Goal: Transaction & Acquisition: Purchase product/service

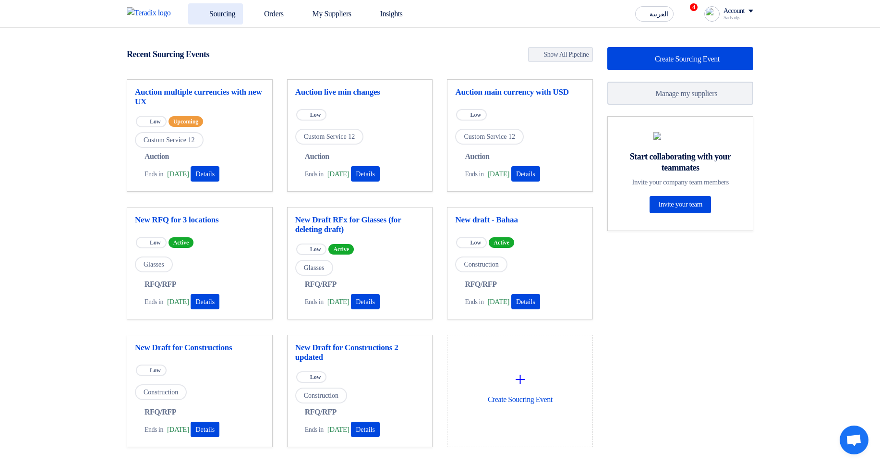
click at [217, 20] on link "Sourcing" at bounding box center [215, 13] width 55 height 21
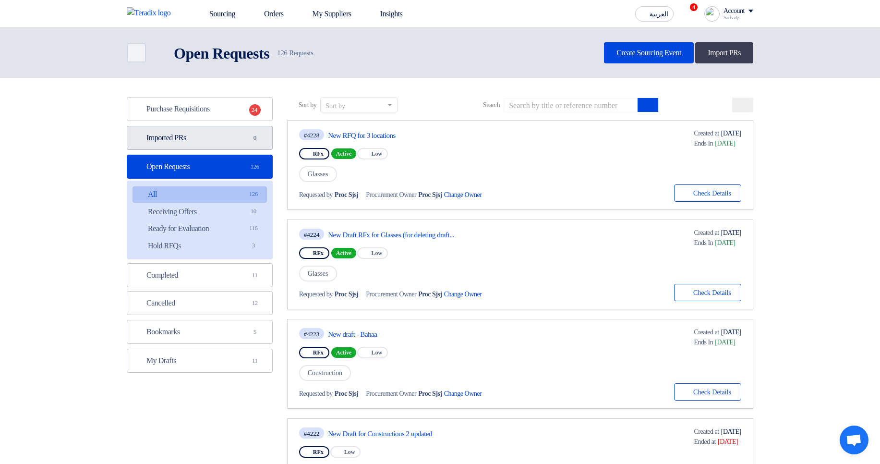
click at [211, 137] on link "Imported PRs Imported PRs 0" at bounding box center [200, 138] width 146 height 24
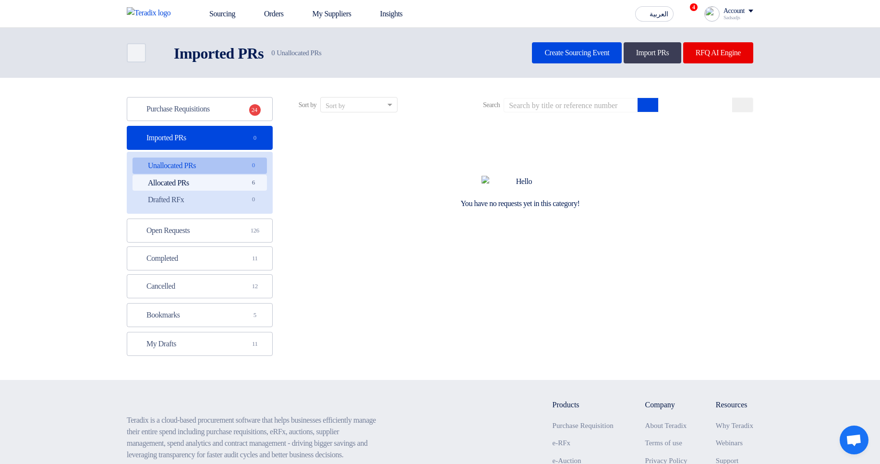
click at [214, 190] on link "Allocated PRs Allocated PRs 6" at bounding box center [199, 183] width 134 height 16
click at [236, 187] on link "Allocated PRs Allocated PRs 6" at bounding box center [199, 183] width 134 height 16
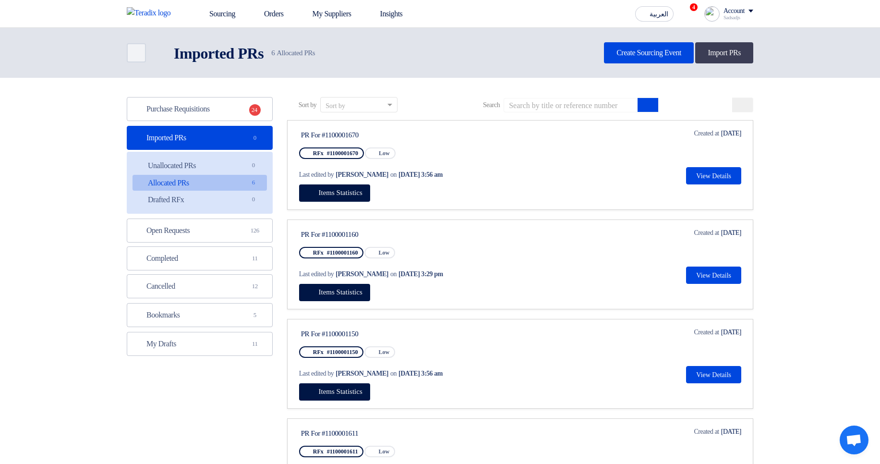
click at [214, 163] on link "Unallocated PRs Unallocated PRs 0" at bounding box center [199, 165] width 134 height 16
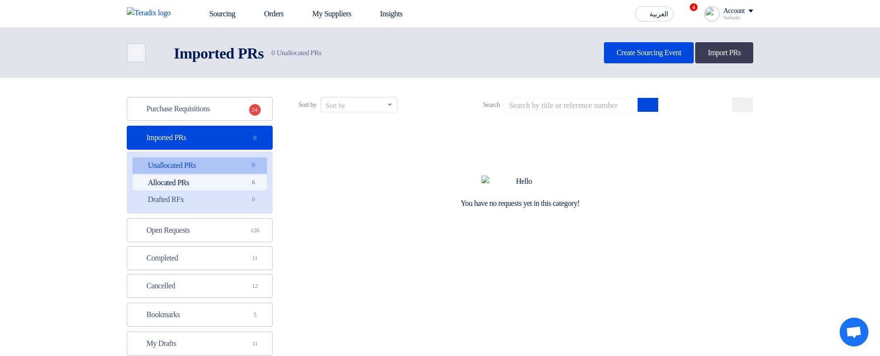
click at [234, 171] on link "Allocated PRs Allocated PRs 6" at bounding box center [199, 183] width 134 height 16
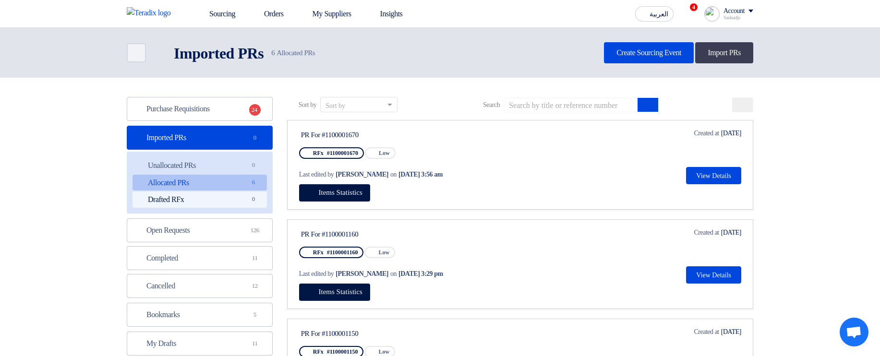
click at [236, 171] on link "Drafted RFx Drafted RFx 0" at bounding box center [199, 199] width 134 height 16
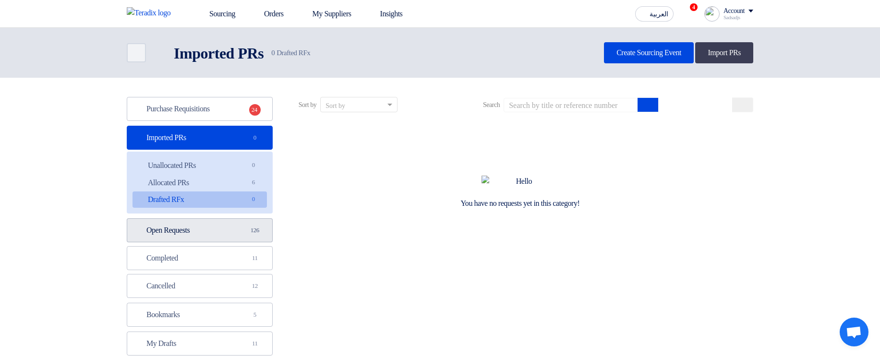
click at [239, 171] on link "Open Requests Open Requests 126" at bounding box center [200, 230] width 146 height 24
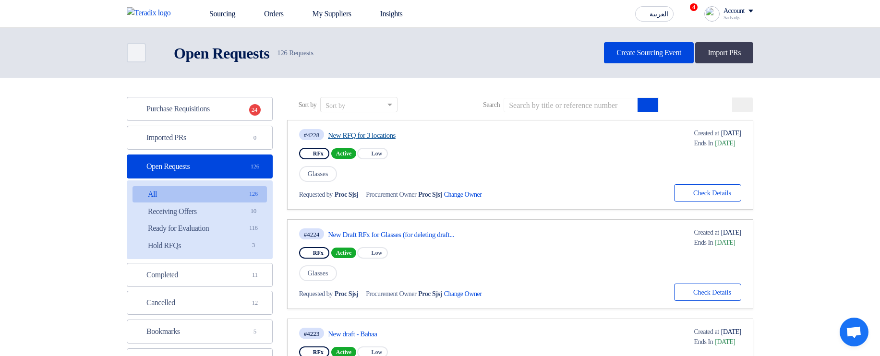
click at [388, 131] on link "New RFQ for 3 locations" at bounding box center [418, 135] width 180 height 9
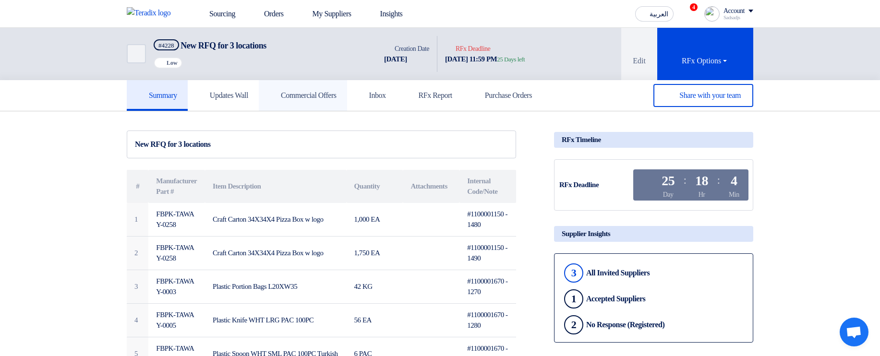
click at [282, 91] on link "Commercial Offers" at bounding box center [303, 95] width 88 height 31
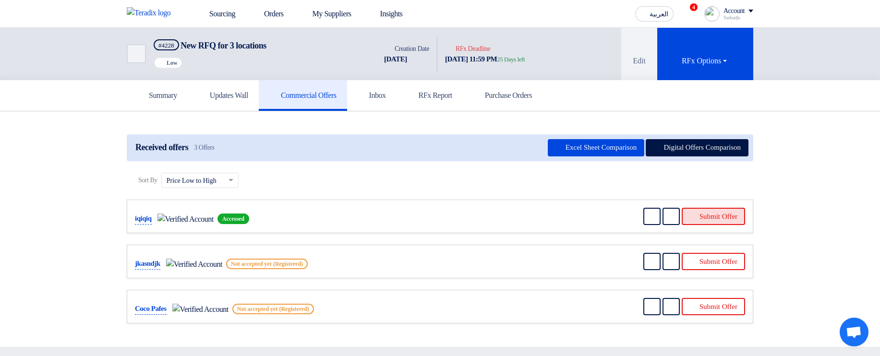
click at [697, 171] on button "Submit Offer" at bounding box center [712, 216] width 63 height 17
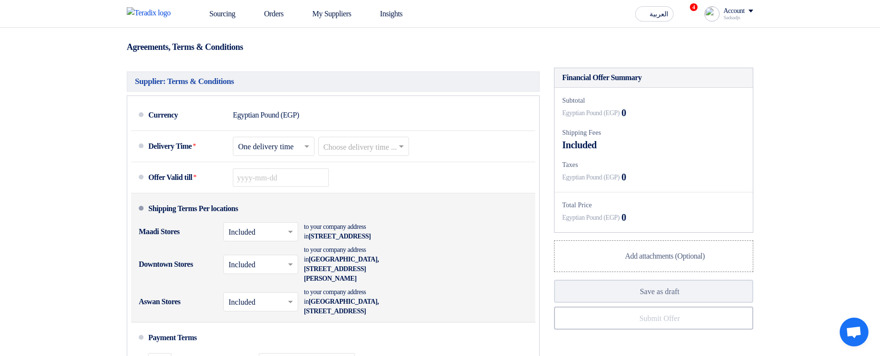
scroll to position [634, 0]
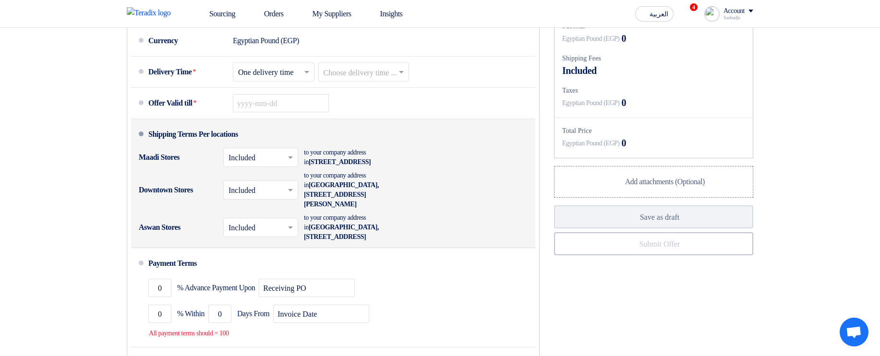
click at [171, 146] on div "Shipping Terms Per locations" at bounding box center [193, 134] width 90 height 23
drag, startPoint x: 171, startPoint y: 157, endPoint x: 275, endPoint y: 157, distance: 104.1
click at [275, 157] on li "Shipping Terms Per locations Maadi Stores × Included × to your company address …" at bounding box center [333, 183] width 404 height 129
click at [352, 161] on li "Shipping Terms Per locations Maadi Stores × Included × to your company address …" at bounding box center [333, 183] width 404 height 129
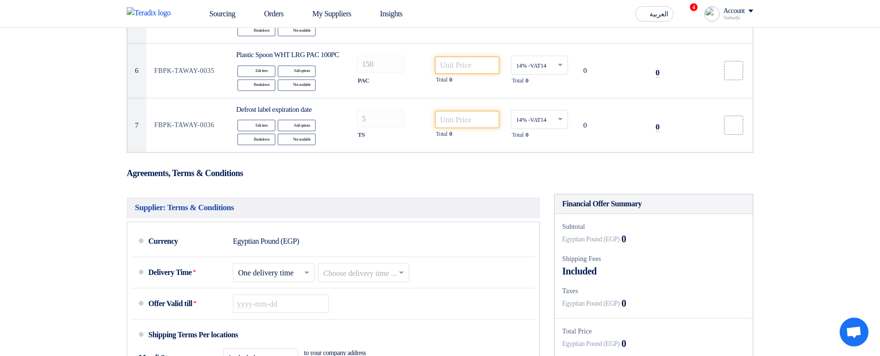
scroll to position [230, 0]
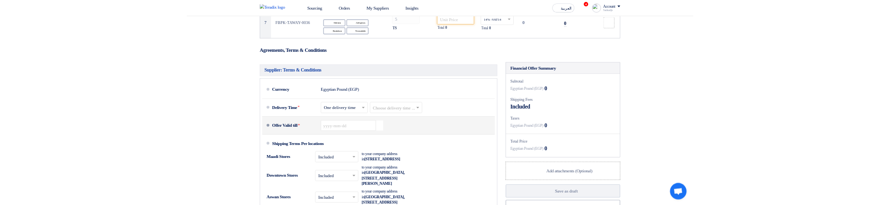
scroll to position [691, 0]
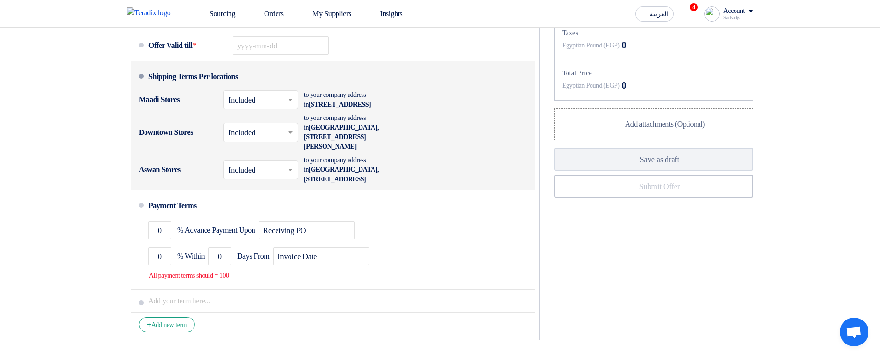
click at [170, 111] on div "Maadi Stores" at bounding box center [177, 99] width 77 height 23
click at [156, 111] on div "Maadi Stores" at bounding box center [177, 99] width 77 height 23
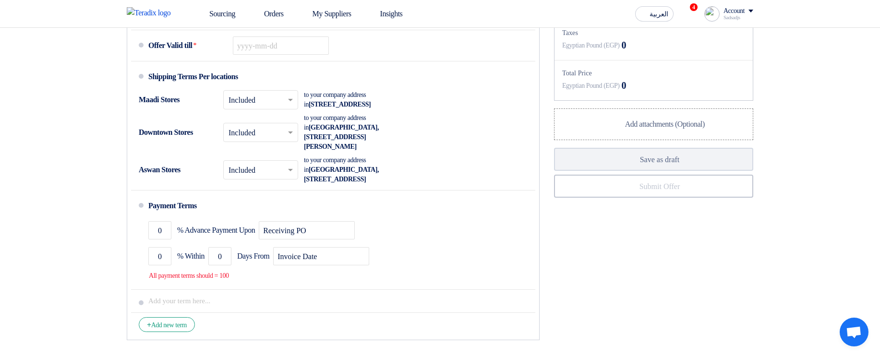
click at [512, 345] on div "Supplier: Terms & Conditions Currency Egyptian Pound (EGP) Delivery Time * Choo…" at bounding box center [333, 140] width 427 height 409
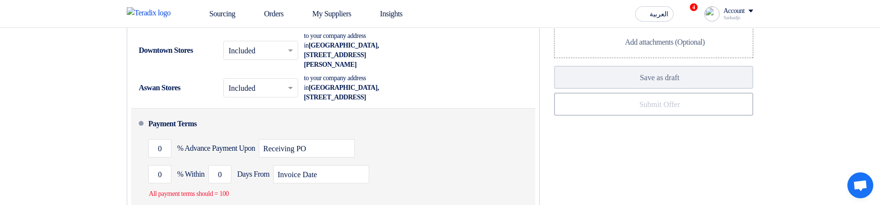
scroll to position [806, 0]
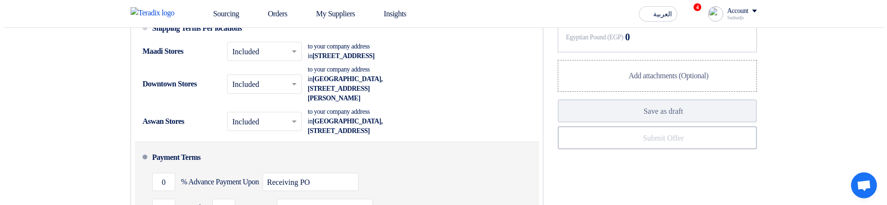
scroll to position [749, 0]
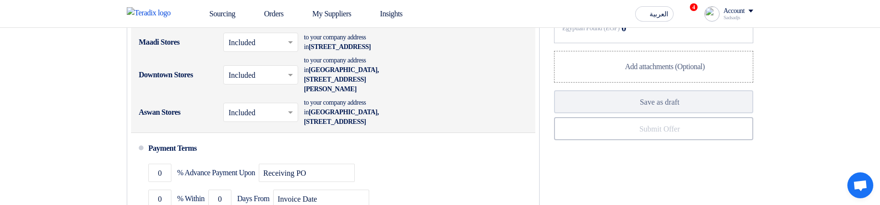
click at [171, 54] on div "Maadi Stores" at bounding box center [177, 42] width 77 height 23
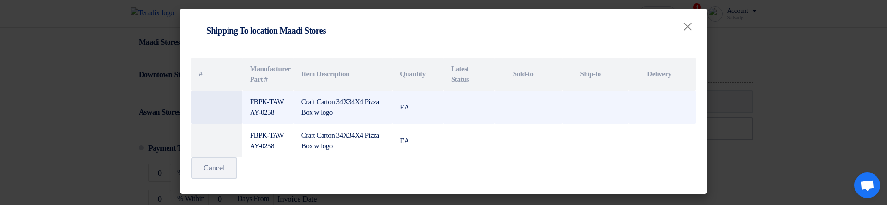
click at [438, 106] on td "EA" at bounding box center [417, 108] width 51 height 34
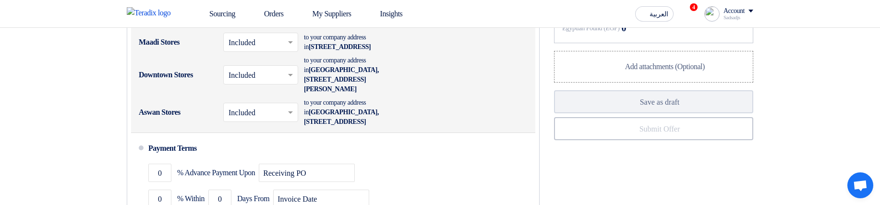
click at [167, 54] on div "Maadi Stores" at bounding box center [177, 42] width 77 height 23
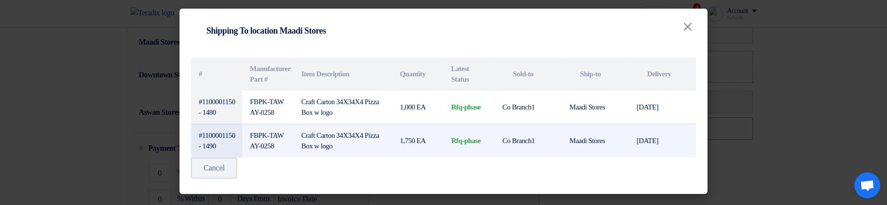
drag, startPoint x: 613, startPoint y: 108, endPoint x: 634, endPoint y: 148, distance: 44.6
click at [634, 148] on tbody "#1100001150 - 1480 FBPK-TAWAY-0258 Craft Carton 34X34X4 Pizza Box w logo 1,000 …" at bounding box center [443, 124] width 505 height 67
click at [634, 148] on td "5 Sep, 2025" at bounding box center [662, 141] width 67 height 34
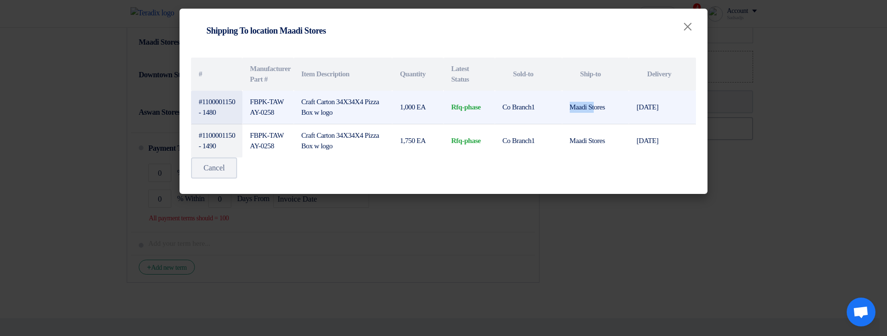
drag, startPoint x: 571, startPoint y: 107, endPoint x: 601, endPoint y: 110, distance: 30.4
click at [599, 110] on td "Maadi Stores" at bounding box center [595, 108] width 67 height 34
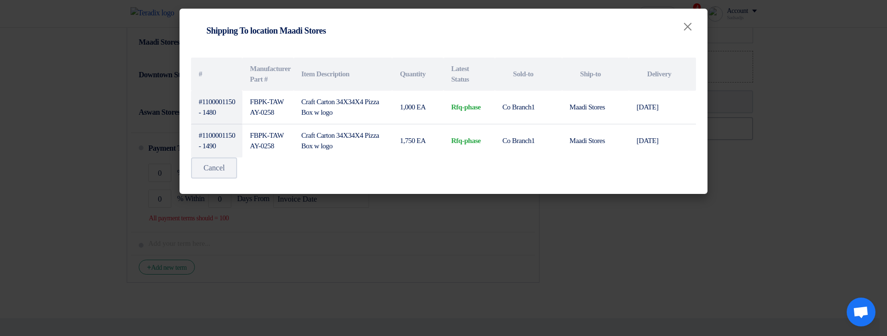
click at [458, 204] on modal-container "Shipping To location Shipping To location Maadi Stores × # Manufacturer Part # …" at bounding box center [443, 168] width 887 height 336
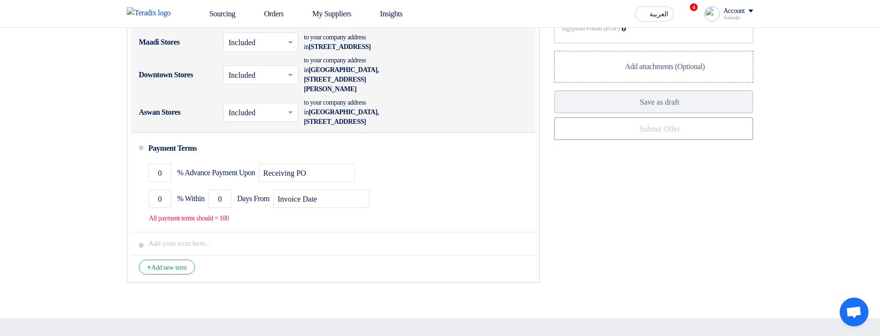
click at [147, 86] on div "Downtown Stores" at bounding box center [177, 74] width 77 height 23
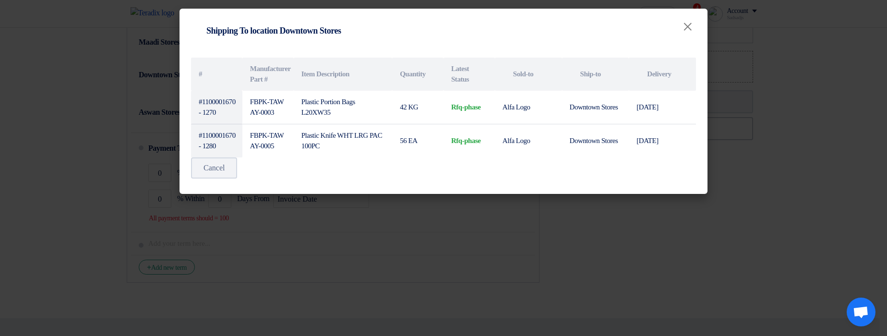
click at [487, 204] on modal-container "Shipping To location Shipping To location Downtown Stores × # Manufacturer Part…" at bounding box center [443, 168] width 887 height 336
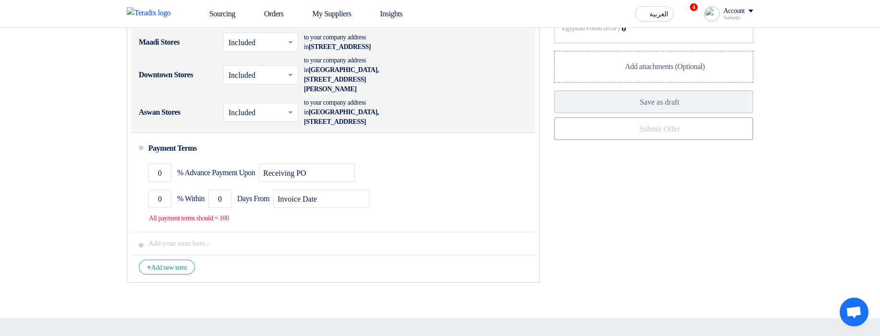
click at [158, 119] on div "Aswan Stores" at bounding box center [177, 112] width 77 height 23
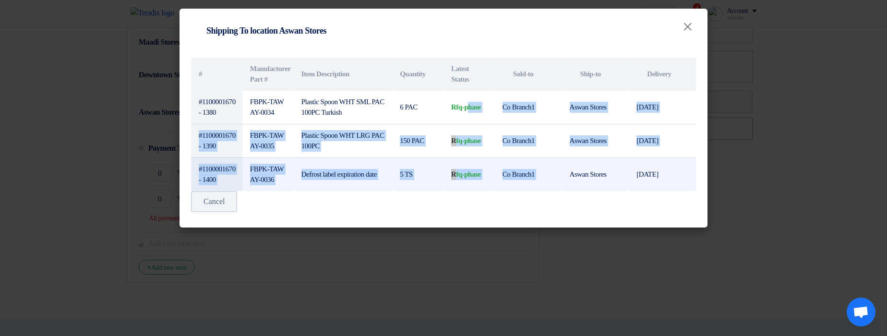
drag, startPoint x: 471, startPoint y: 108, endPoint x: 566, endPoint y: 159, distance: 108.7
click at [566, 159] on tbody "#1100001670 - 1380 FBPK-TAWAY-0034 Plastic Spoon WHT SML PAC 100PC Turkish 6 PA…" at bounding box center [443, 141] width 505 height 100
click at [566, 159] on td "Aswan Stores" at bounding box center [595, 174] width 67 height 34
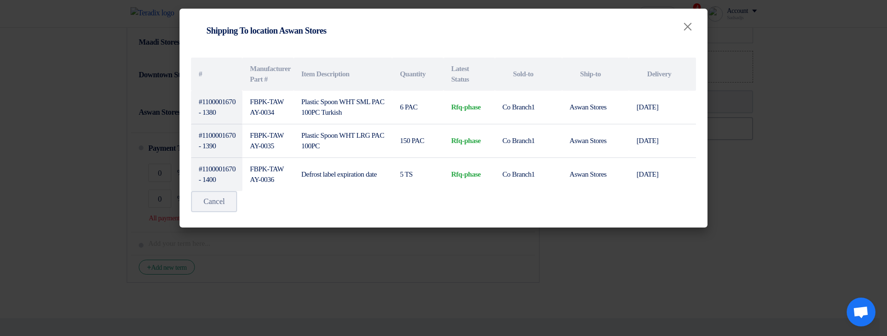
click at [532, 204] on modal-container "Shipping To location Shipping To location Aswan Stores × # Manufacturer Part # …" at bounding box center [443, 168] width 887 height 336
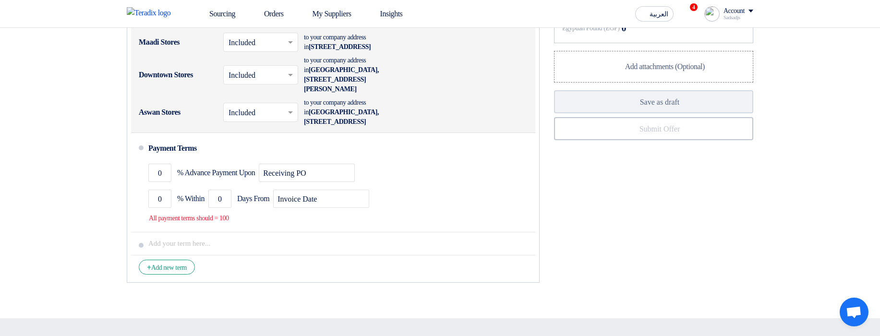
click at [158, 54] on div "Maadi Stores" at bounding box center [177, 42] width 77 height 23
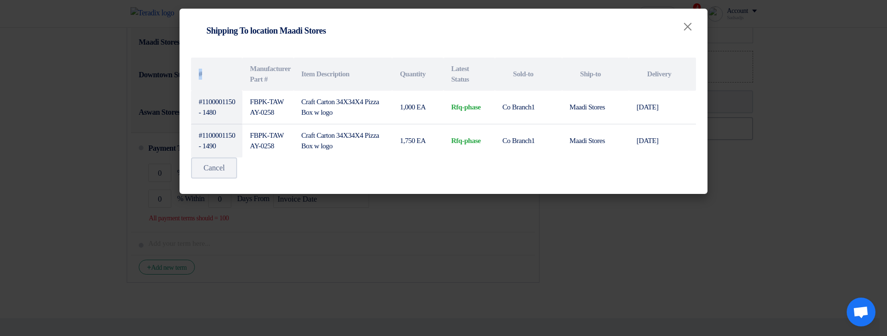
click at [158, 66] on modal-container "Shipping To location Shipping To location Maadi Stores × # Manufacturer Part # …" at bounding box center [443, 168] width 887 height 336
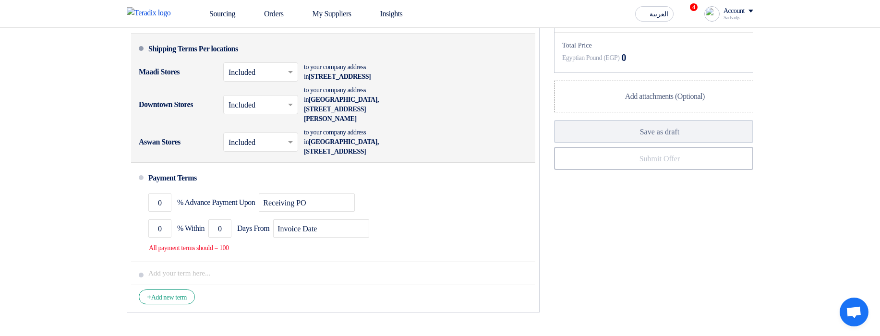
scroll to position [691, 0]
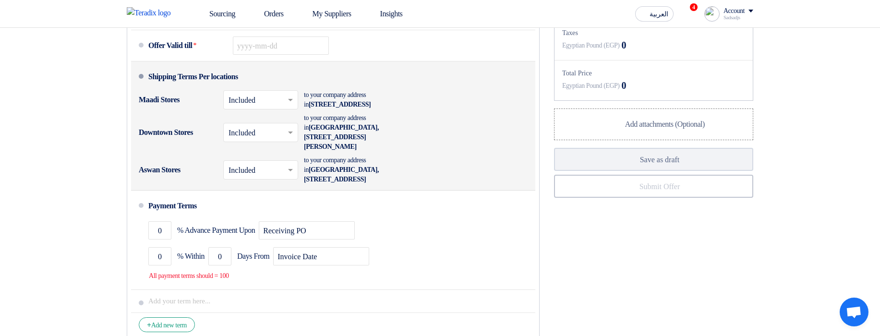
click at [167, 111] on div "Maadi Stores" at bounding box center [177, 99] width 77 height 23
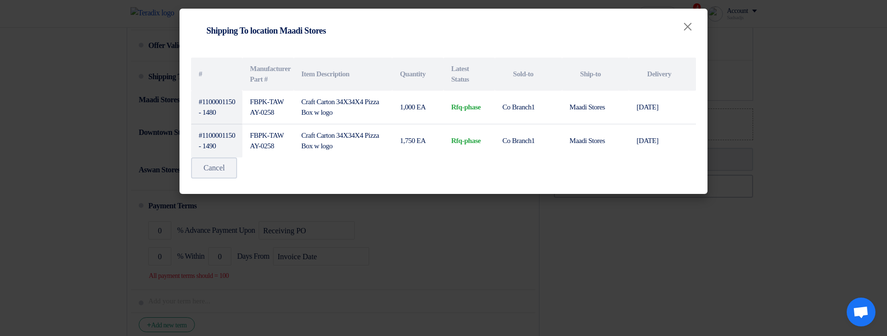
click at [156, 124] on modal-container "Shipping To location Shipping To location Maadi Stores × # Manufacturer Part # …" at bounding box center [443, 168] width 887 height 336
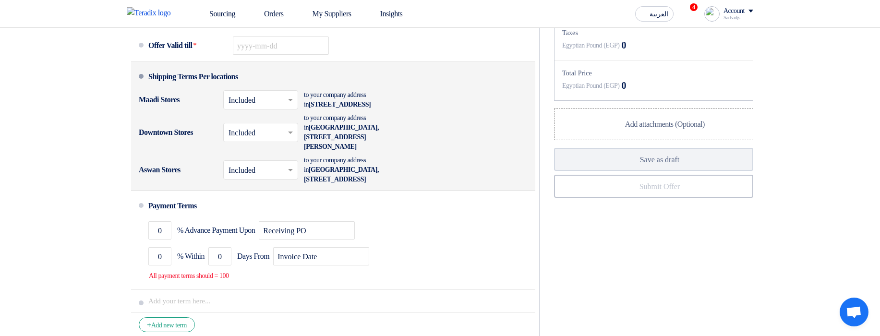
click at [158, 111] on div "Maadi Stores" at bounding box center [177, 99] width 77 height 23
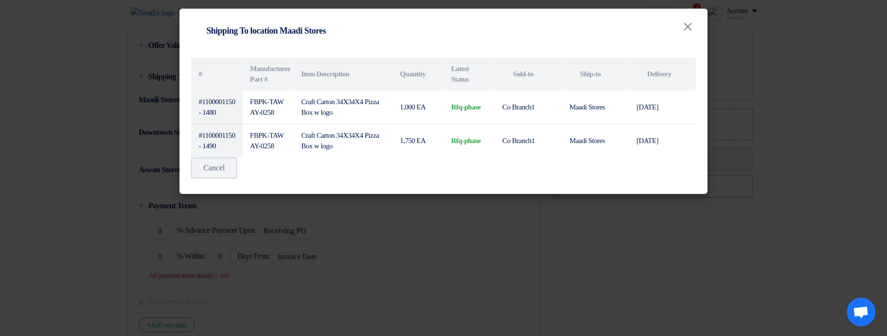
click at [138, 164] on modal-container "Shipping To location Shipping To location Maadi Stores × # Manufacturer Part # …" at bounding box center [443, 168] width 887 height 336
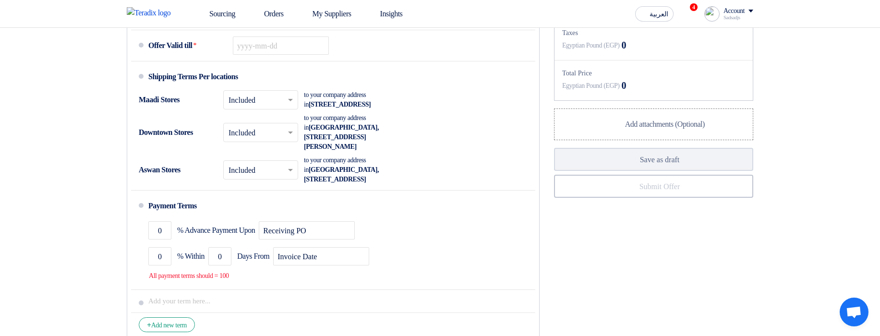
click at [162, 144] on div "Downtown Stores" at bounding box center [177, 132] width 77 height 23
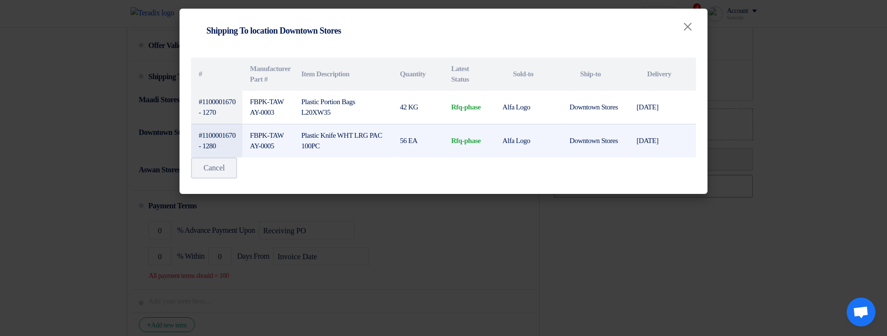
drag, startPoint x: 202, startPoint y: 96, endPoint x: 632, endPoint y: 153, distance: 433.2
click at [632, 153] on tbody "#1100001670 - 1270 FBPK-TAWAY-0003 Plastic Portion Bags L20XW35 42 KG rfq-phase…" at bounding box center [443, 124] width 505 height 67
click at [577, 149] on td "Downtown Stores" at bounding box center [595, 141] width 67 height 34
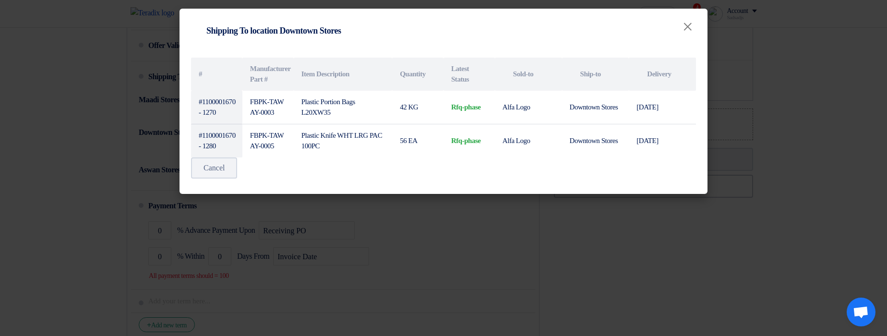
click at [391, 204] on modal-container "Shipping To location Shipping To location Downtown Stores × # Manufacturer Part…" at bounding box center [443, 168] width 887 height 336
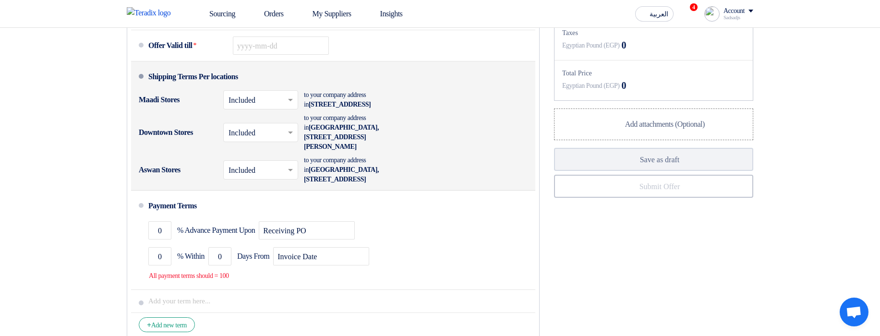
click at [157, 181] on div "Aswan Stores" at bounding box center [177, 169] width 77 height 23
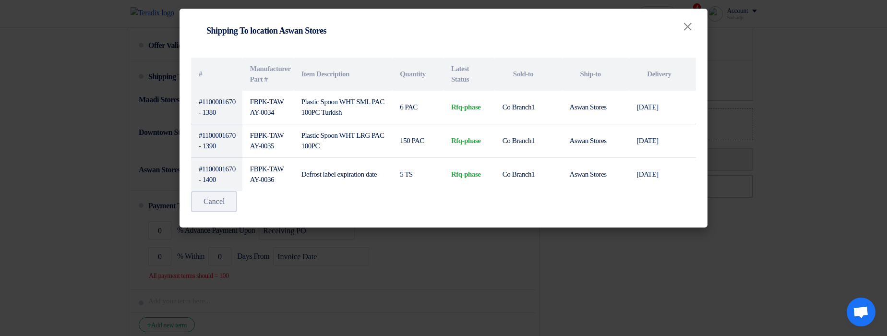
click at [514, 204] on modal-container "Shipping To location Shipping To location Aswan Stores × # Manufacturer Part # …" at bounding box center [443, 168] width 887 height 336
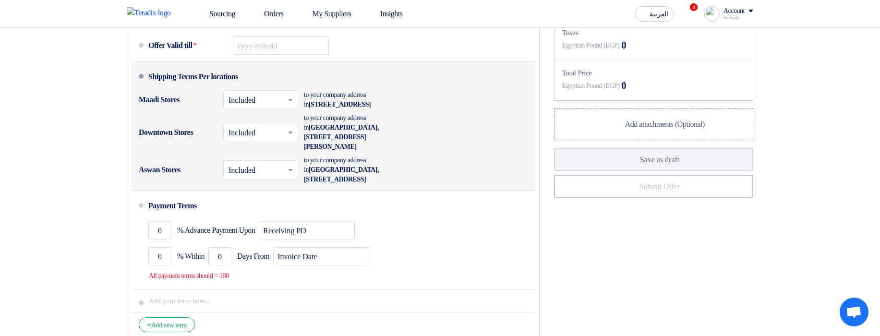
click at [164, 111] on div "Maadi Stores" at bounding box center [177, 99] width 77 height 23
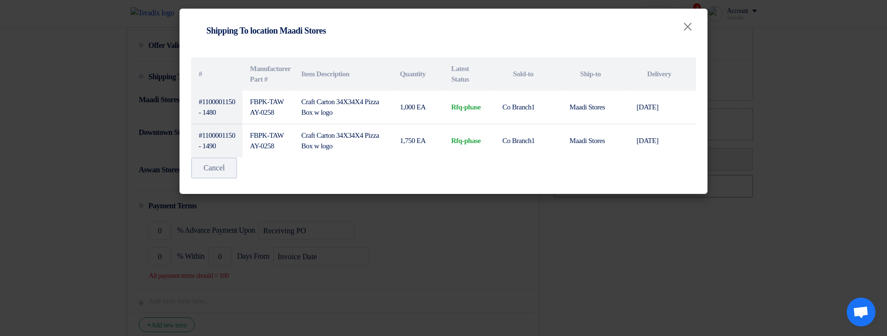
click at [460, 204] on modal-container "Shipping To location Shipping To location Maadi Stores × # Manufacturer Part # …" at bounding box center [443, 168] width 887 height 336
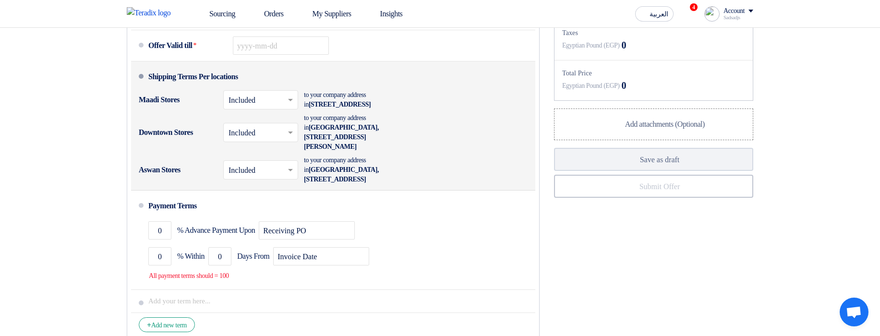
click at [148, 111] on div "Maadi Stores" at bounding box center [177, 99] width 77 height 23
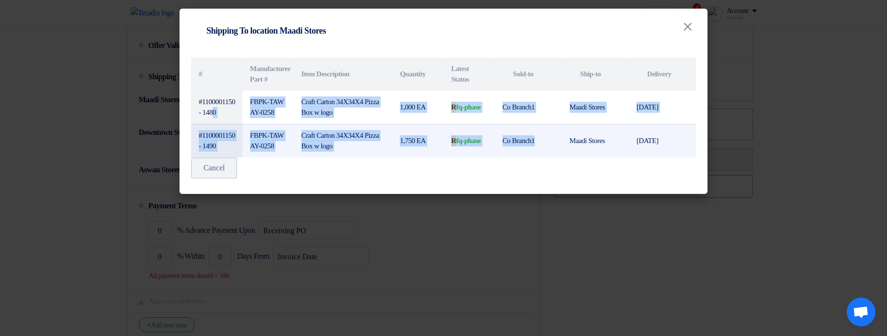
drag, startPoint x: 213, startPoint y: 100, endPoint x: 547, endPoint y: 140, distance: 336.5
click at [547, 140] on tbody "#1100001150 - 1480 FBPK-TAWAY-0258 Craft Carton 34X34X4 Pizza Box w logo 1,000 …" at bounding box center [443, 124] width 505 height 67
click at [548, 141] on td "Co Branch1" at bounding box center [528, 141] width 67 height 34
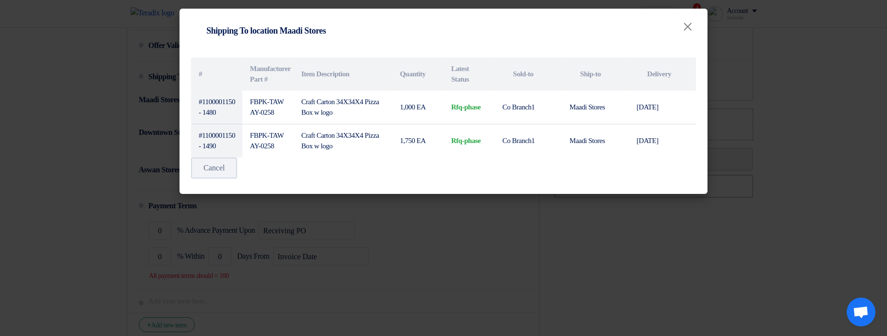
click at [505, 204] on modal-container "Shipping To location Shipping To location Maadi Stores × # Manufacturer Part # …" at bounding box center [443, 168] width 887 height 336
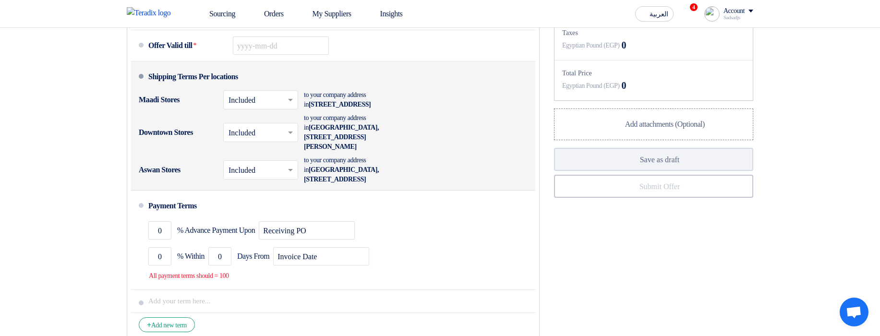
click at [169, 144] on div "Downtown Stores" at bounding box center [177, 132] width 77 height 23
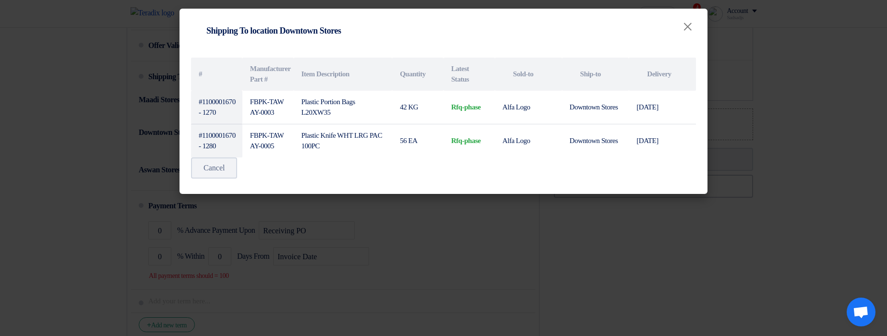
click at [461, 204] on modal-container "Shipping To location Shipping To location Downtown Stores × # Manufacturer Part…" at bounding box center [443, 168] width 887 height 336
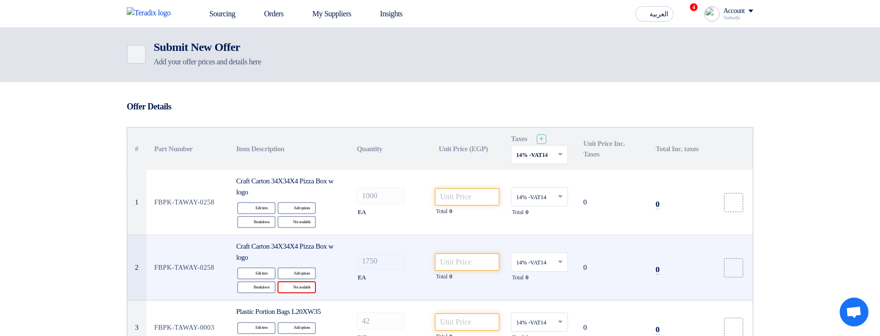
scroll to position [115, 0]
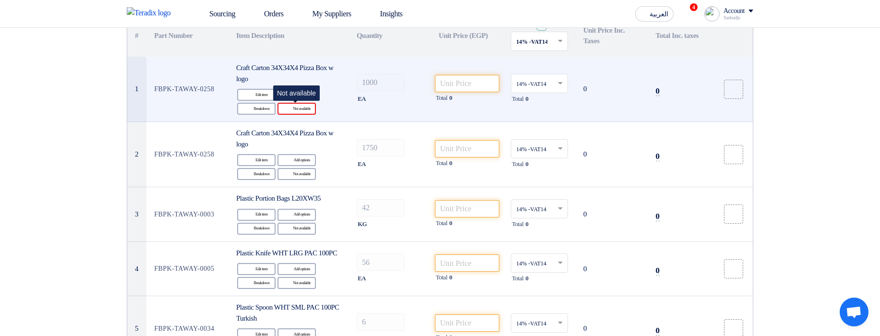
click at [307, 111] on div "Reject Not available" at bounding box center [296, 109] width 38 height 12
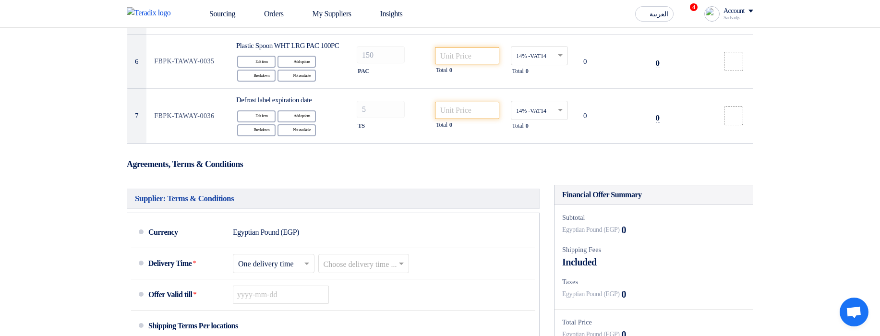
scroll to position [749, 0]
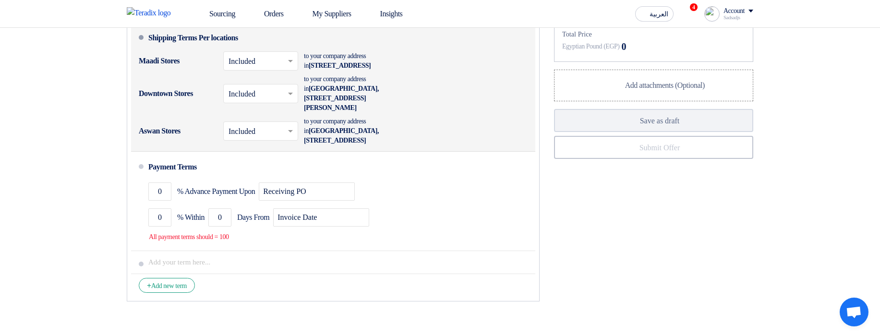
click at [162, 72] on div "Maadi Stores" at bounding box center [177, 60] width 77 height 23
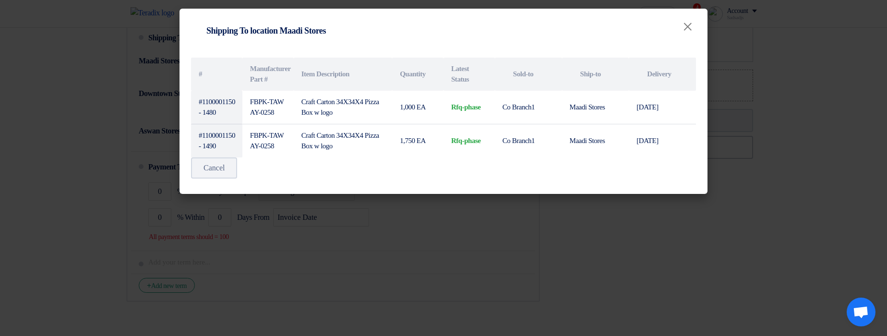
click at [148, 99] on modal-container "Shipping To location Shipping To location Maadi Stores × # Manufacturer Part # …" at bounding box center [443, 168] width 887 height 336
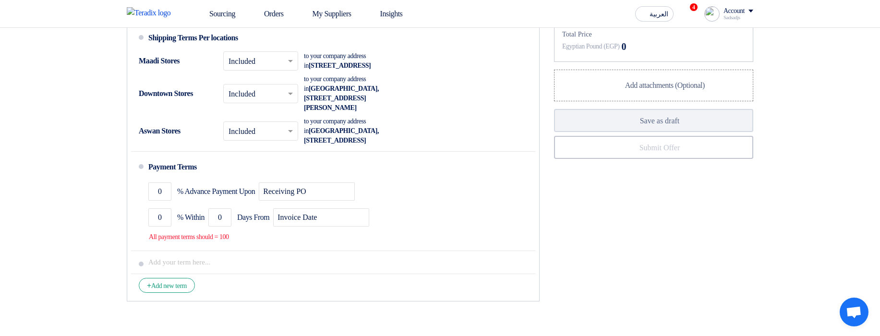
click at [149, 113] on modal-container "Shipping To location Shipping To location Maadi Stores × # Manufacturer Part # …" at bounding box center [440, 168] width 880 height 336
click at [149, 105] on div "Downtown Stores" at bounding box center [177, 93] width 77 height 23
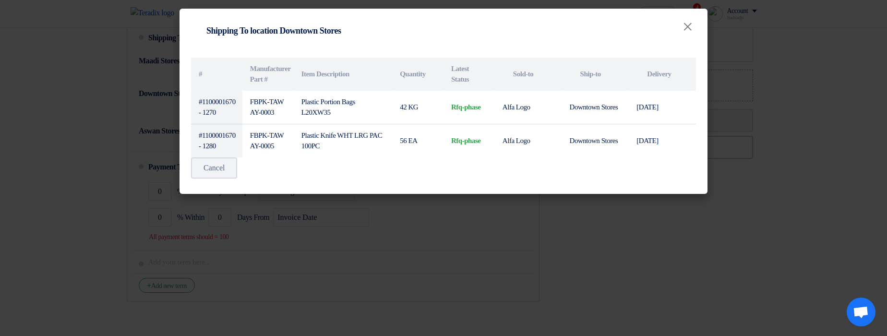
click at [144, 122] on modal-container "Shipping To location Shipping To location Downtown Stores × # Manufacturer Part…" at bounding box center [443, 168] width 887 height 336
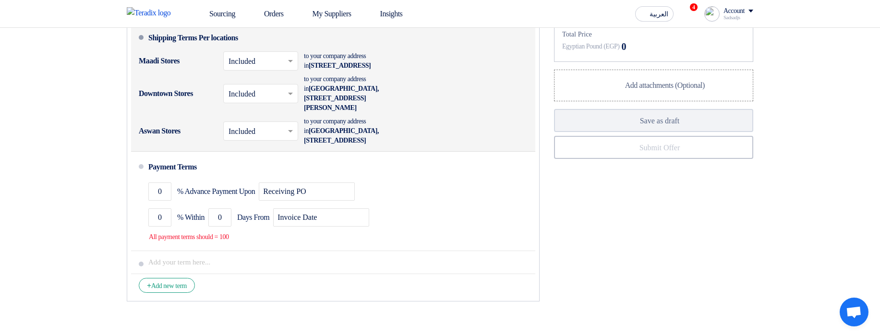
click at [159, 143] on div "Aswan Stores" at bounding box center [177, 131] width 77 height 23
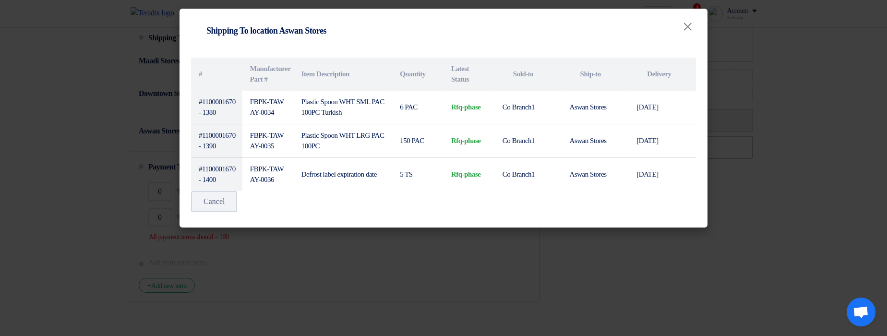
click at [584, 204] on modal-container "Shipping To location Shipping To location Aswan Stores × # Manufacturer Part # …" at bounding box center [443, 168] width 887 height 336
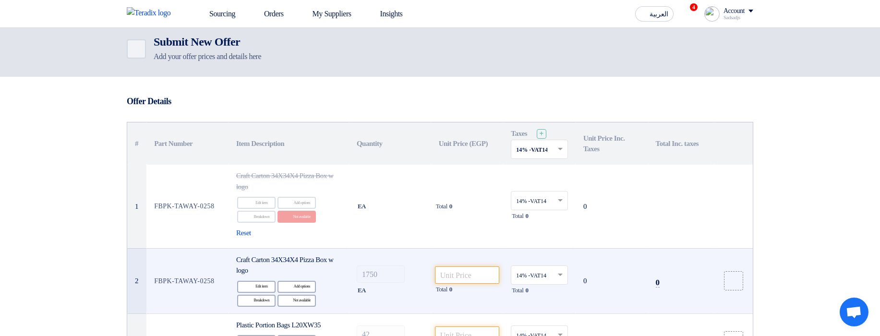
scroll to position [0, 0]
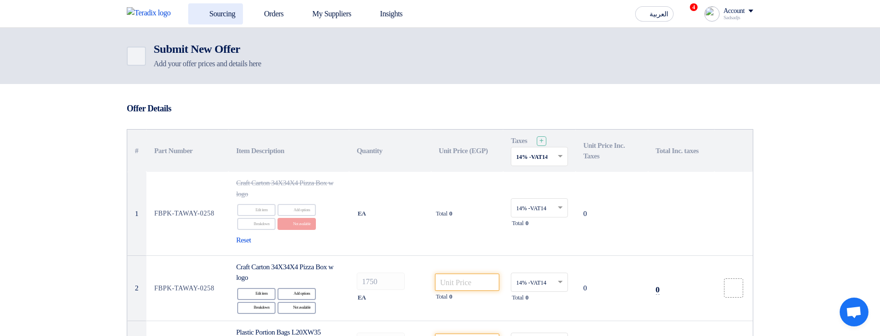
click at [238, 15] on link "Sourcing" at bounding box center [215, 13] width 55 height 21
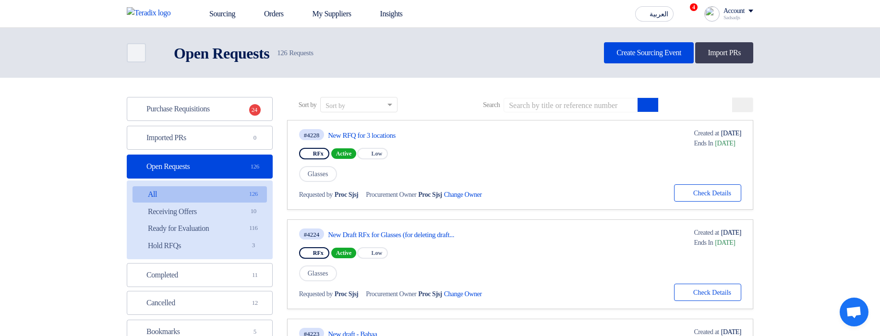
click at [505, 56] on div "Back Open Requests Open Requests 126 Requests Create Sourcing Event Import PRs" at bounding box center [440, 52] width 626 height 21
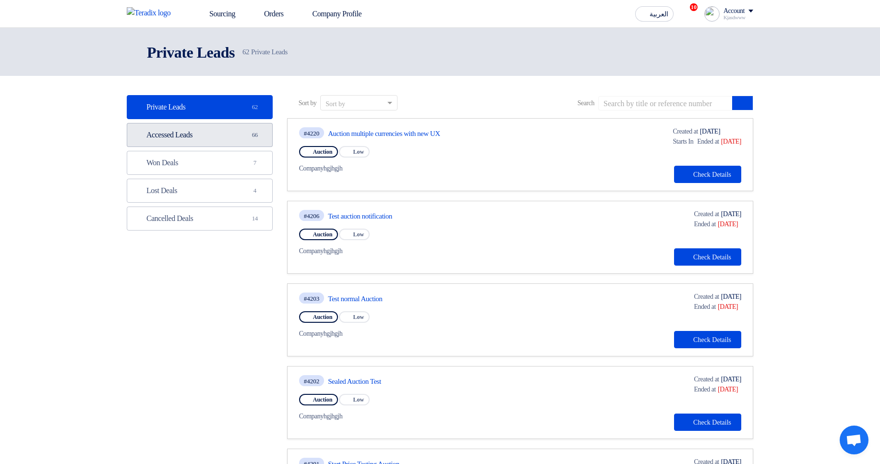
click at [233, 142] on link "Accessed Leads Accessed Leads 66" at bounding box center [200, 135] width 146 height 24
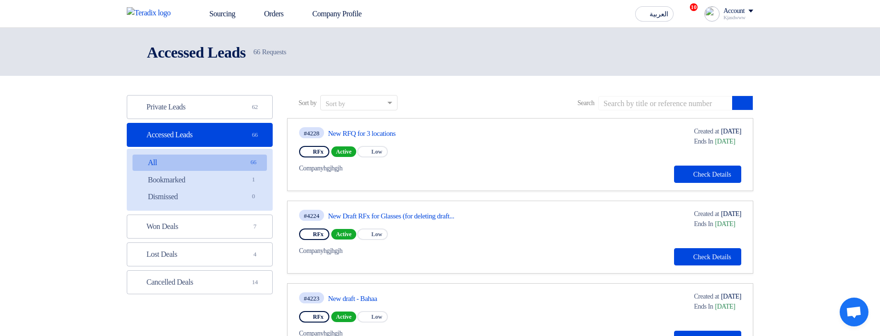
click at [368, 126] on div "#4228 New RFQ for 3 locations" at bounding box center [404, 132] width 211 height 13
click at [375, 132] on link "New RFQ for 3 locations" at bounding box center [418, 133] width 180 height 9
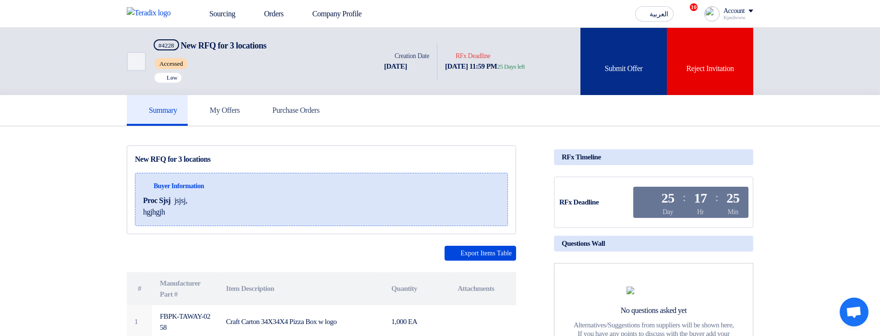
click at [613, 53] on div "Submit Offer" at bounding box center [623, 61] width 86 height 67
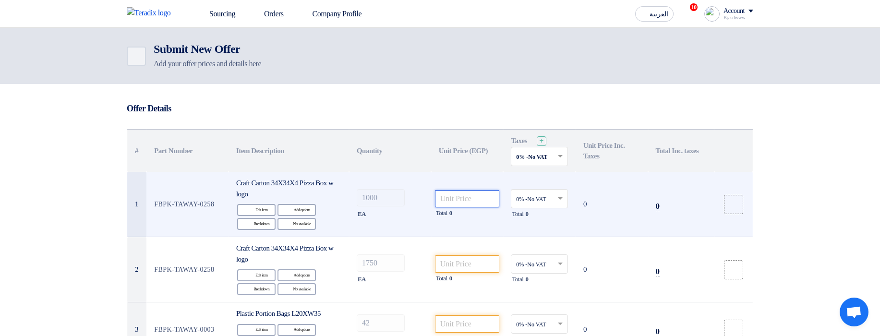
click at [476, 199] on input "number" at bounding box center [467, 198] width 65 height 17
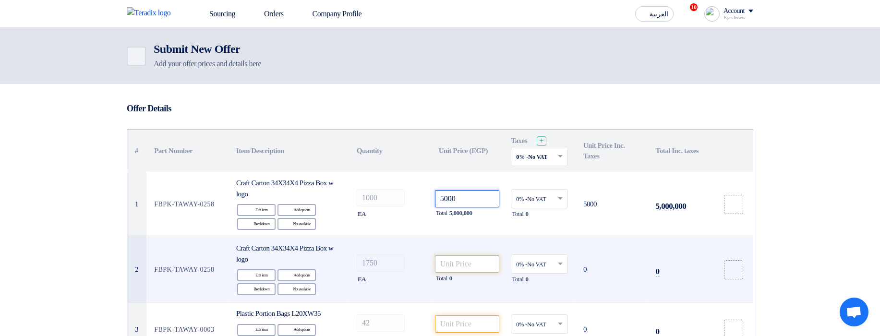
type input "5000"
click at [470, 263] on input "number" at bounding box center [467, 263] width 65 height 17
paste input "5000"
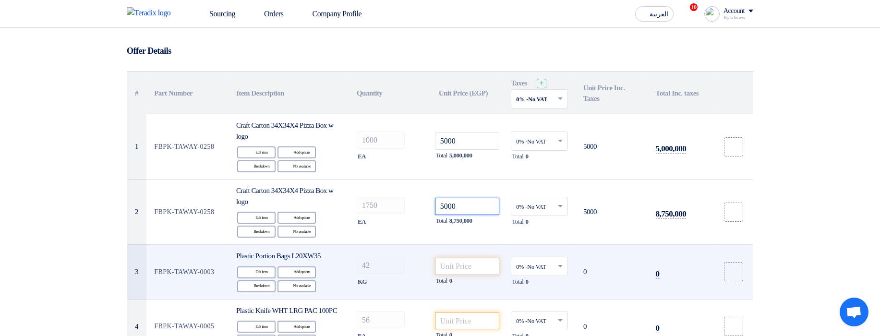
type input "5000"
click at [463, 266] on input "number" at bounding box center [467, 266] width 65 height 17
paste input "5000"
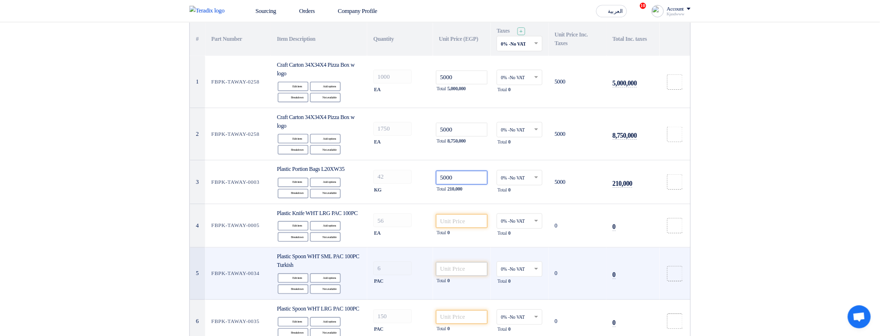
scroll to position [144, 0]
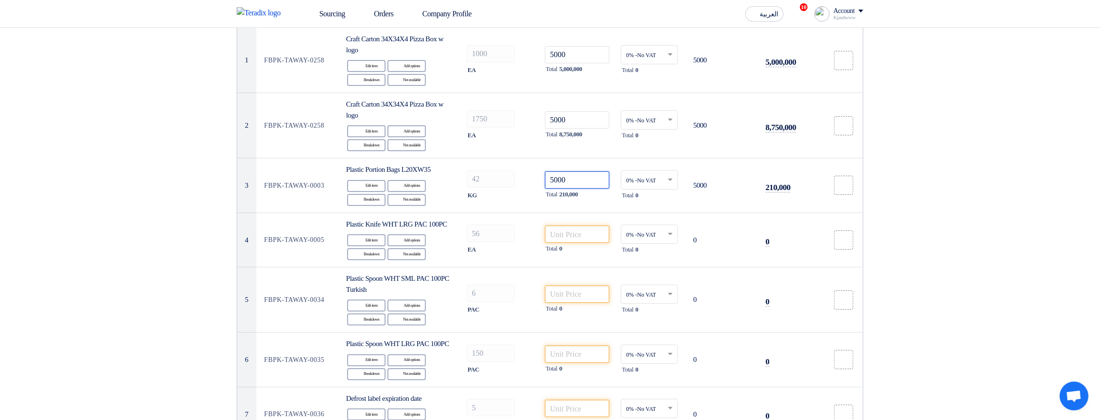
type input "5000"
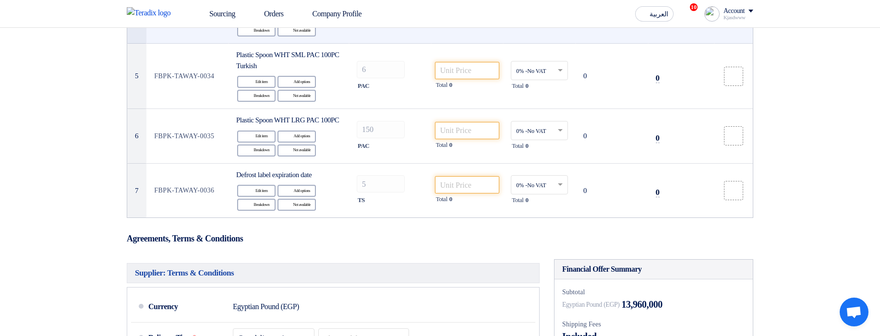
scroll to position [230, 0]
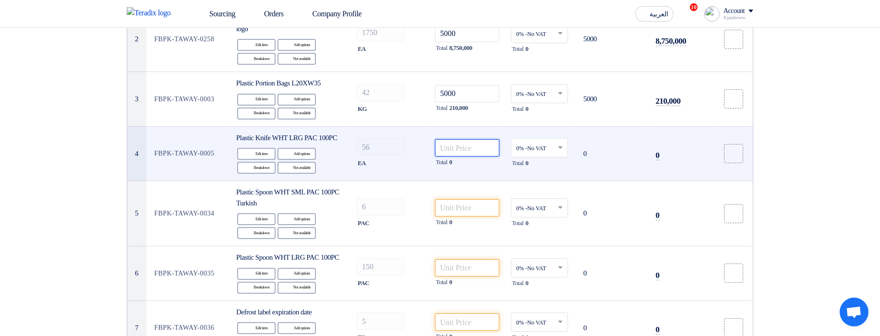
click at [465, 151] on input "number" at bounding box center [467, 147] width 65 height 17
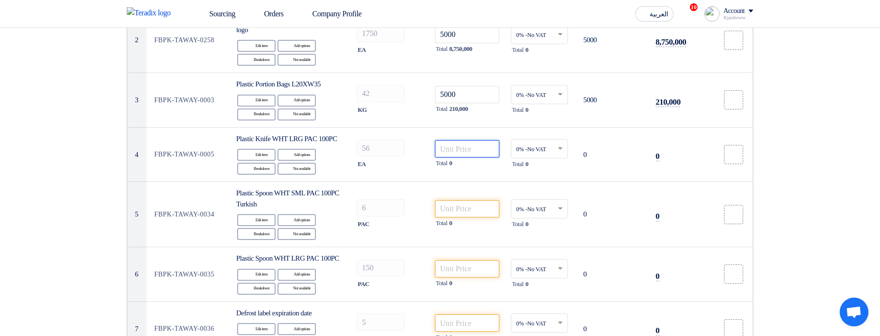
scroll to position [0, 0]
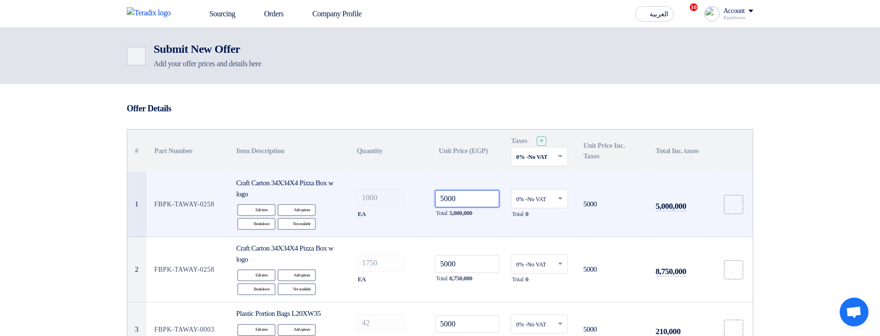
click at [468, 194] on input "5000" at bounding box center [467, 198] width 65 height 17
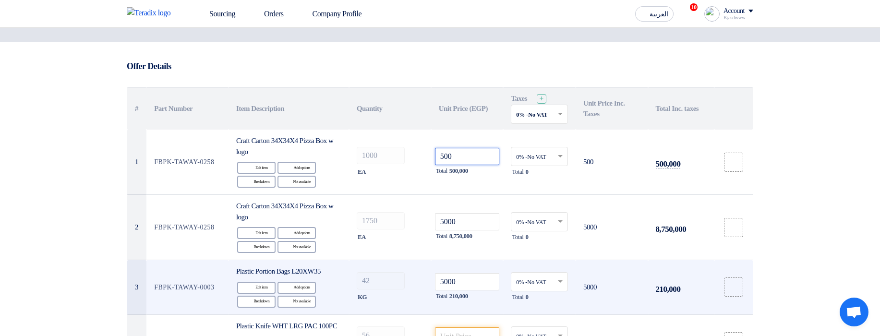
scroll to position [115, 0]
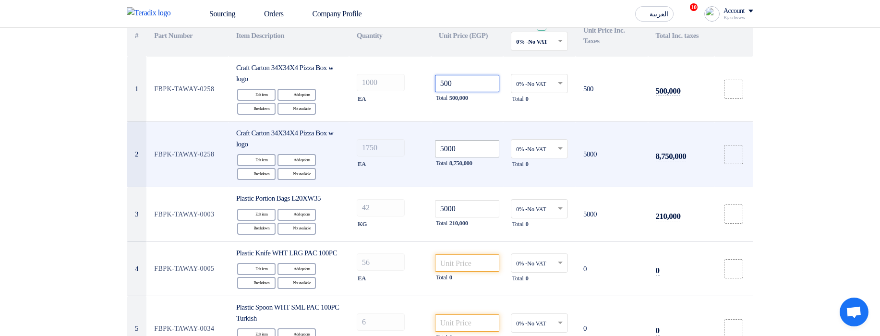
type input "500"
click at [470, 152] on input "5000" at bounding box center [467, 148] width 65 height 17
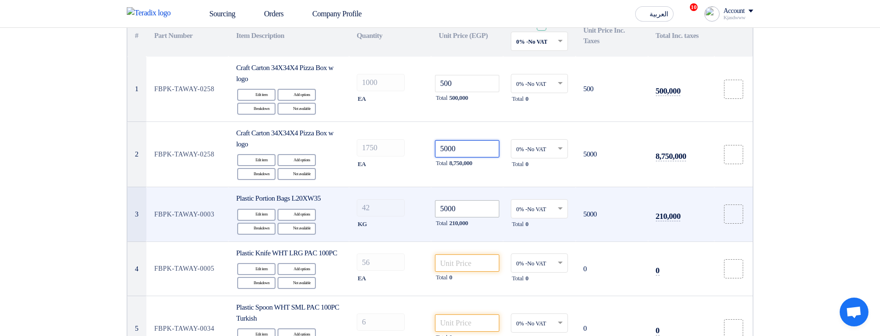
paste input "number"
type input "500"
click at [466, 210] on input "5000" at bounding box center [467, 208] width 65 height 17
paste input "number"
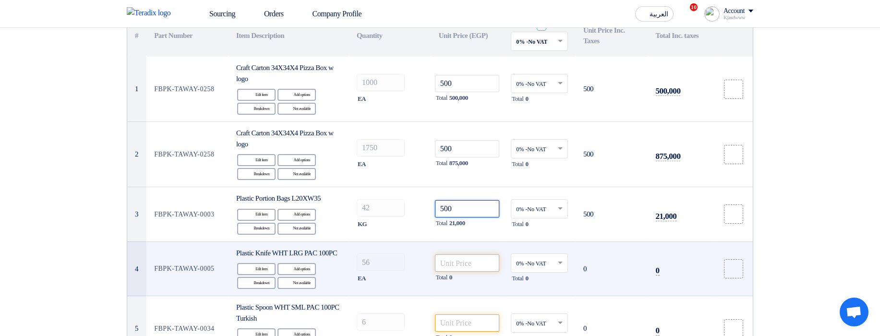
type input "500"
click at [466, 264] on input "number" at bounding box center [467, 262] width 65 height 17
paste input "500"
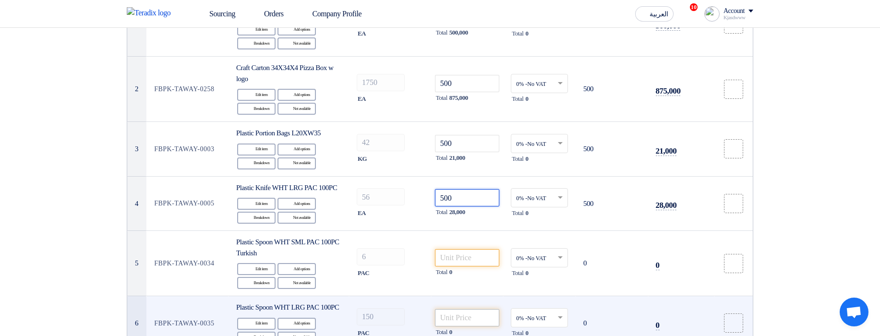
scroll to position [288, 0]
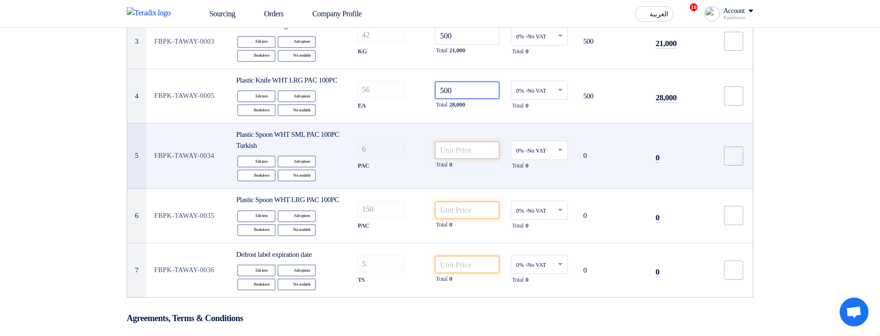
type input "500"
click at [465, 159] on input "number" at bounding box center [467, 150] width 65 height 17
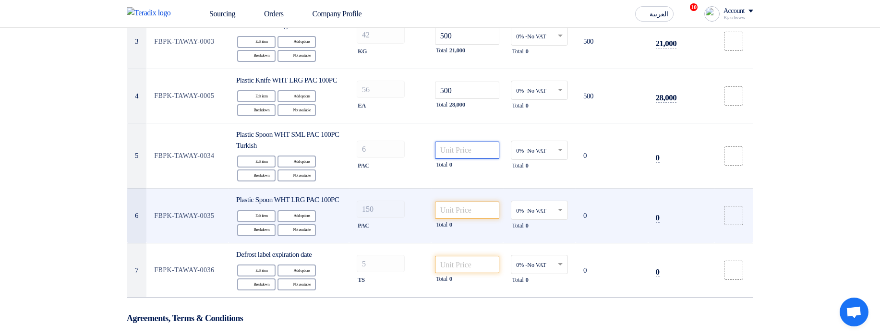
paste input "500"
type input "500"
click at [462, 219] on input "number" at bounding box center [467, 210] width 65 height 17
paste input "500"
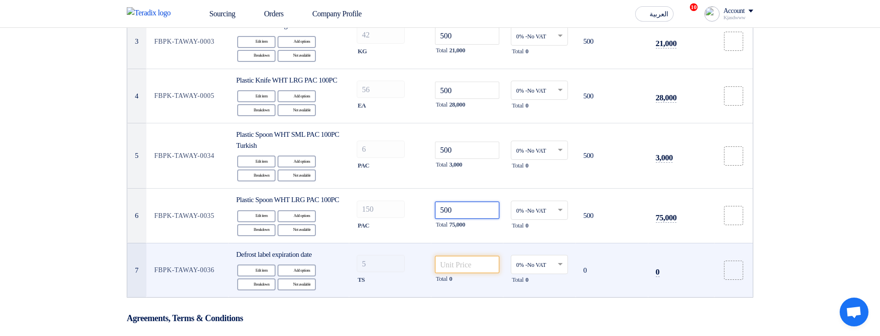
type input "500"
click at [470, 270] on td "Total 0" at bounding box center [467, 270] width 72 height 54
click at [469, 273] on input "number" at bounding box center [467, 264] width 65 height 17
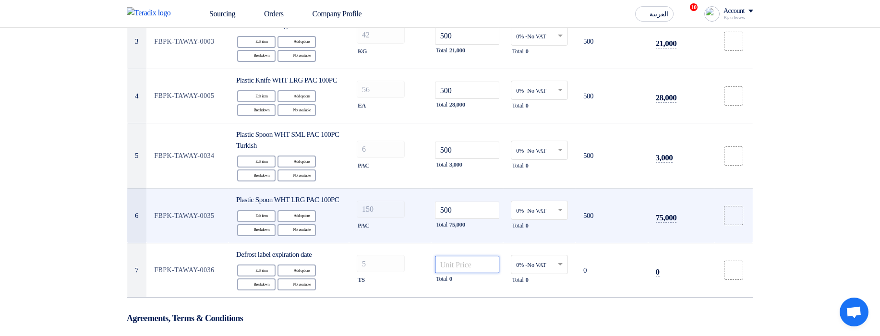
paste input "500"
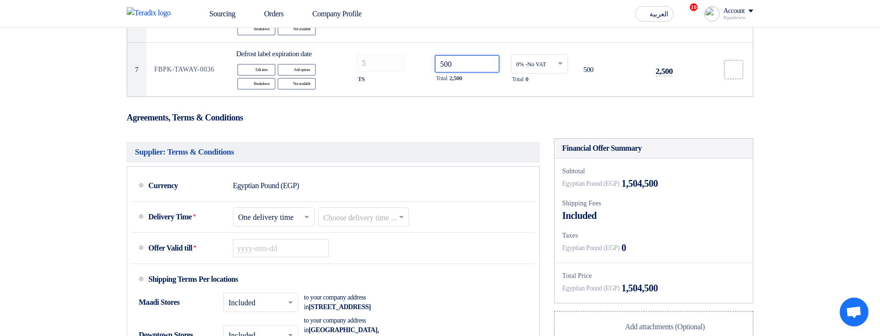
scroll to position [518, 0]
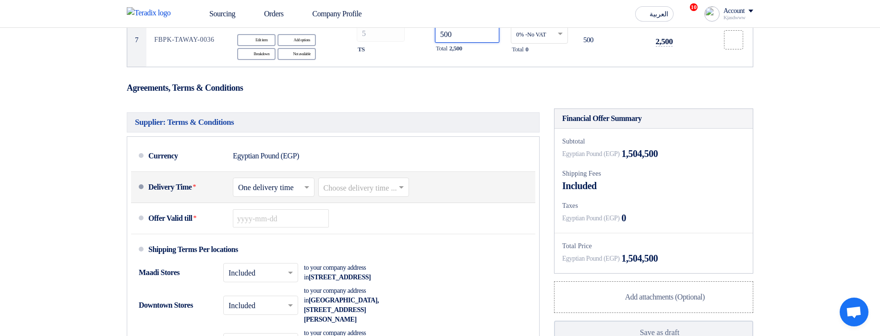
type input "500"
click at [383, 195] on input "text" at bounding box center [364, 188] width 82 height 14
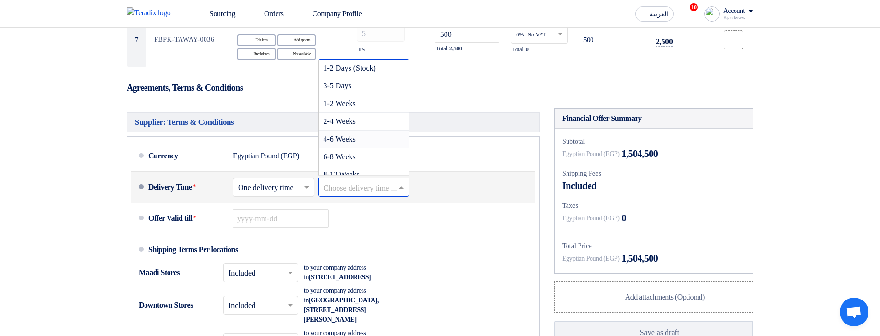
click at [391, 148] on div "4-6 Weeks" at bounding box center [364, 140] width 90 height 18
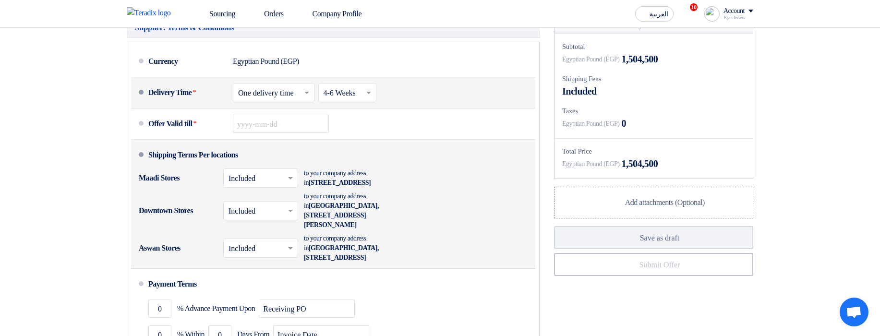
scroll to position [634, 0]
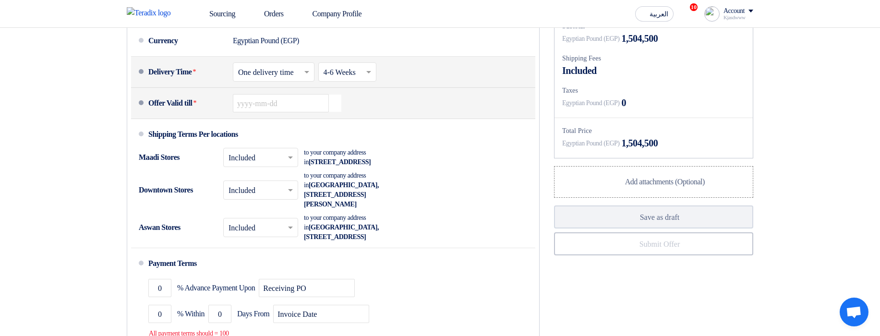
click at [338, 112] on icon "Pick a date" at bounding box center [334, 103] width 13 height 17
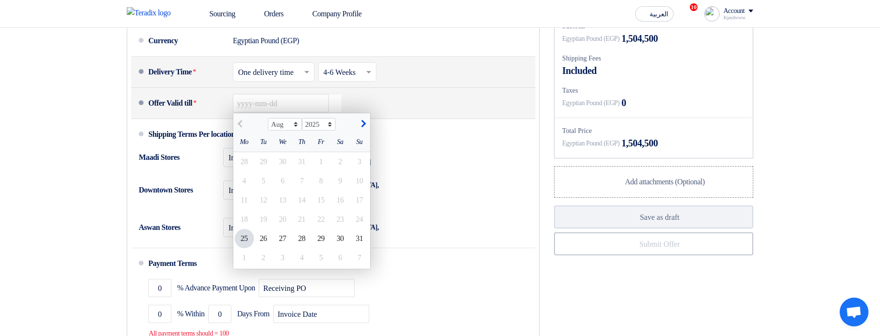
click at [359, 132] on div "Aug Sep Oct Nov Dec 2025 2026 2027 2028 2029 2030 2031 2032 2033 2034 2035" at bounding box center [301, 122] width 137 height 19
click at [360, 128] on span "button" at bounding box center [361, 124] width 5 height 8
select select "9"
click at [309, 229] on div "25" at bounding box center [301, 219] width 19 height 19
type input "9/25/2025"
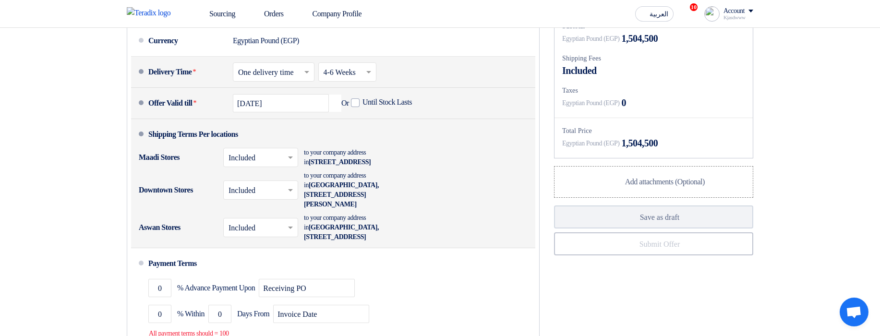
click at [259, 166] on input "text" at bounding box center [260, 159] width 65 height 14
click at [265, 200] on span "Not Included" at bounding box center [248, 195] width 40 height 8
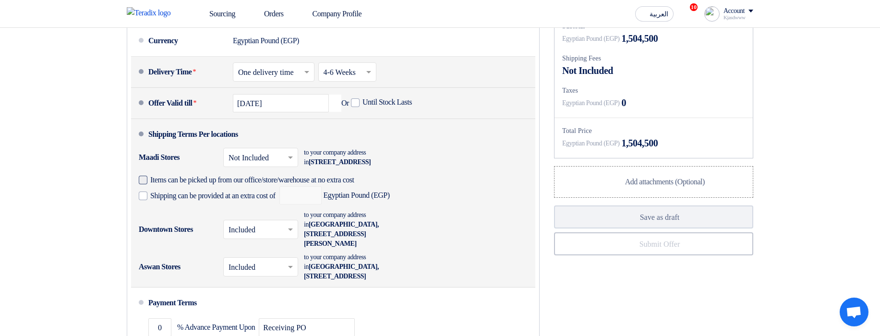
click at [234, 185] on span "Items can be picked up from our office/store/warehouse at no extra cost" at bounding box center [252, 180] width 204 height 10
click at [234, 193] on input "Items can be picked up from our office/store/warehouse at no extra cost" at bounding box center [269, 184] width 238 height 18
checkbox input "true"
click at [234, 201] on span "Shipping can be provided at an extra cost of" at bounding box center [212, 196] width 125 height 10
click at [234, 209] on input "Shipping can be provided at an extra cost of" at bounding box center [213, 200] width 127 height 18
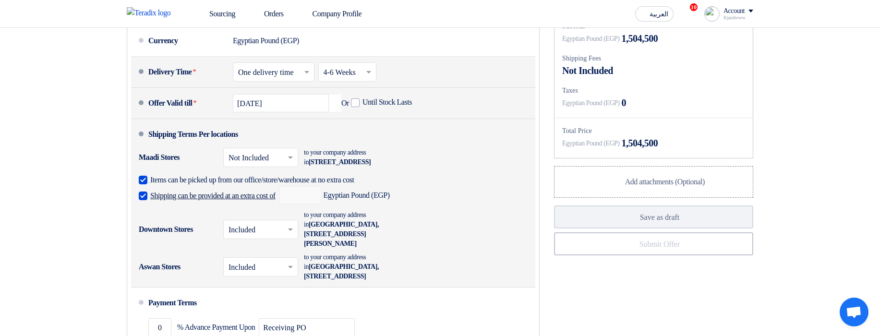
checkbox input "true"
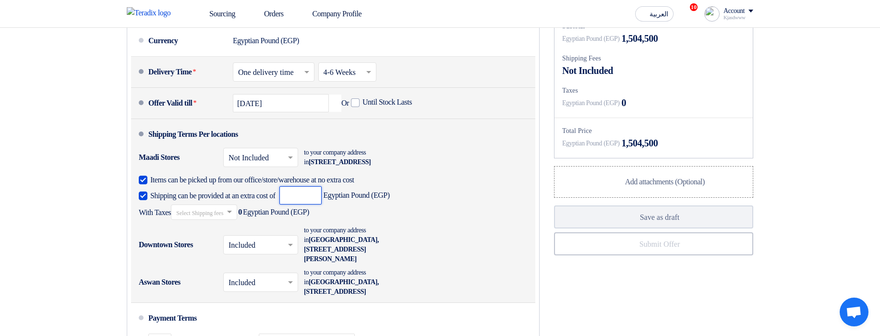
click at [322, 204] on input "number" at bounding box center [300, 195] width 42 height 18
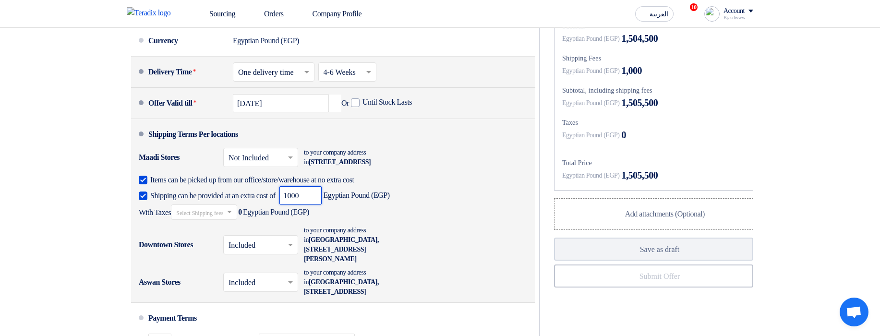
type input "1000"
click at [211, 253] on div "Downtown Stores" at bounding box center [177, 244] width 77 height 23
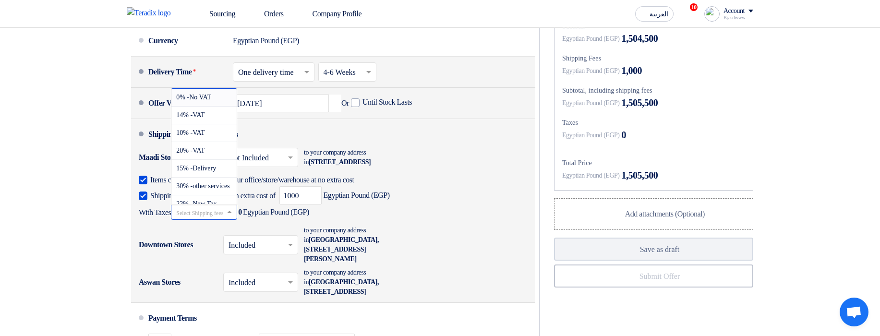
scroll to position [1, 0]
click at [208, 219] on input "text" at bounding box center [204, 212] width 57 height 14
click at [204, 154] on span "20% -VAT" at bounding box center [190, 150] width 28 height 7
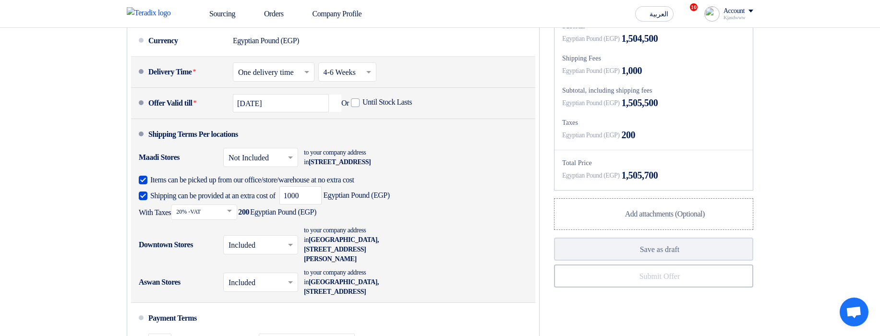
click at [280, 253] on input "text" at bounding box center [260, 246] width 65 height 14
click at [266, 287] on span "Not Included" at bounding box center [248, 283] width 40 height 8
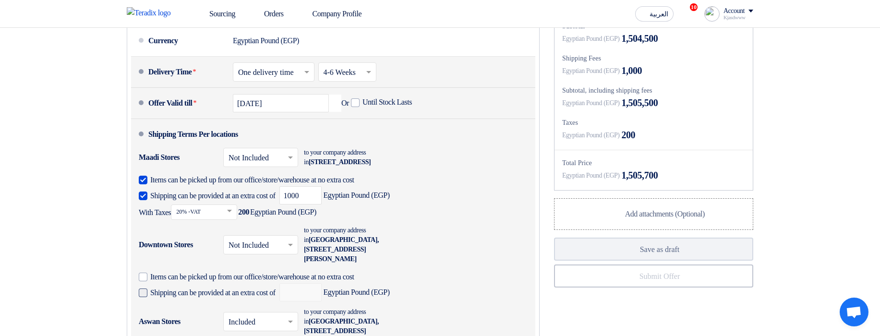
click at [211, 298] on span "Shipping can be provided at an extra cost of" at bounding box center [212, 293] width 125 height 10
click at [211, 306] on input "Shipping can be provided at an extra cost of" at bounding box center [213, 296] width 127 height 18
checkbox input "true"
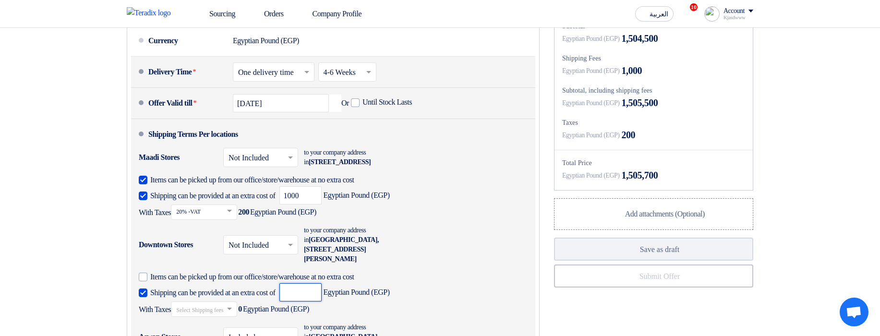
click at [321, 301] on input "number" at bounding box center [300, 292] width 42 height 18
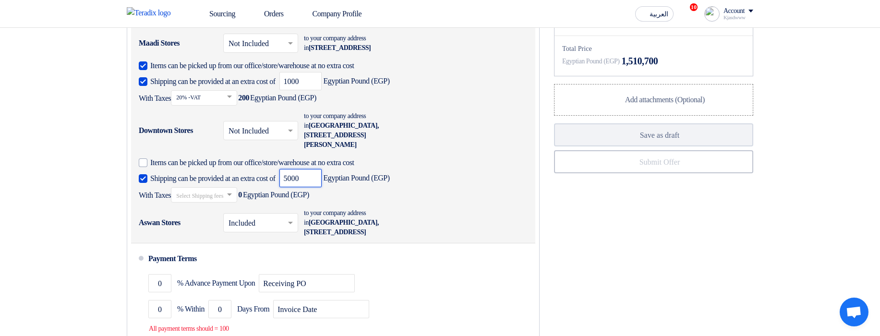
scroll to position [749, 0]
type input "5000"
click at [204, 202] on input "text" at bounding box center [204, 195] width 57 height 14
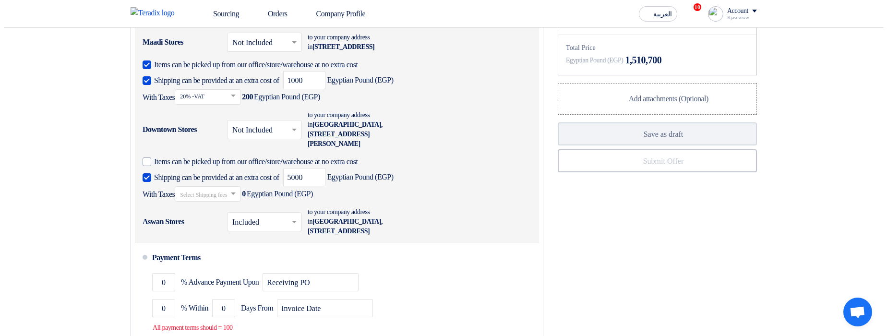
scroll to position [1, 0]
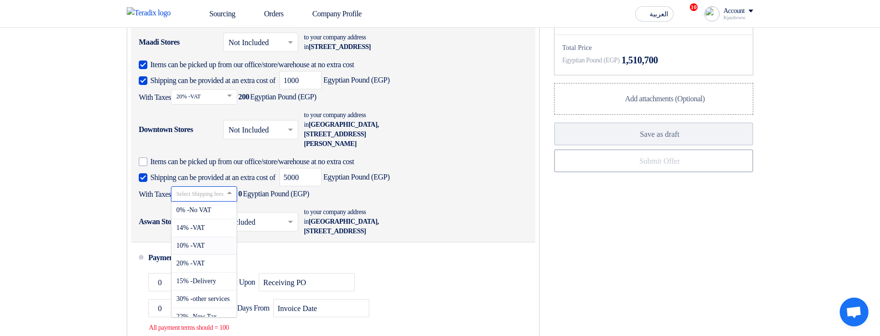
click at [204, 249] on span "10% -VAT" at bounding box center [190, 245] width 28 height 7
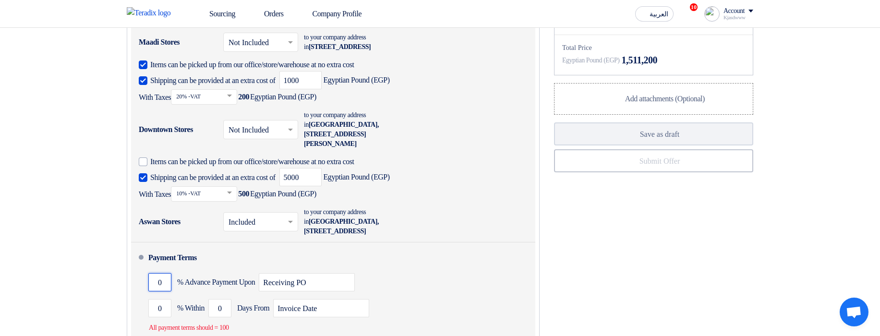
click at [153, 291] on input "0" at bounding box center [159, 282] width 23 height 18
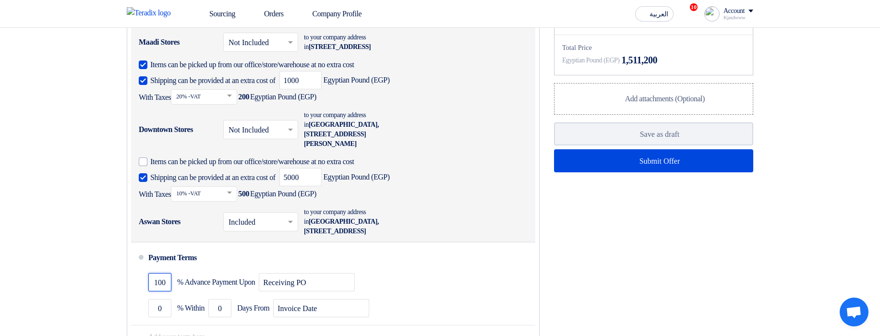
type input "100"
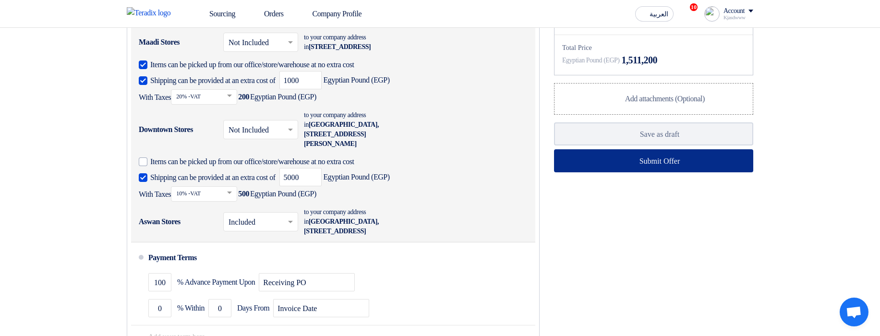
click at [623, 172] on button "Submit Offer" at bounding box center [653, 160] width 199 height 23
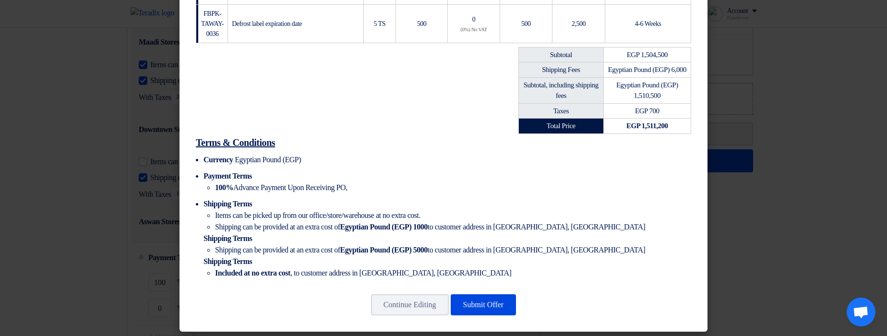
scroll to position [424, 0]
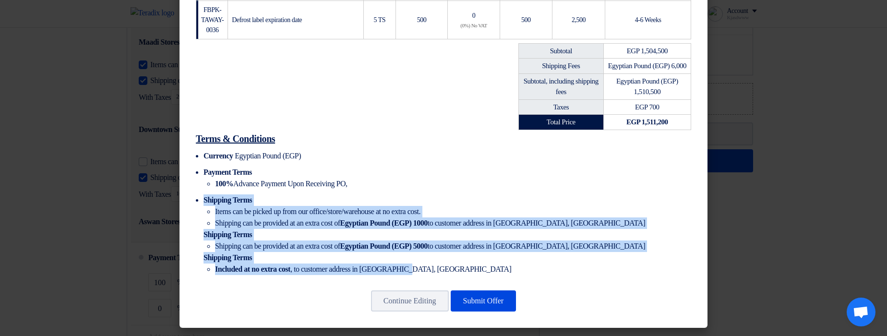
drag, startPoint x: 194, startPoint y: 191, endPoint x: 619, endPoint y: 280, distance: 433.3
click at [614, 280] on div "Terms & Conditions Currency Egyptian Pound (EGP) Payment Terms 100% Advance Pay…" at bounding box center [443, 206] width 505 height 152
click at [660, 252] on li "Shipping Terms Items can be picked up from our office/store/warehouse at no ext…" at bounding box center [447, 234] width 488 height 81
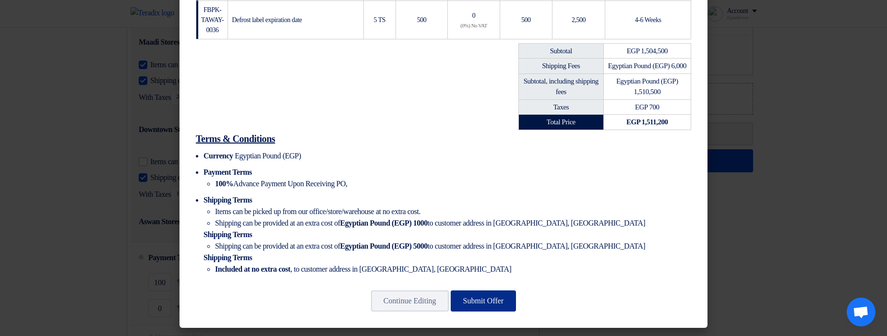
click at [478, 301] on button "Submit Offer" at bounding box center [484, 300] width 66 height 21
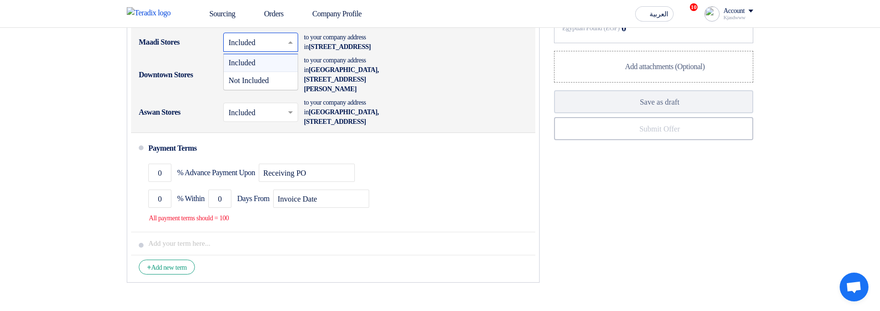
click at [270, 50] on input "text" at bounding box center [260, 43] width 65 height 14
drag, startPoint x: 254, startPoint y: 94, endPoint x: 259, endPoint y: 102, distance: 9.2
click at [259, 89] on div "Included Not Included" at bounding box center [261, 71] width 74 height 35
click at [259, 84] on span "Not Included" at bounding box center [248, 80] width 40 height 8
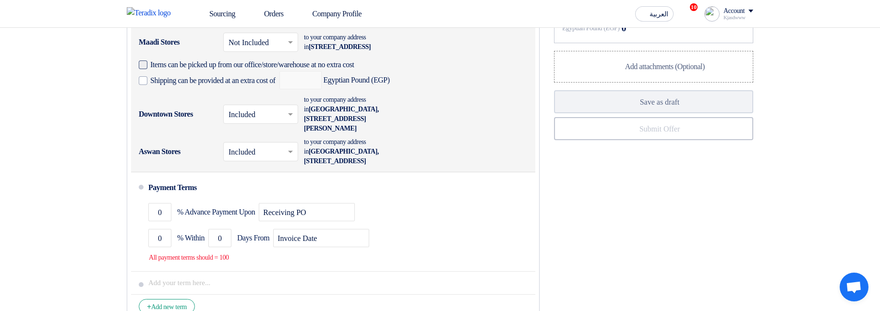
click at [209, 70] on span "Items can be picked up from our office/store/warehouse at no extra cost" at bounding box center [252, 65] width 204 height 10
click at [209, 78] on input "Items can be picked up from our office/store/warehouse at no extra cost" at bounding box center [269, 69] width 238 height 18
checkbox input "true"
click at [208, 85] on span "Shipping can be provided at an extra cost of" at bounding box center [212, 81] width 125 height 10
click at [208, 94] on input "Shipping can be provided at an extra cost of" at bounding box center [213, 84] width 127 height 18
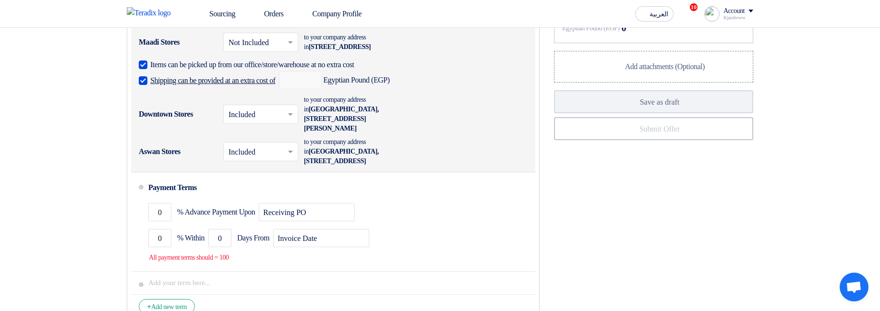
checkbox input "true"
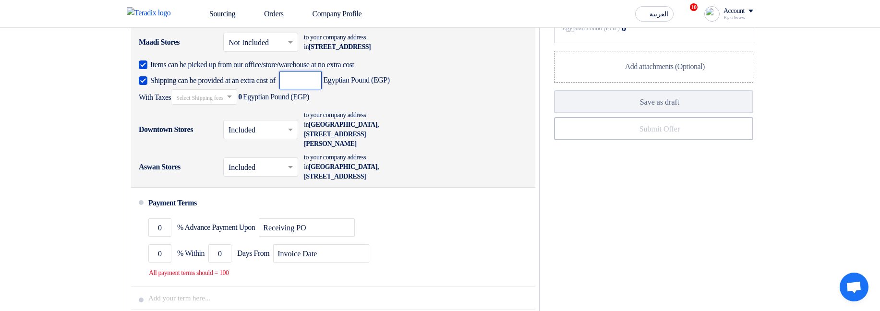
click at [322, 89] on input "number" at bounding box center [300, 80] width 42 height 18
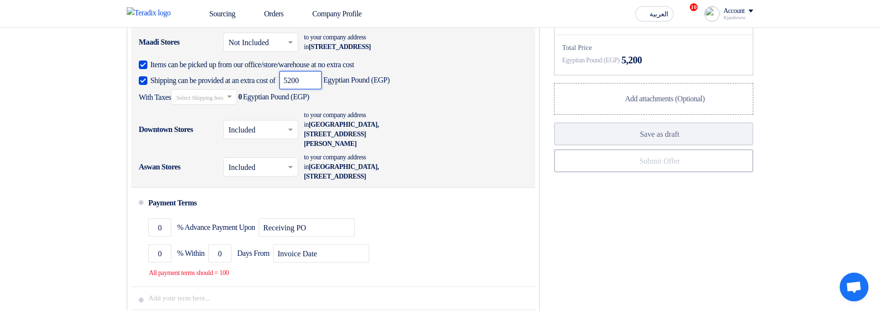
type input "5200"
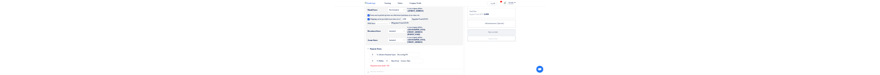
scroll to position [1, 0]
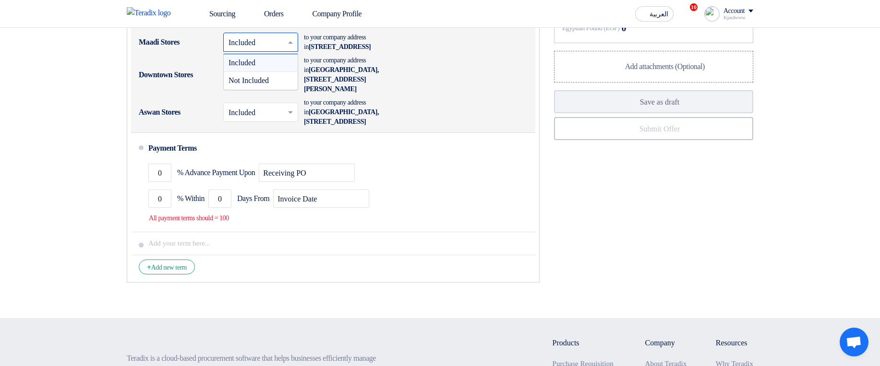
click at [258, 50] on input "text" at bounding box center [260, 43] width 65 height 14
click at [259, 74] on span "Not Included" at bounding box center [248, 80] width 40 height 8
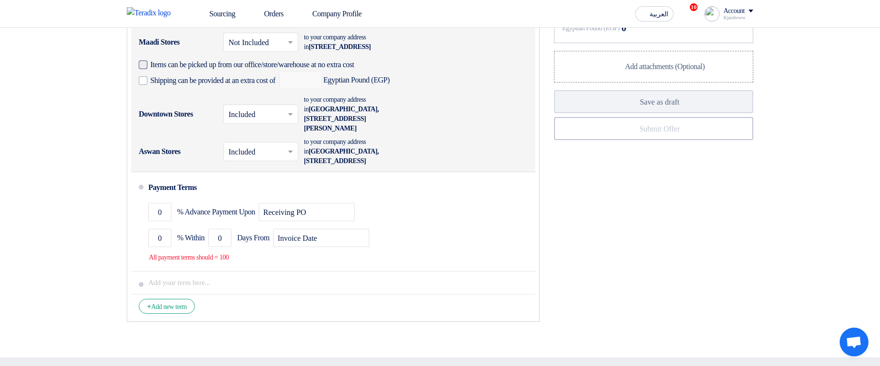
click at [252, 70] on span "Items can be picked up from our office/store/warehouse at no extra cost" at bounding box center [252, 65] width 204 height 10
click at [252, 74] on input "Items can be picked up from our office/store/warehouse at no extra cost" at bounding box center [269, 69] width 238 height 18
checkbox input "true"
click at [246, 74] on label "Shipping can be provided at an extra cost of" at bounding box center [207, 80] width 137 height 10
click at [246, 74] on input "Shipping can be provided at an extra cost of" at bounding box center [213, 84] width 127 height 18
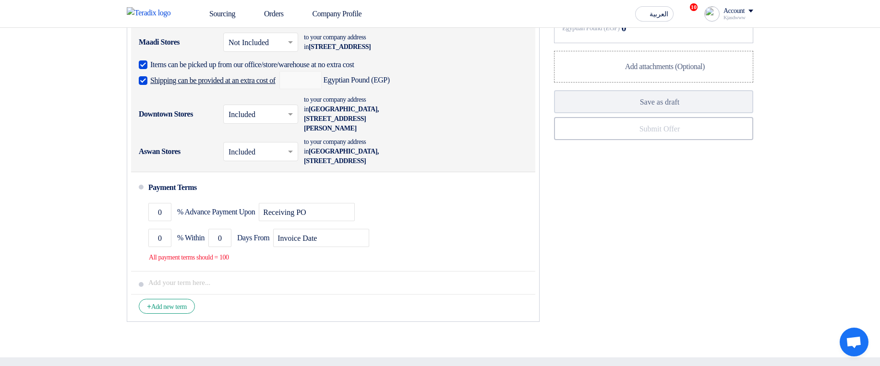
checkbox input "true"
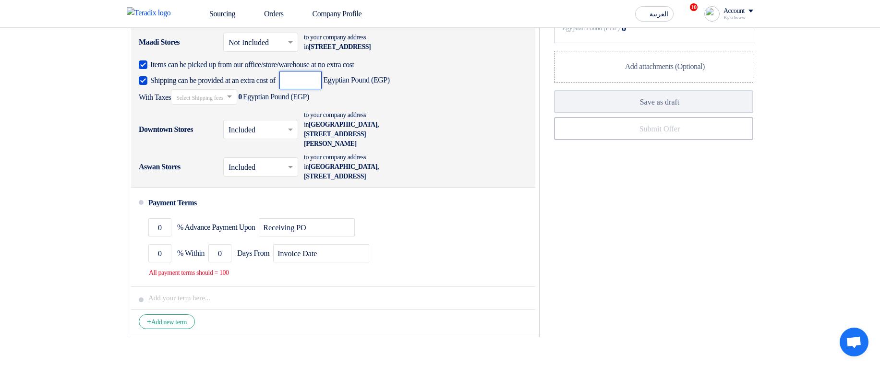
click at [322, 74] on input "number" at bounding box center [300, 80] width 42 height 18
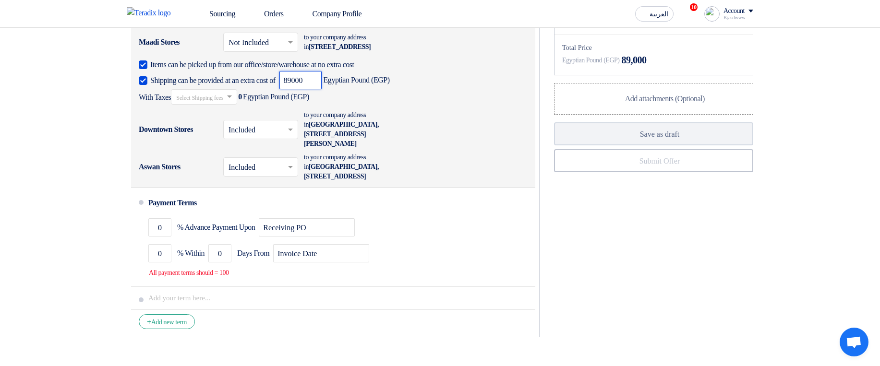
type input "89000"
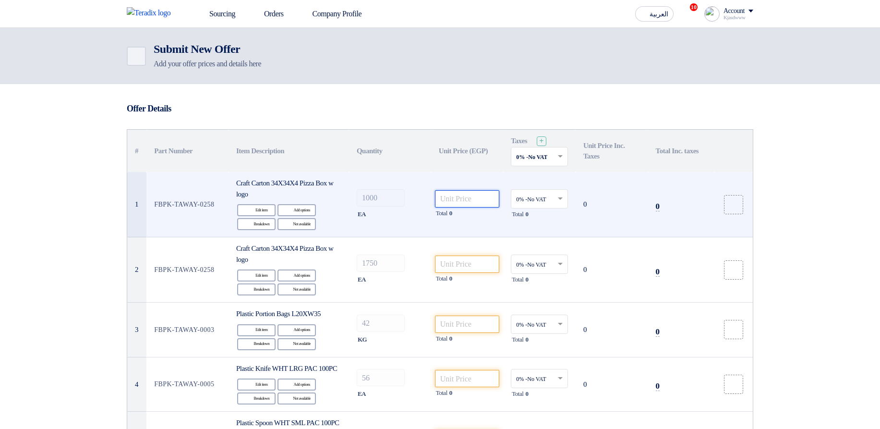
drag, startPoint x: 0, startPoint y: 0, endPoint x: 449, endPoint y: 200, distance: 491.6
click at [449, 200] on input "number" at bounding box center [467, 198] width 65 height 17
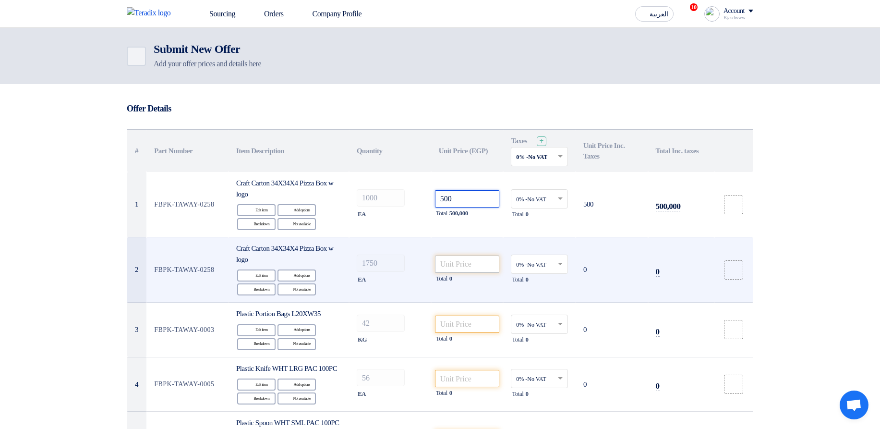
type input "500"
click at [471, 264] on input "number" at bounding box center [467, 263] width 65 height 17
paste input "500"
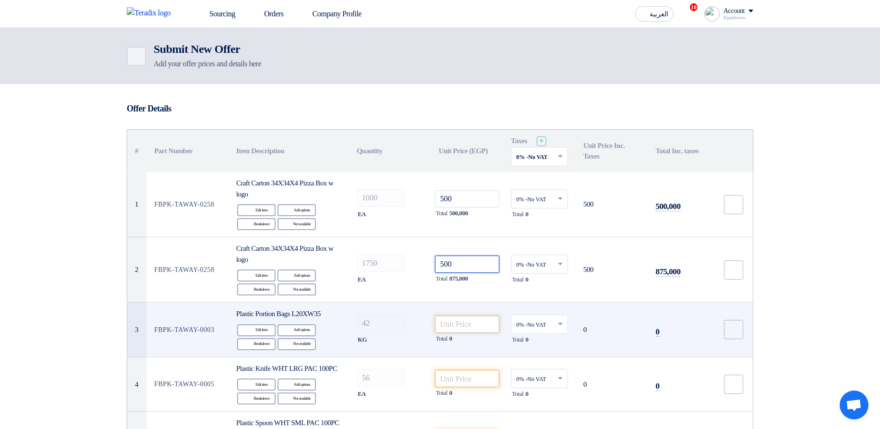
type input "500"
click at [468, 319] on input "number" at bounding box center [467, 323] width 65 height 17
paste input "500"
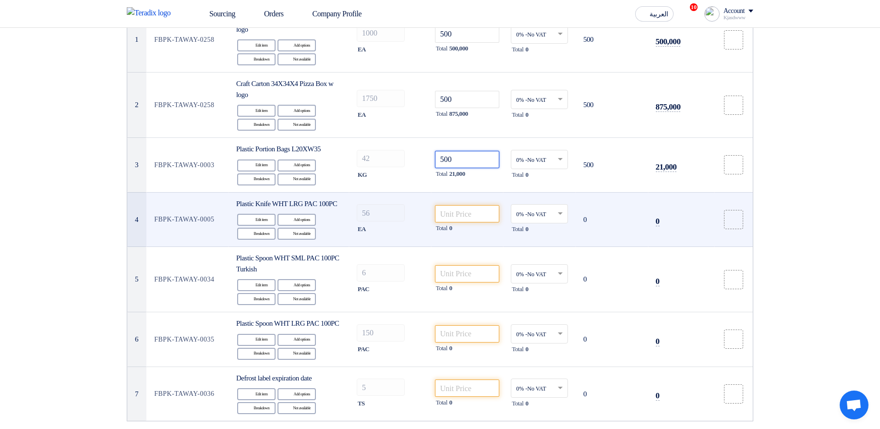
scroll to position [173, 0]
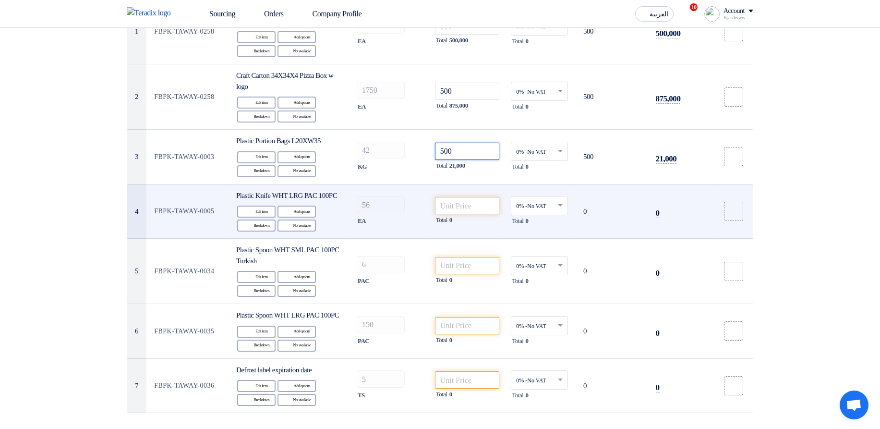
type input "500"
click at [481, 210] on input "number" at bounding box center [467, 205] width 65 height 17
paste input "500"
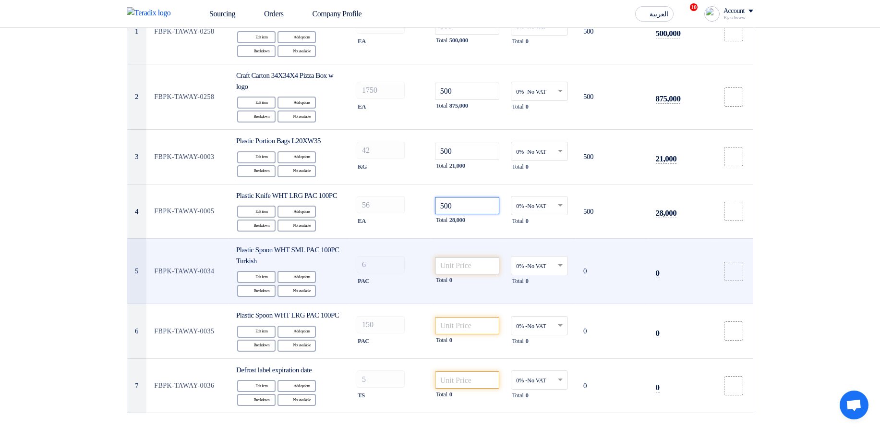
type input "500"
click at [457, 274] on input "number" at bounding box center [467, 265] width 65 height 17
paste input "500"
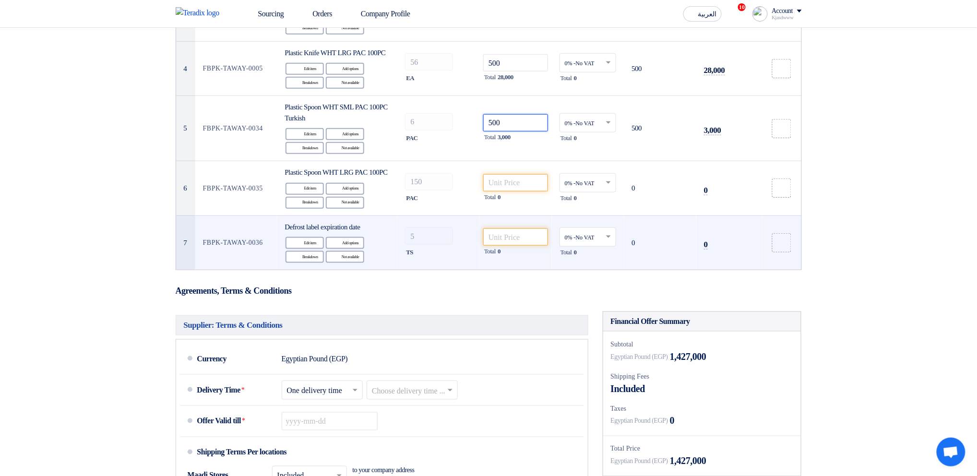
scroll to position [320, 0]
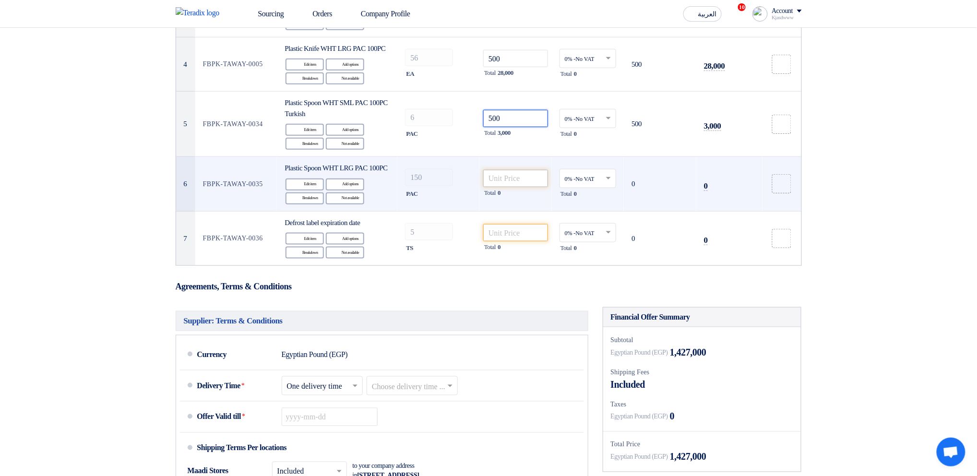
type input "500"
click at [492, 187] on input "number" at bounding box center [515, 178] width 65 height 17
paste input "500"
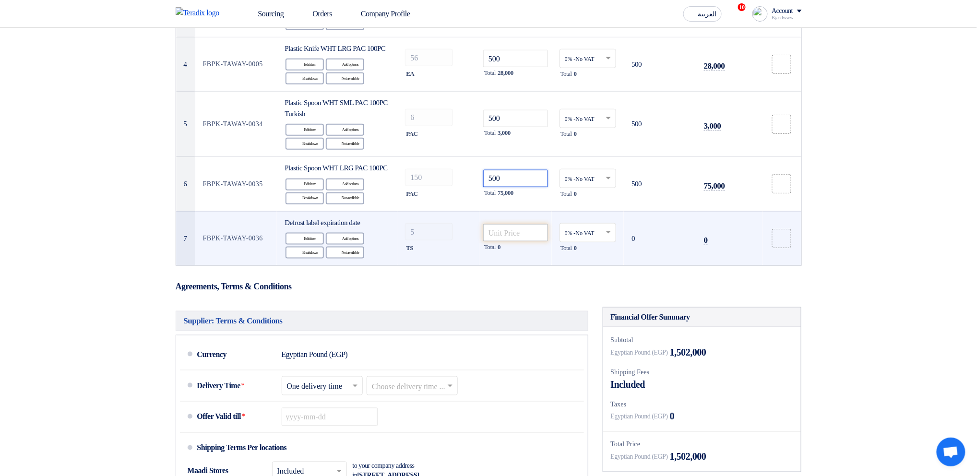
type input "500"
click at [508, 241] on input "number" at bounding box center [515, 232] width 65 height 17
paste input "500"
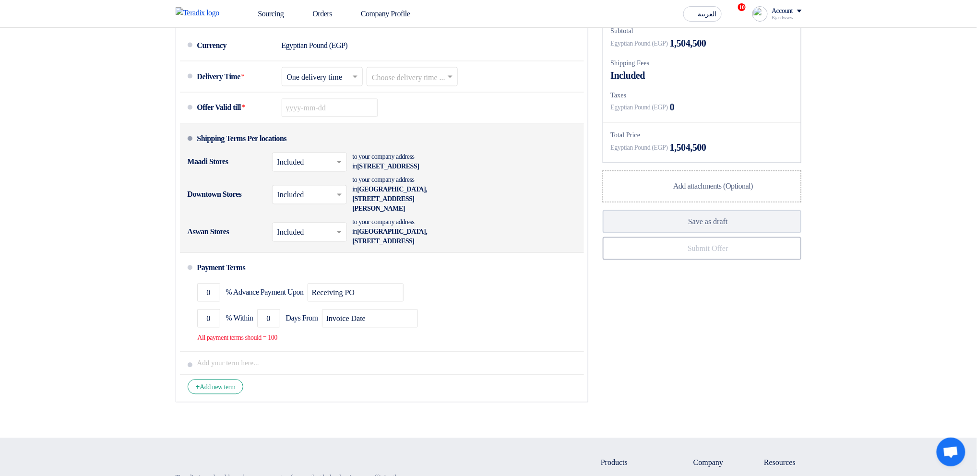
scroll to position [640, 0]
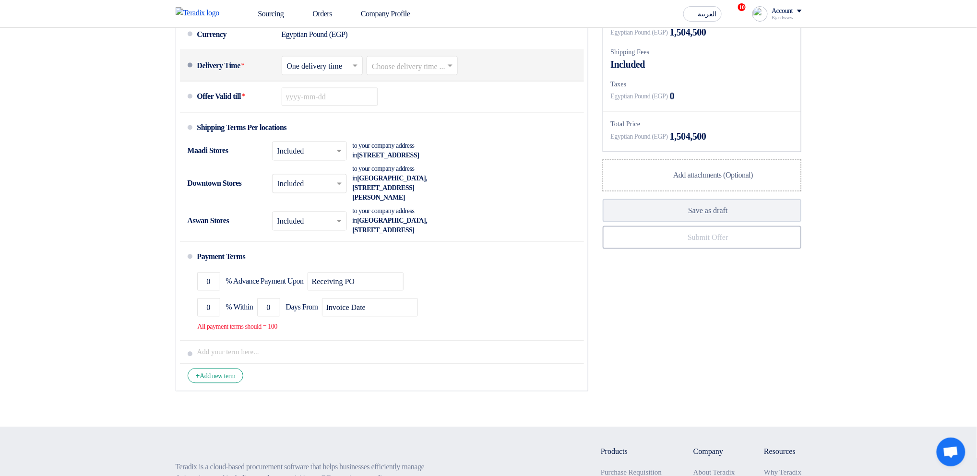
type input "500"
click at [429, 74] on input "text" at bounding box center [413, 67] width 82 height 14
click at [422, 184] on div "6-8 Weeks" at bounding box center [412, 176] width 90 height 18
click at [380, 106] on icon "Pick a date" at bounding box center [383, 96] width 13 height 17
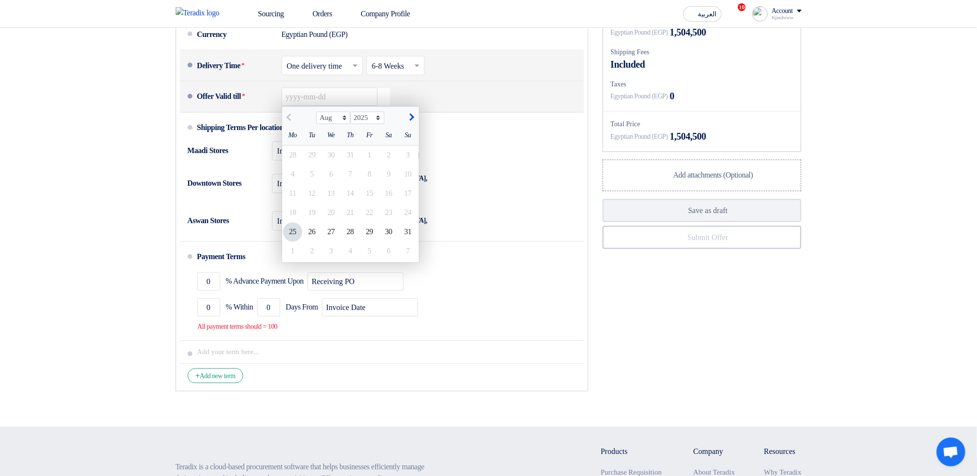
click at [410, 121] on span "button" at bounding box center [410, 118] width 5 height 8
select select "9"
click at [303, 223] on div "23" at bounding box center [311, 212] width 19 height 19
type input "[DATE]"
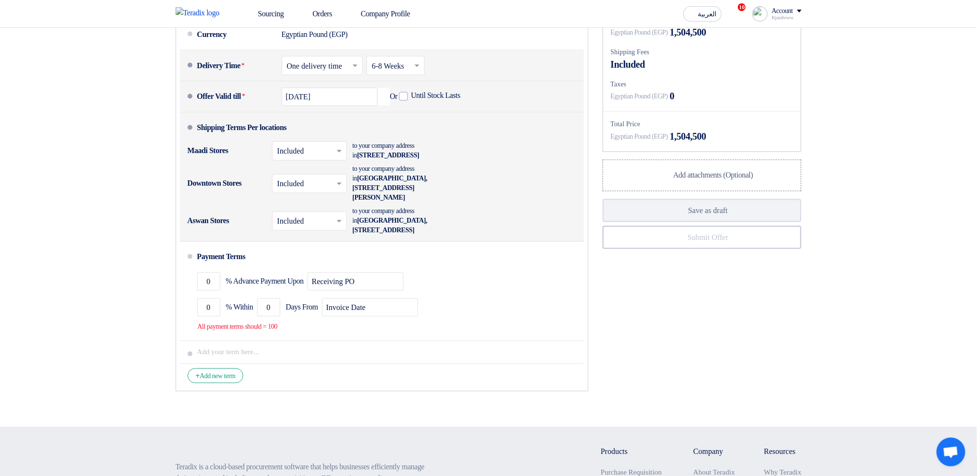
click at [328, 159] on input "text" at bounding box center [309, 152] width 65 height 14
click at [305, 193] on span "Not Included" at bounding box center [297, 189] width 40 height 8
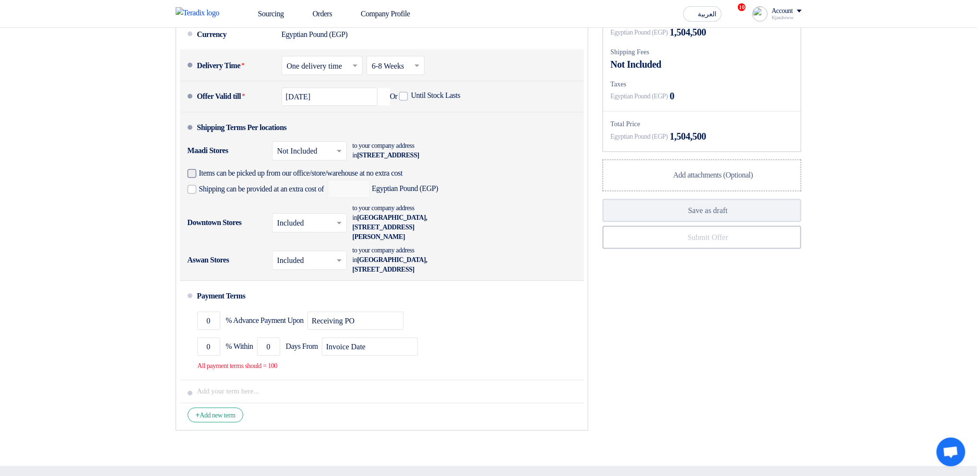
click at [297, 179] on span "Items can be picked up from our office/store/warehouse at no extra cost" at bounding box center [301, 174] width 204 height 10
click at [297, 187] on input "Items can be picked up from our office/store/warehouse at no extra cost" at bounding box center [318, 177] width 238 height 18
checkbox input "true"
click at [289, 194] on label "Shipping can be provided at an extra cost of" at bounding box center [256, 189] width 137 height 10
click at [289, 203] on input "Shipping can be provided at an extra cost of" at bounding box center [262, 193] width 127 height 18
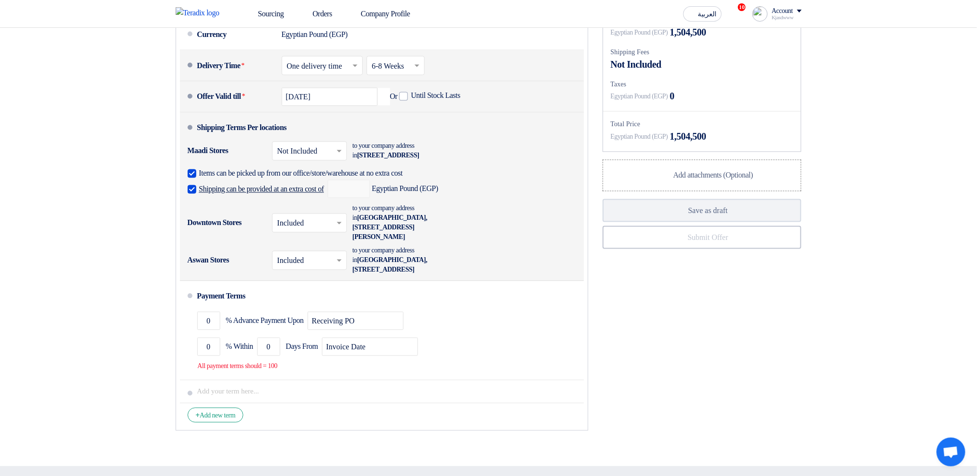
checkbox input "true"
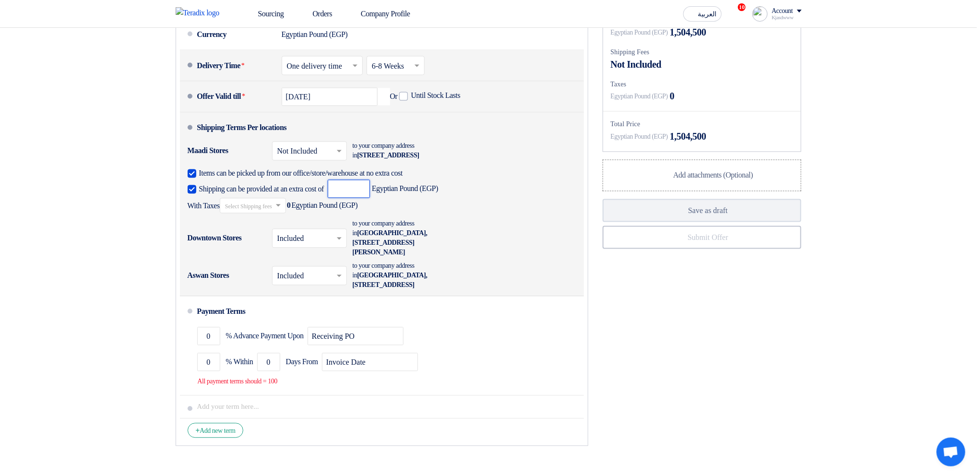
drag, startPoint x: 356, startPoint y: 220, endPoint x: 362, endPoint y: 217, distance: 6.7
click at [358, 198] on input "number" at bounding box center [349, 189] width 42 height 18
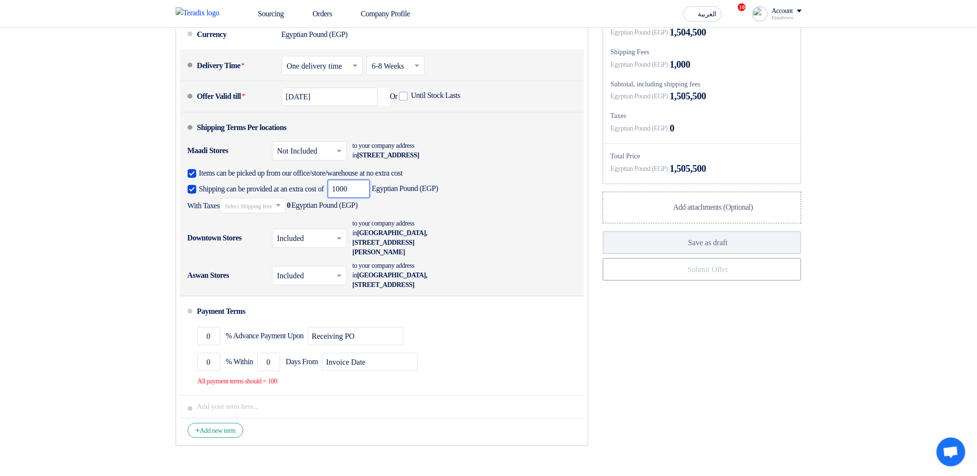
type input "1000"
click at [282, 214] on input "text" at bounding box center [253, 207] width 57 height 14
click at [251, 279] on span "20% -VAT" at bounding box center [239, 275] width 28 height 7
click at [329, 247] on input "text" at bounding box center [309, 240] width 65 height 14
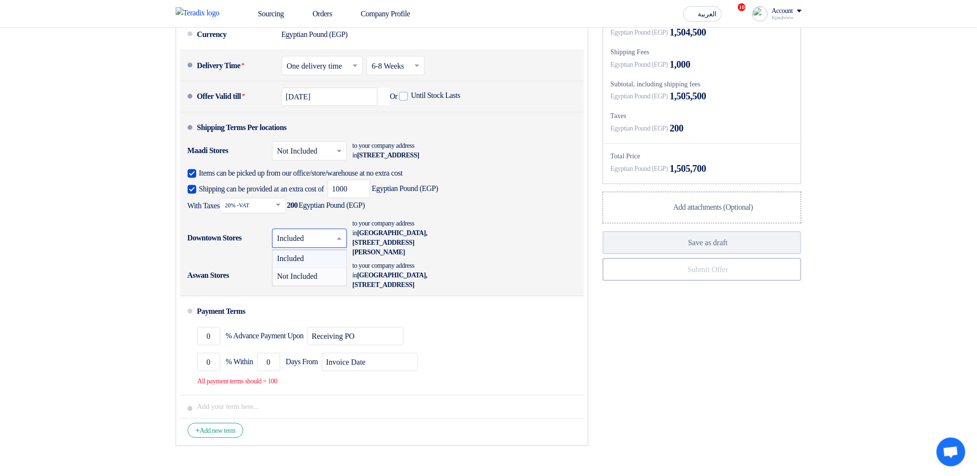
click at [314, 281] on span "Not Included" at bounding box center [297, 277] width 40 height 8
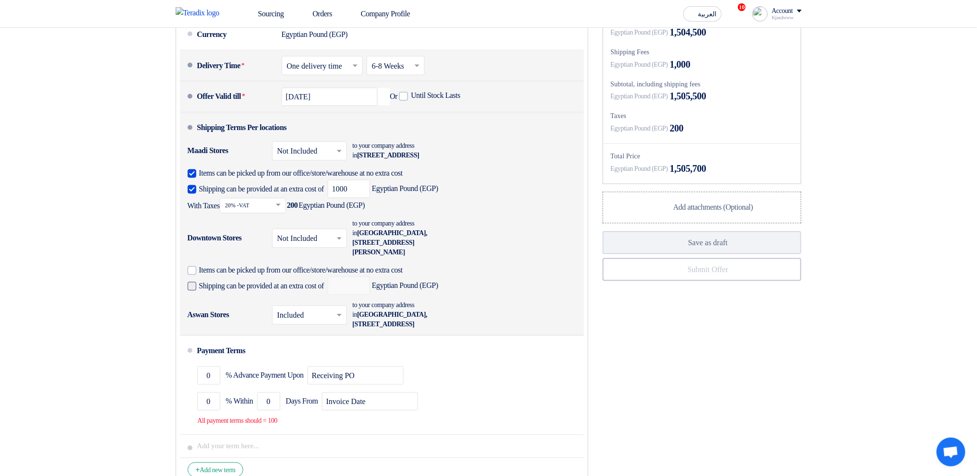
drag, startPoint x: 262, startPoint y: 298, endPoint x: 328, endPoint y: 304, distance: 66.5
click at [262, 291] on span "Shipping can be provided at an extra cost of" at bounding box center [261, 287] width 125 height 10
click at [262, 299] on input "Shipping can be provided at an extra cost of" at bounding box center [262, 290] width 127 height 18
checkbox input "true"
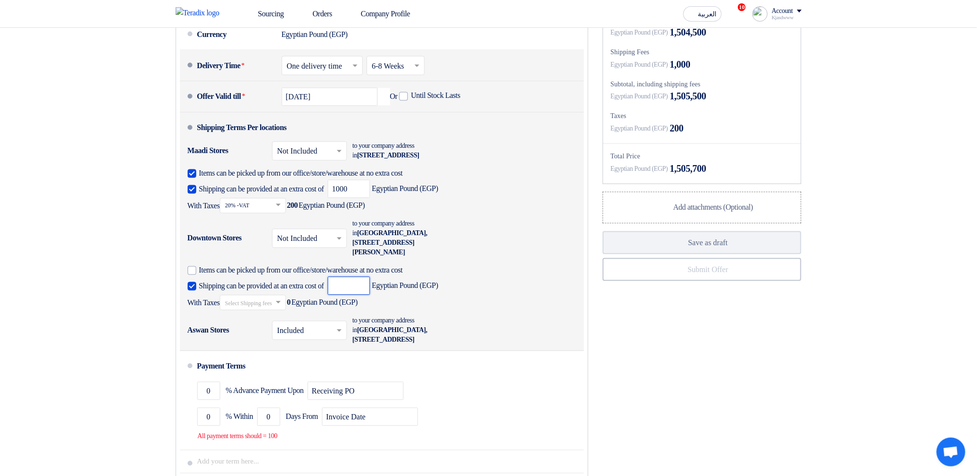
click at [359, 295] on input "number" at bounding box center [349, 286] width 42 height 18
type input "5000"
click at [282, 310] on input "text" at bounding box center [253, 304] width 57 height 14
click at [253, 358] on span "10% -VAT" at bounding box center [239, 354] width 28 height 7
drag, startPoint x: 674, startPoint y: 80, endPoint x: 730, endPoint y: 82, distance: 56.2
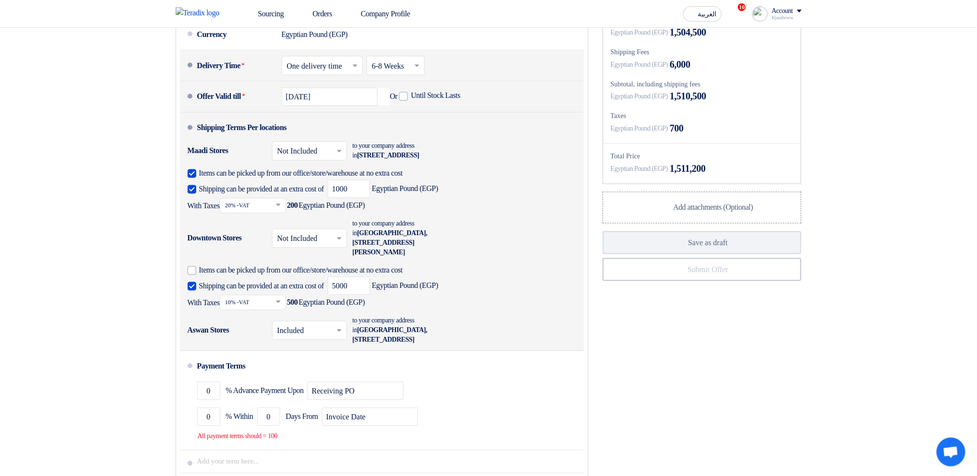
click at [730, 72] on div "Egyptian Pound (EGP) 6,000" at bounding box center [702, 64] width 183 height 14
click at [771, 57] on div "Shipping Fees" at bounding box center [702, 52] width 183 height 10
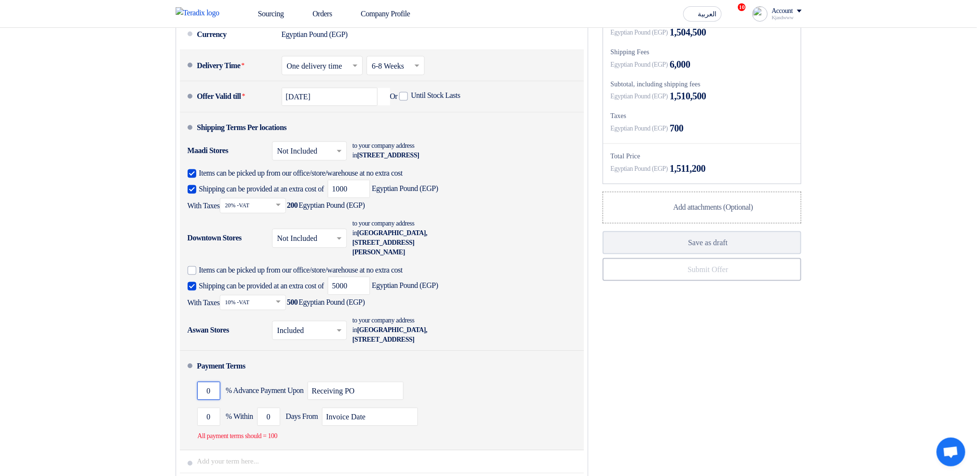
click at [215, 400] on input "0" at bounding box center [208, 391] width 23 height 18
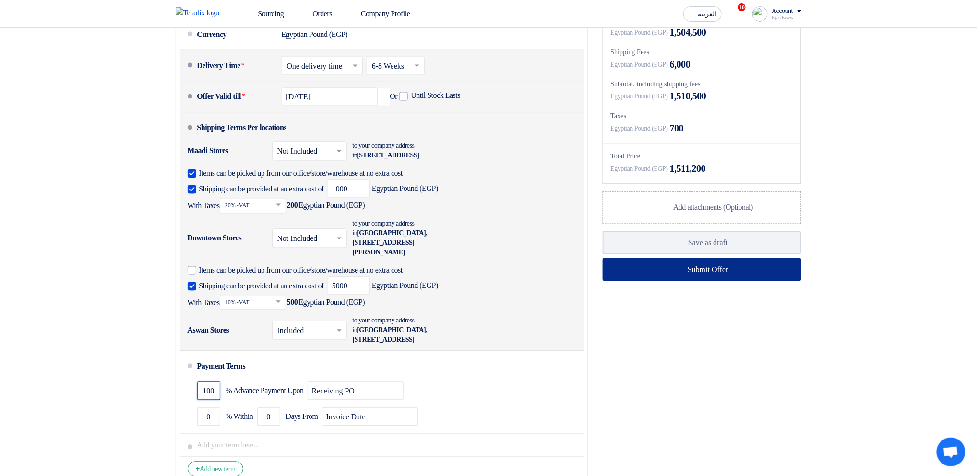
type input "100"
click at [708, 281] on button "Submit Offer" at bounding box center [702, 269] width 199 height 23
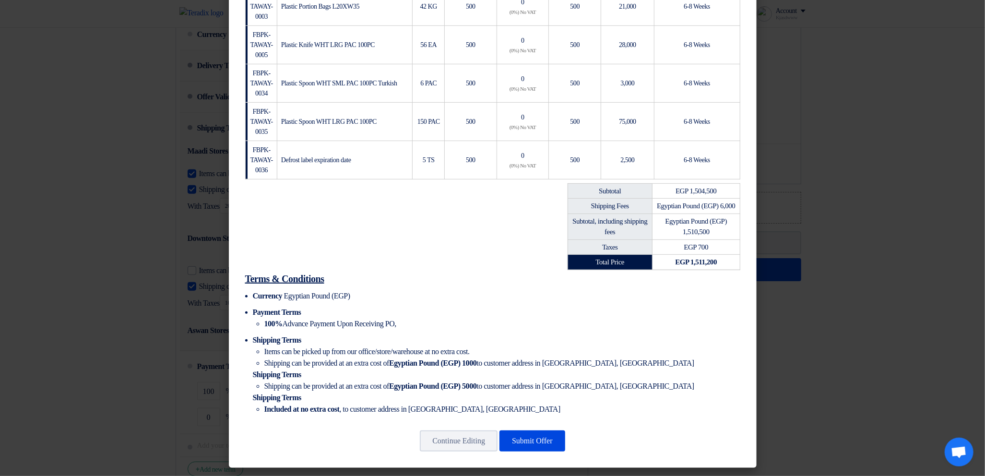
scroll to position [284, 0]
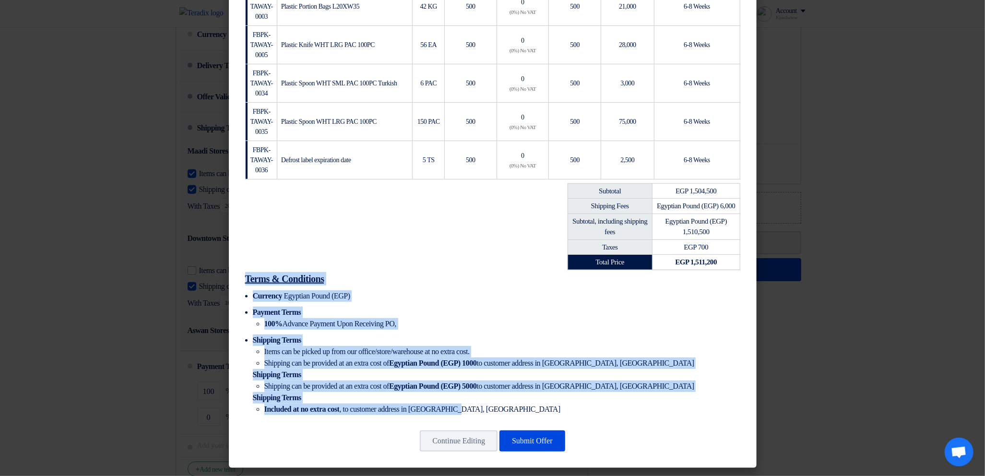
drag, startPoint x: 313, startPoint y: 265, endPoint x: 602, endPoint y: 415, distance: 325.0
click at [602, 415] on div "iqiqiq sdsasa, أسوان, Egypt Kjasdwww Adslkjqqq – developer1 kqjwekj@sda.asd +20…" at bounding box center [492, 80] width 505 height 681
click at [641, 410] on li "Included at no extra cost , to customer address in أسوان, Egypt" at bounding box center [502, 410] width 476 height 12
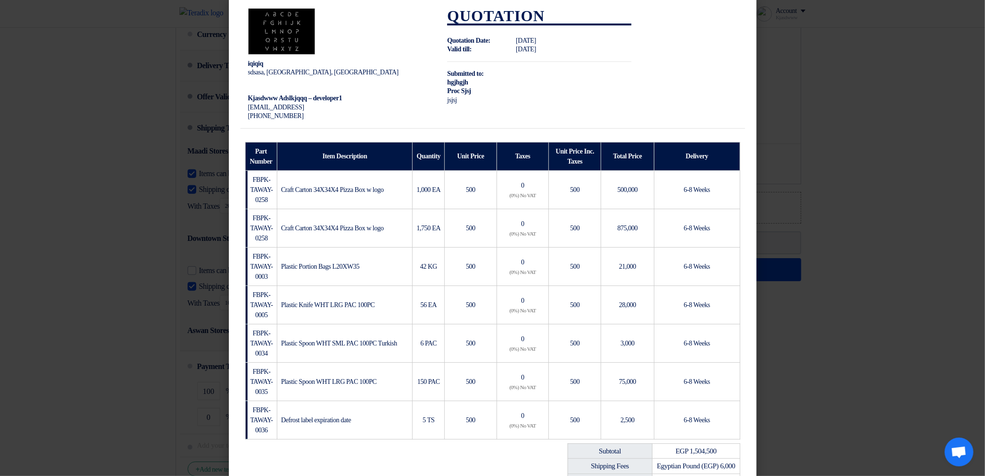
scroll to position [0, 0]
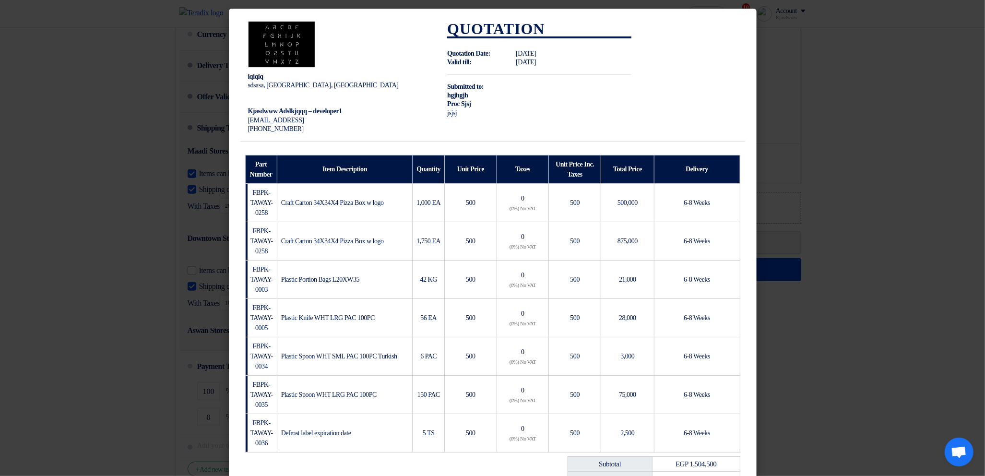
drag, startPoint x: 246, startPoint y: 78, endPoint x: 304, endPoint y: 89, distance: 59.0
click at [304, 89] on td "iqiqiq sdsasa, أسوان, Egypt Kjasdwww Adslkjqqq – developer1 kqjwekj@sda.asd +20…" at bounding box center [340, 77] width 200 height 128
click at [298, 90] on div at bounding box center [298, 90] width 0 height 0
drag, startPoint x: 451, startPoint y: 84, endPoint x: 471, endPoint y: 120, distance: 42.1
click at [471, 120] on td "Quotation Quotation Date: Mon Aug 25 2025 Valid till: Tue Sep 23 2025 Submitted…" at bounding box center [540, 77] width 200 height 128
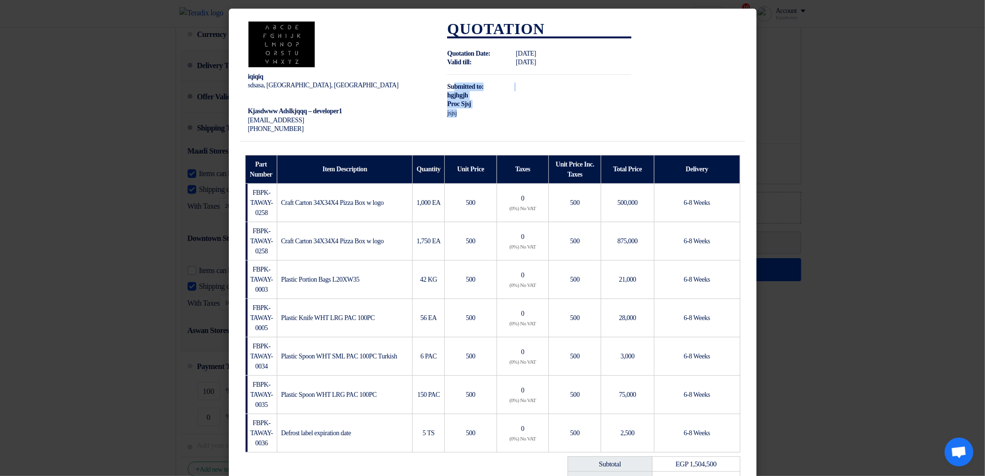
click at [481, 119] on td "Quotation Quotation Date: Mon Aug 25 2025 Valid till: Tue Sep 23 2025 Submitted…" at bounding box center [540, 77] width 200 height 128
drag, startPoint x: 476, startPoint y: 107, endPoint x: 520, endPoint y: 119, distance: 45.4
click at [517, 119] on td "Quotation Quotation Date: Mon Aug 25 2025 Valid till: Tue Sep 23 2025 Submitted…" at bounding box center [540, 77] width 200 height 128
click at [576, 108] on td "Quotation Quotation Date: Mon Aug 25 2025 Valid till: Tue Sep 23 2025 Submitted…" at bounding box center [540, 77] width 200 height 128
drag, startPoint x: 450, startPoint y: 106, endPoint x: 469, endPoint y: 115, distance: 21.5
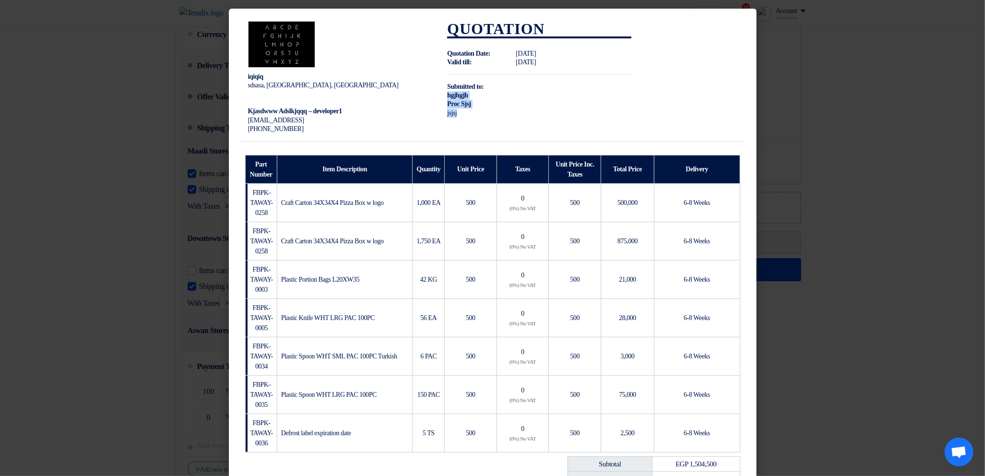
click at [469, 114] on td "Quotation Quotation Date: Mon Aug 25 2025 Valid till: Tue Sep 23 2025 Submitted…" at bounding box center [540, 77] width 200 height 128
click at [481, 114] on td "Quotation Quotation Date: Mon Aug 25 2025 Valid till: Tue Sep 23 2025 Submitted…" at bounding box center [540, 77] width 200 height 128
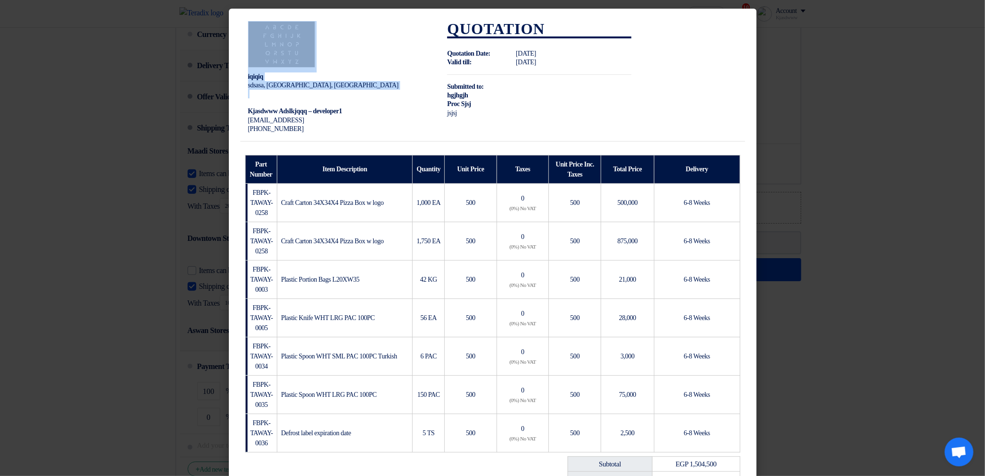
drag, startPoint x: 287, startPoint y: 106, endPoint x: 349, endPoint y: 136, distance: 69.3
click at [322, 142] on div "iqiqiq sdsasa, أسوان, Egypt Kjasdwww Adslkjqqq – developer1 kqjwekj@sda.asd +20…" at bounding box center [492, 353] width 505 height 681
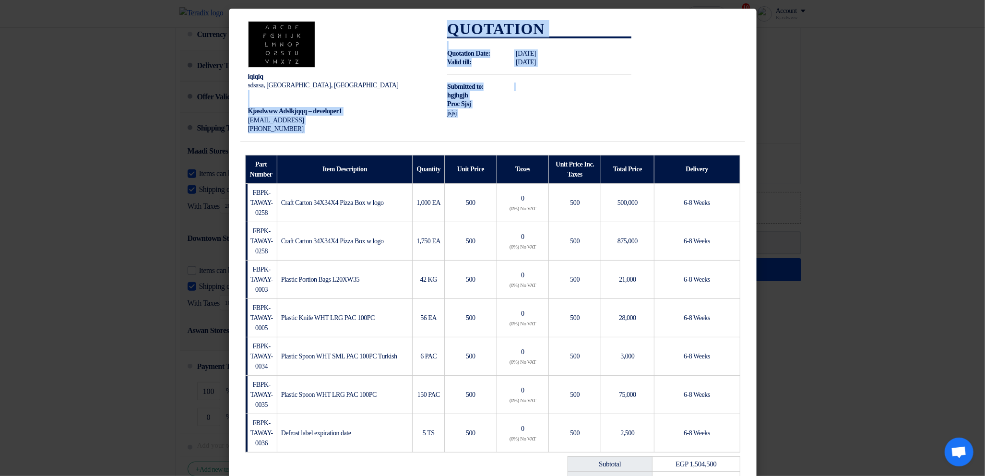
click at [449, 116] on span "jsjsj" at bounding box center [452, 112] width 10 height 7
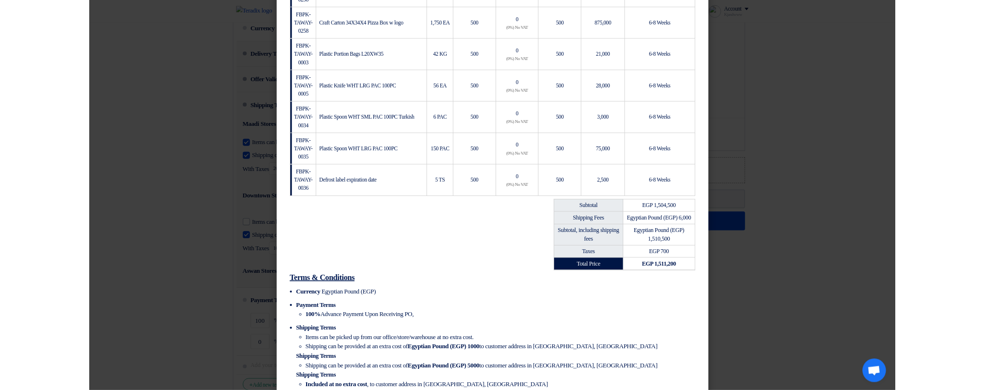
scroll to position [284, 0]
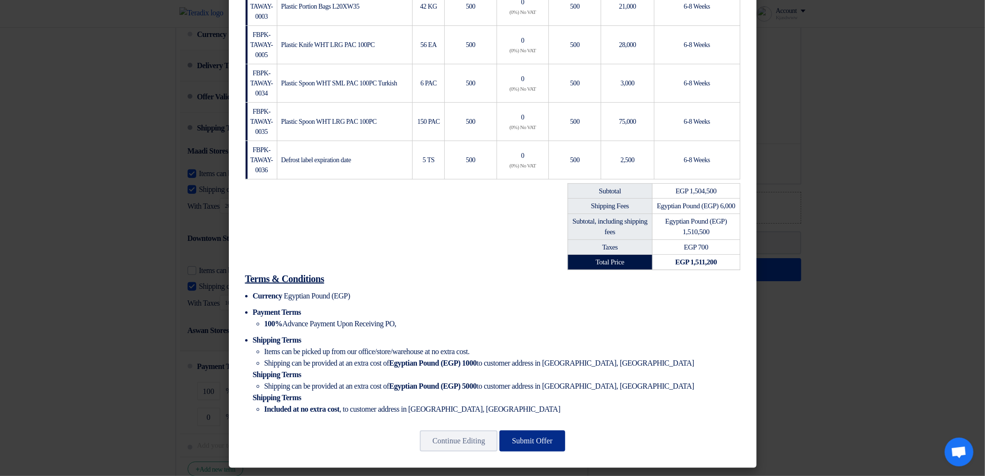
click at [543, 428] on button "Submit Offer" at bounding box center [533, 440] width 66 height 21
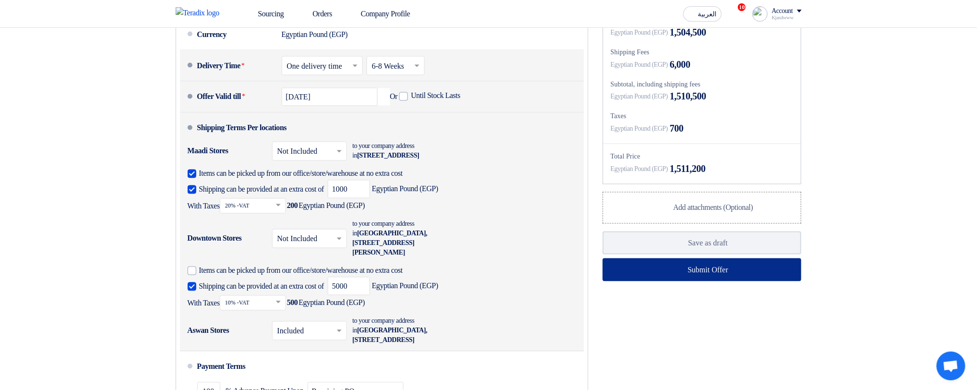
click at [661, 281] on button "Submit Offer" at bounding box center [702, 269] width 199 height 23
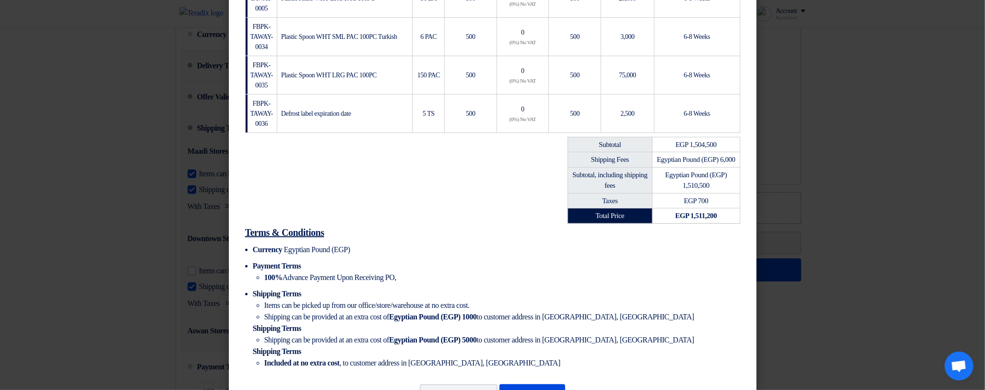
scroll to position [370, 0]
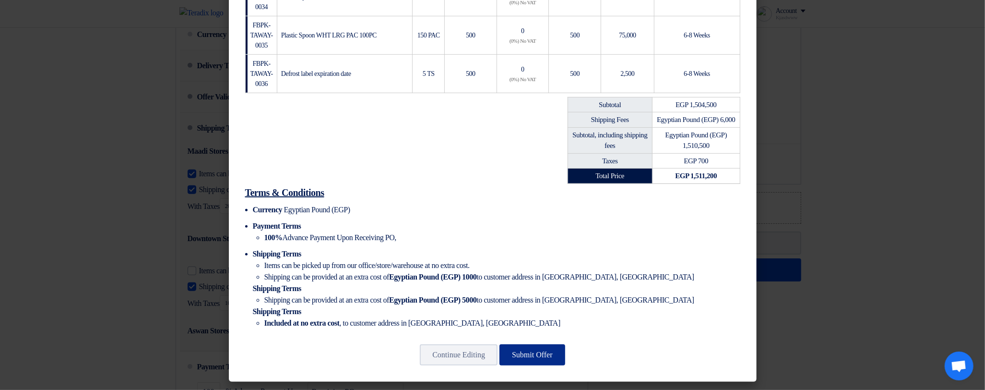
click at [538, 354] on button "Submit Offer" at bounding box center [533, 354] width 66 height 21
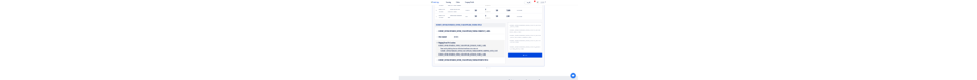
scroll to position [448, 0]
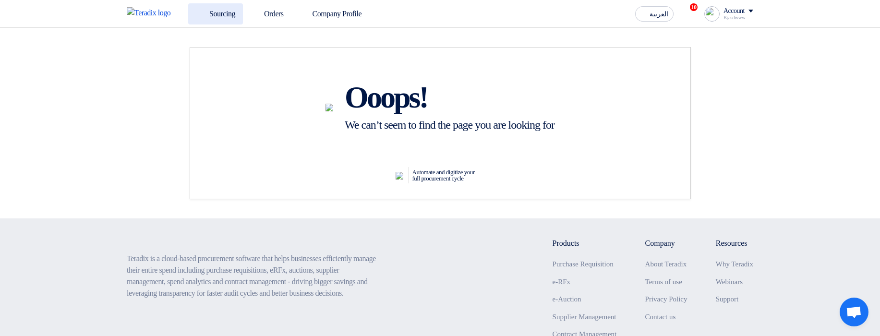
click at [199, 9] on icon at bounding box center [201, 14] width 10 height 10
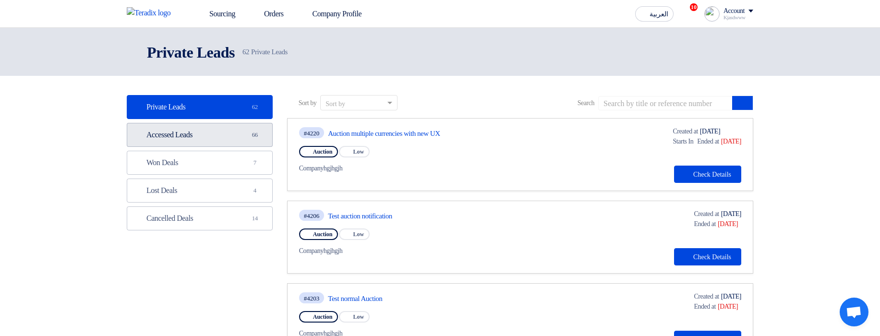
click at [244, 134] on link "Accessed Leads Accessed Leads 66" at bounding box center [200, 135] width 146 height 24
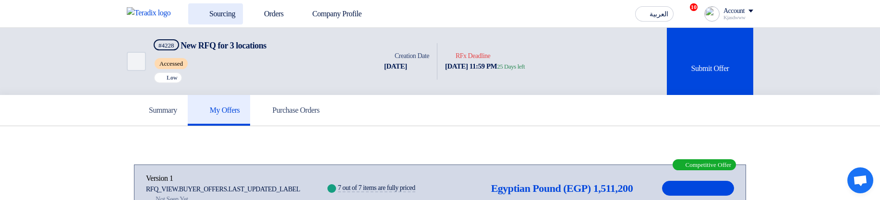
drag, startPoint x: 206, startPoint y: 31, endPoint x: 227, endPoint y: 6, distance: 32.8
click at [206, 31] on div "Back #4228 New RFQ for 3 locations Accessed Priority Low" at bounding box center [252, 61] width 250 height 67
click at [227, 6] on link "Sourcing" at bounding box center [215, 13] width 55 height 21
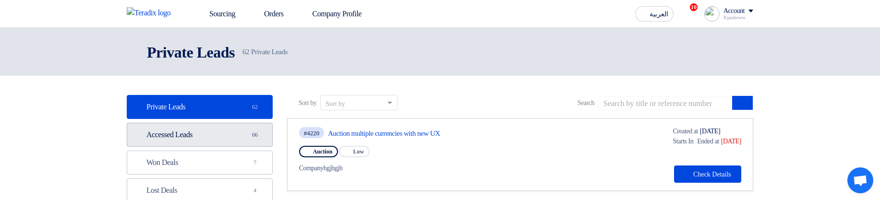
click at [230, 132] on link "Accessed Leads Accessed Leads 66" at bounding box center [200, 135] width 146 height 24
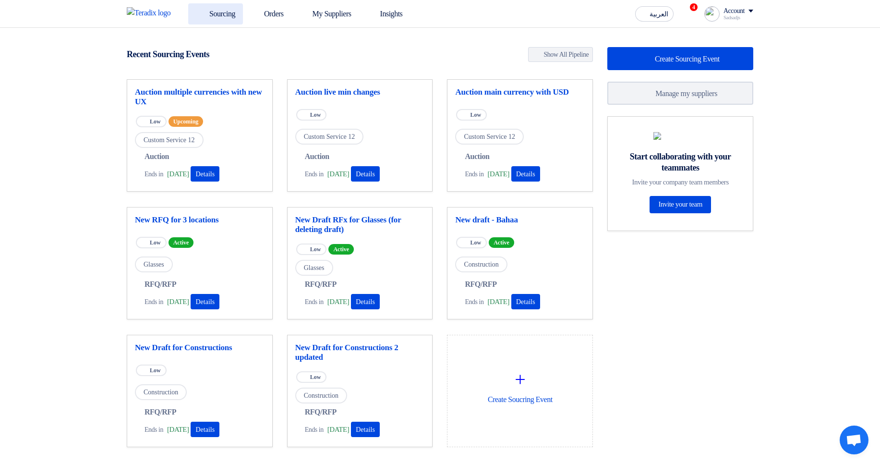
click at [236, 15] on link "Sourcing" at bounding box center [215, 13] width 55 height 21
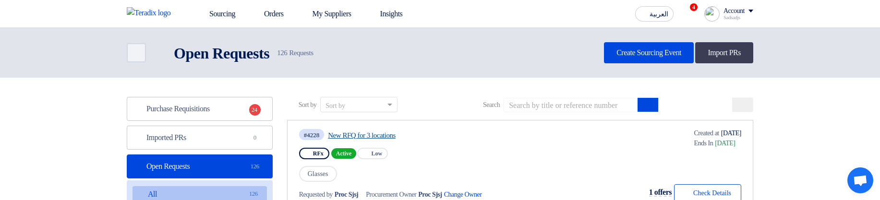
click at [382, 131] on link "New RFQ for 3 locations" at bounding box center [418, 135] width 180 height 9
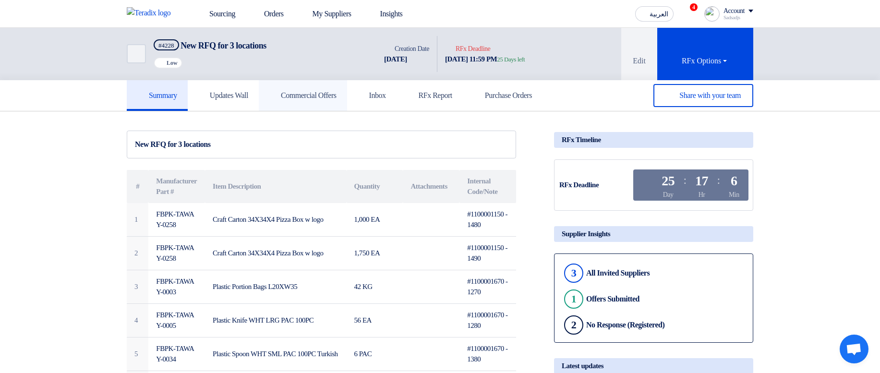
click at [325, 101] on link "Commercial Offers" at bounding box center [303, 95] width 88 height 31
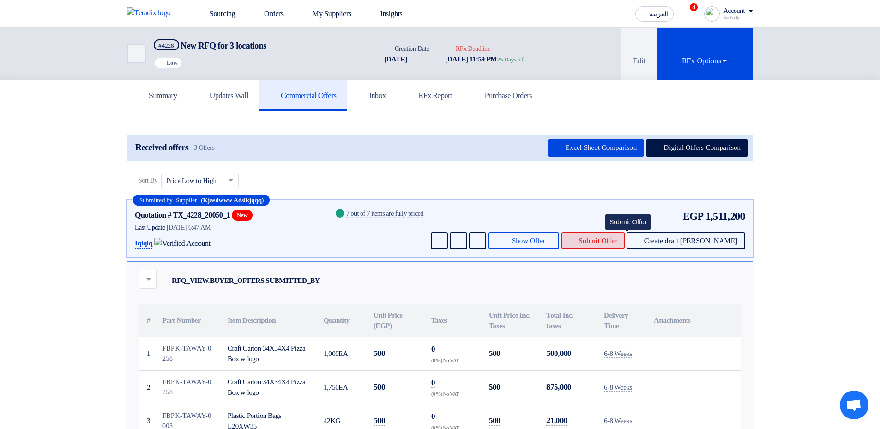
click at [624, 246] on button "Submit Offer" at bounding box center [592, 240] width 63 height 17
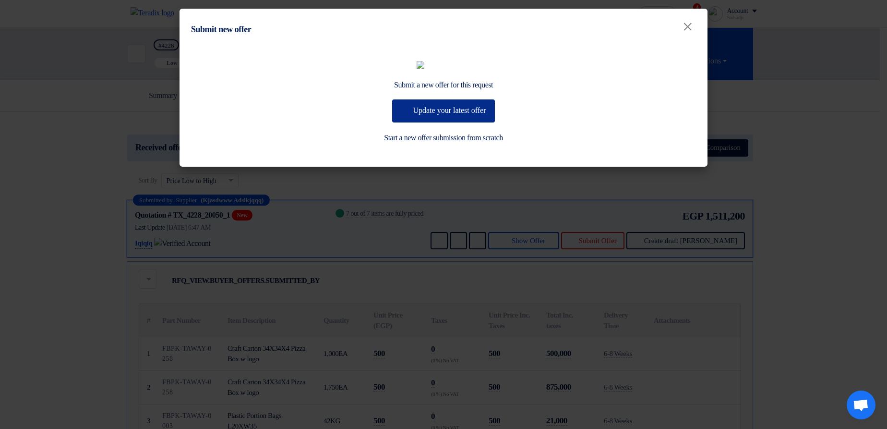
click at [452, 122] on button "Update your latest offer" at bounding box center [443, 110] width 102 height 23
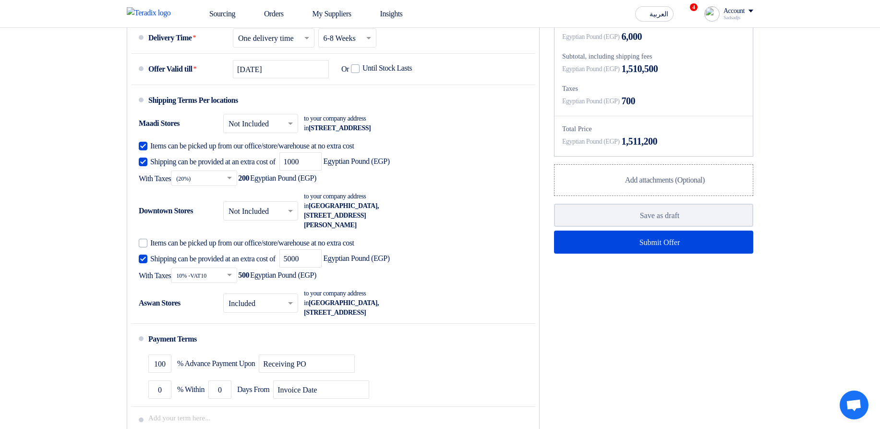
scroll to position [576, 0]
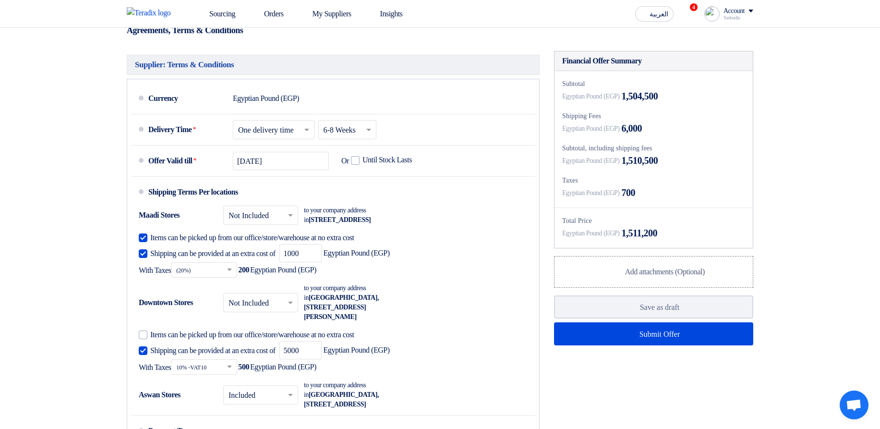
drag, startPoint x: 626, startPoint y: 213, endPoint x: 666, endPoint y: 212, distance: 39.8
click at [666, 200] on div "Egyptian Pound (EGP) 700" at bounding box center [653, 192] width 183 height 14
drag, startPoint x: 623, startPoint y: 150, endPoint x: 697, endPoint y: 154, distance: 74.0
click at [697, 135] on div "Egyptian Pound (EGP) 6,000" at bounding box center [653, 128] width 183 height 14
click at [722, 135] on div "Egyptian Pound (EGP) 6,000" at bounding box center [653, 128] width 183 height 14
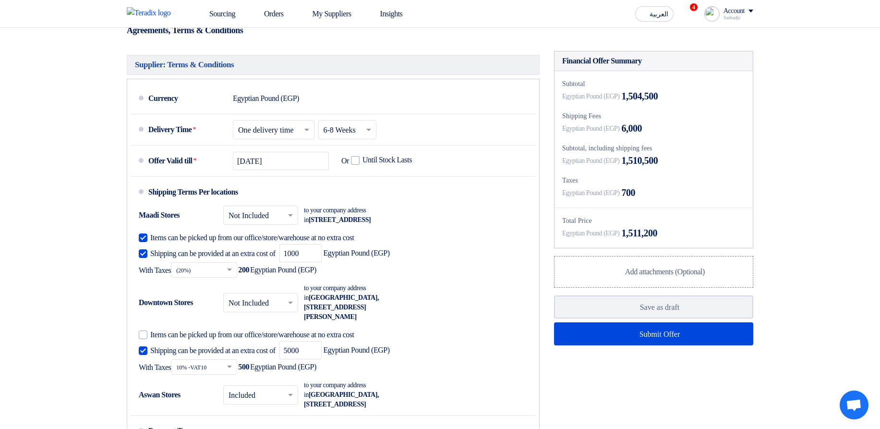
drag, startPoint x: 676, startPoint y: 152, endPoint x: 631, endPoint y: 144, distance: 45.3
click at [631, 135] on div "Egyptian Pound (EGP) 6,000" at bounding box center [653, 128] width 183 height 14
click at [814, 228] on section "Offer Details # Part Number Item Description Quantity Unit Price (EGP) Taxes + …" at bounding box center [440, 46] width 880 height 1076
drag, startPoint x: 641, startPoint y: 182, endPoint x: 737, endPoint y: 187, distance: 96.1
click at [737, 167] on div "Egyptian Pound (EGP) 1,510,500" at bounding box center [653, 160] width 183 height 14
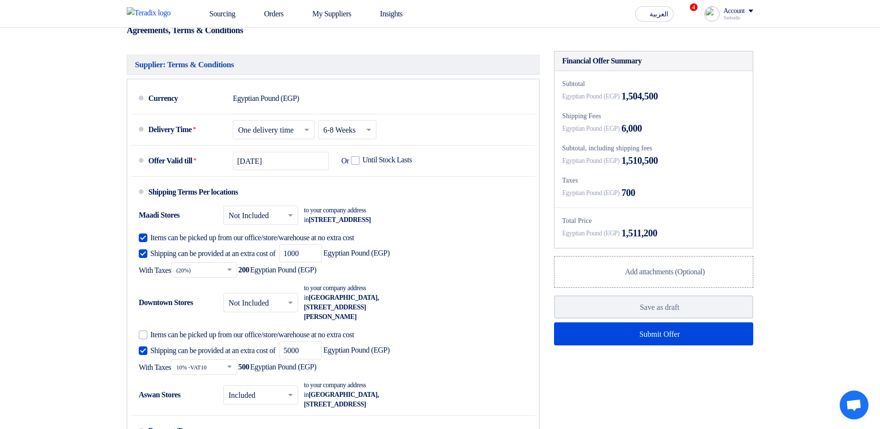
click at [737, 167] on div "Egyptian Pound (EGP) 1,510,500" at bounding box center [653, 160] width 183 height 14
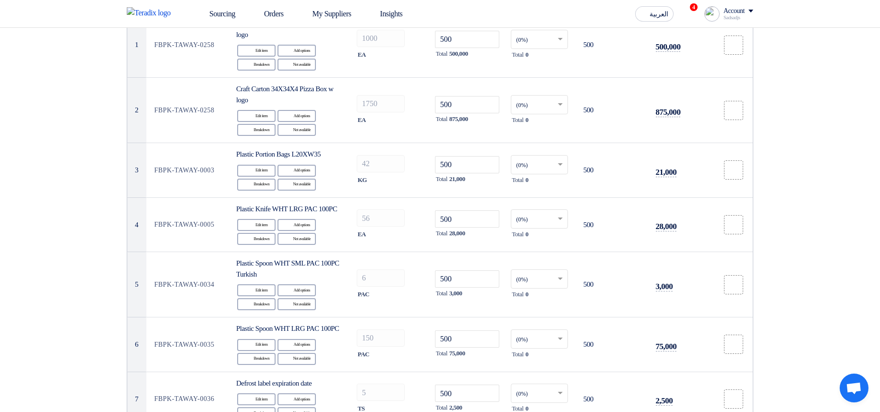
scroll to position [230, 0]
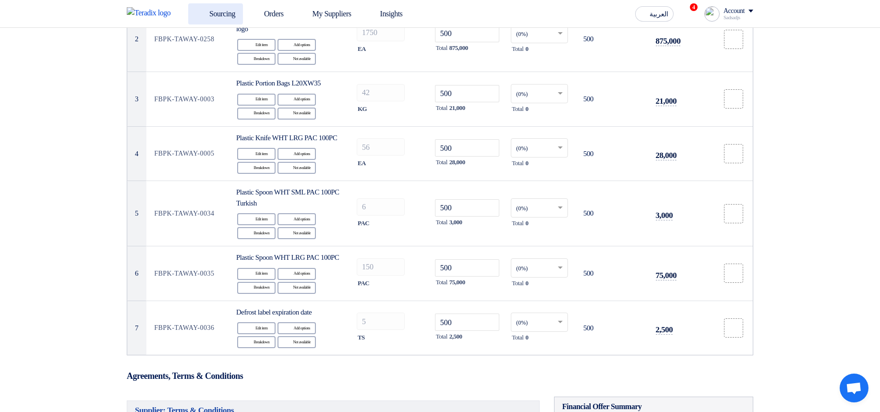
click at [212, 14] on link "Sourcing" at bounding box center [215, 13] width 55 height 21
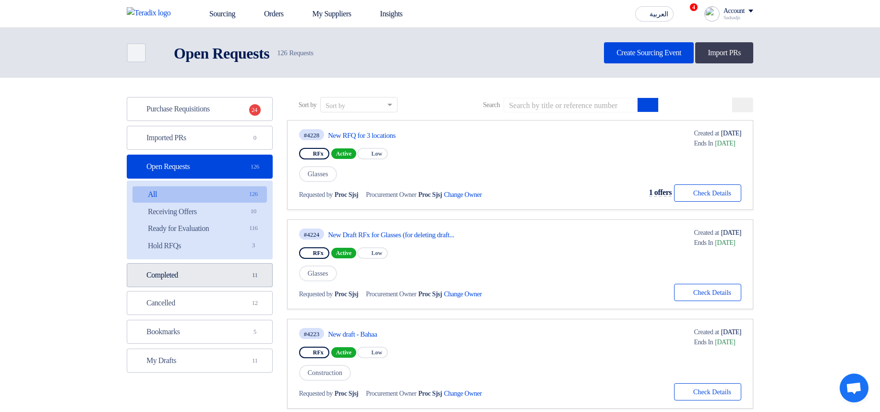
drag, startPoint x: 220, startPoint y: 275, endPoint x: 239, endPoint y: 265, distance: 21.5
click at [221, 275] on link "Completed Completed 11" at bounding box center [200, 275] width 146 height 24
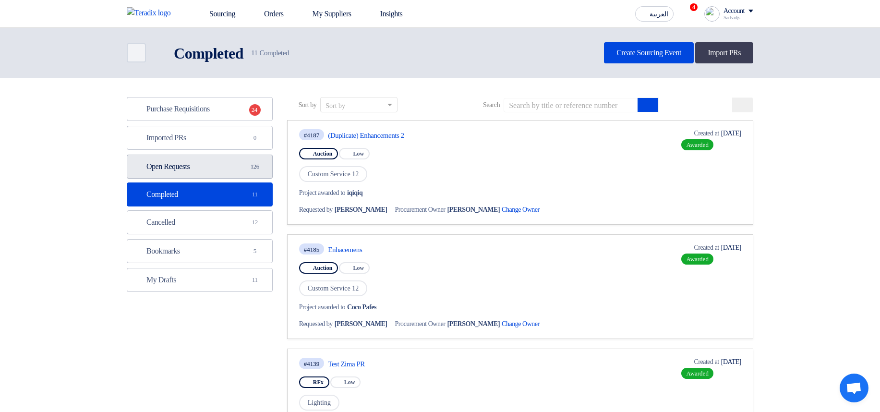
click at [225, 163] on link "Open Requests Open Requests 126" at bounding box center [200, 167] width 146 height 24
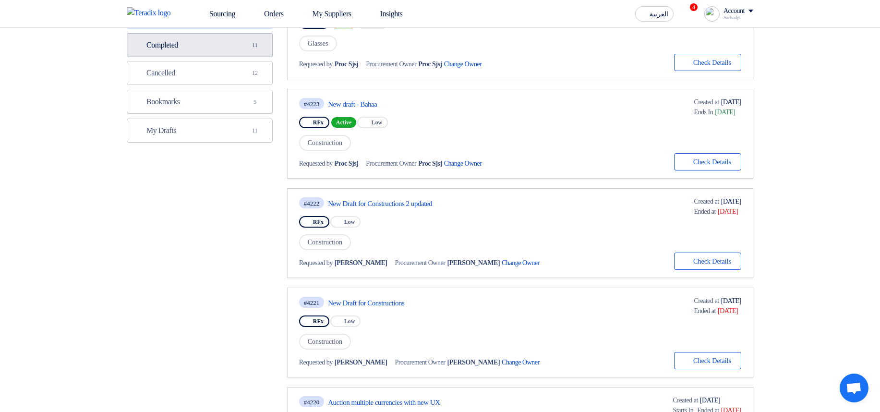
scroll to position [41, 0]
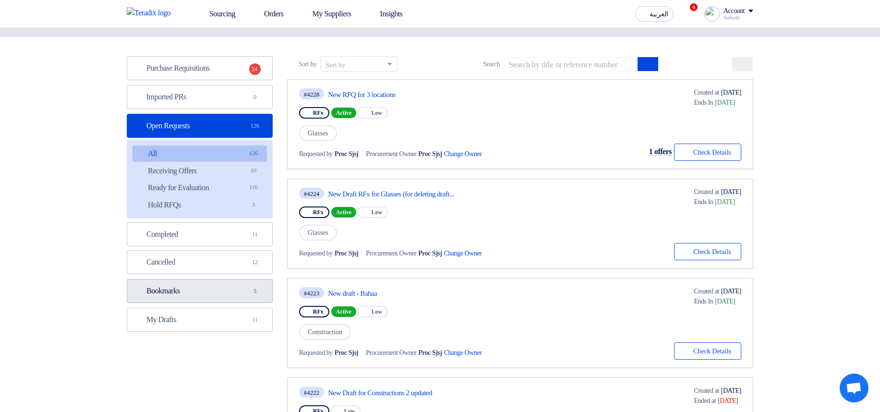
click at [217, 290] on link "Bookmarks Bookmarks 5" at bounding box center [200, 291] width 146 height 24
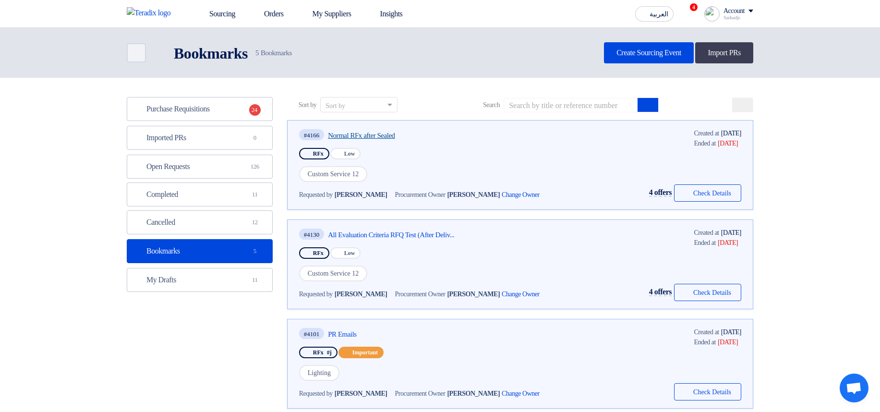
click at [380, 131] on link "Normal RFx after Sealed" at bounding box center [418, 135] width 180 height 9
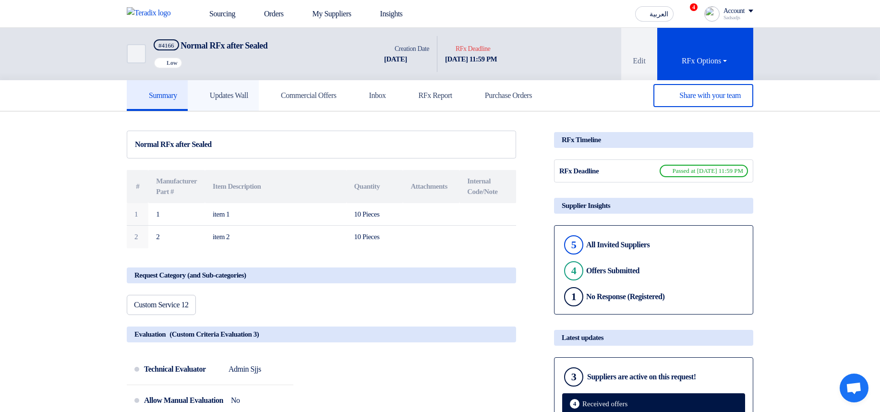
click at [231, 99] on h5 "Updates Wall" at bounding box center [223, 96] width 50 height 10
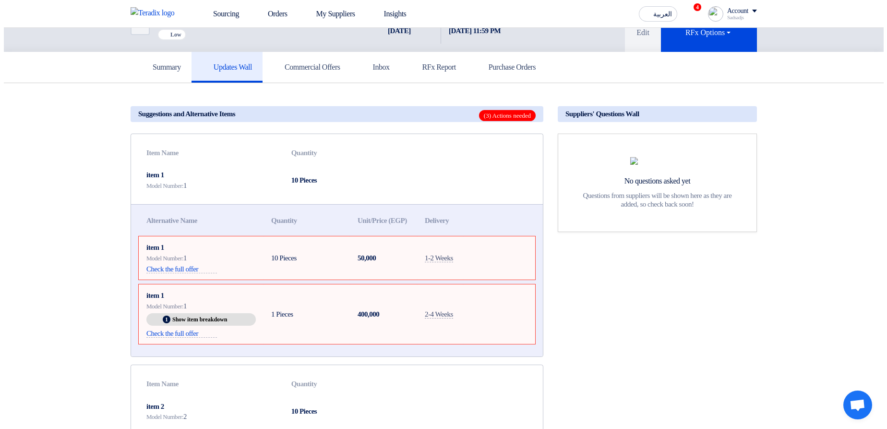
scroll to position [58, 0]
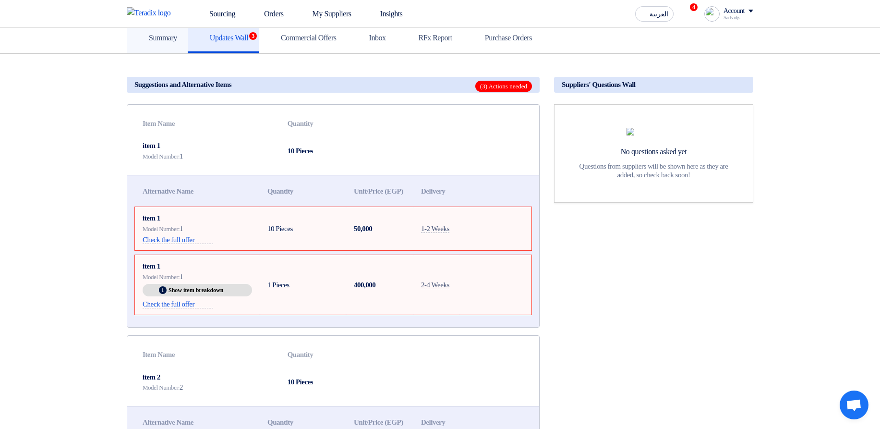
click at [130, 41] on link "Summary" at bounding box center [157, 38] width 61 height 31
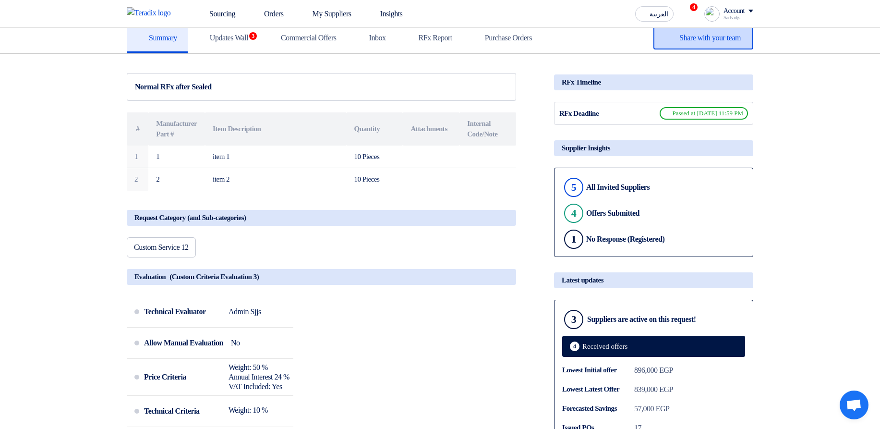
click at [703, 35] on span "Share with your team" at bounding box center [709, 38] width 61 height 8
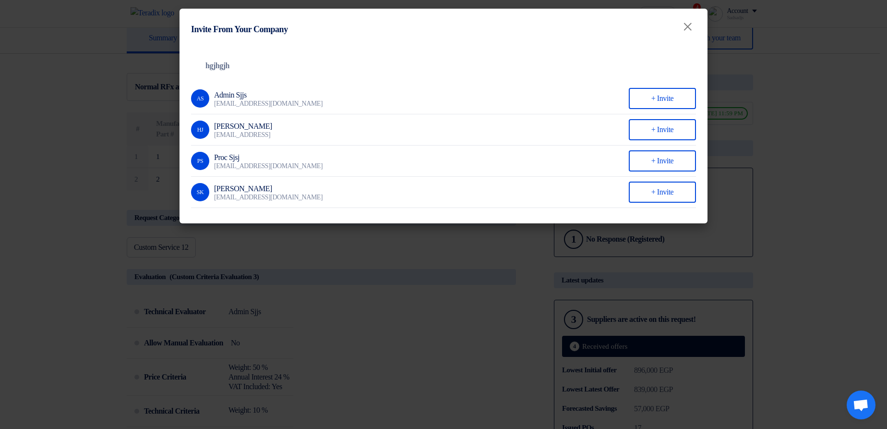
click at [812, 77] on modal-container "Invite From Your Company × Company Team hgjhgjh AS Admin Sjjs kjdkjkjasj@askjsa…" at bounding box center [443, 214] width 887 height 429
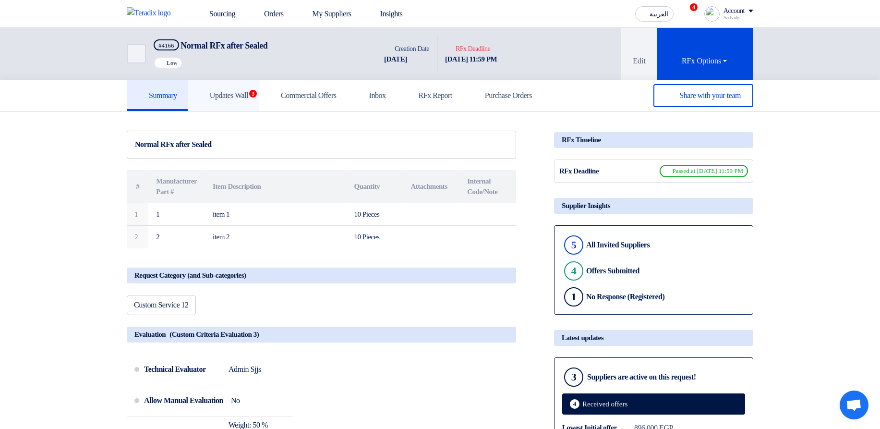
click at [235, 104] on link "Updates Wall 3" at bounding box center [223, 95] width 71 height 31
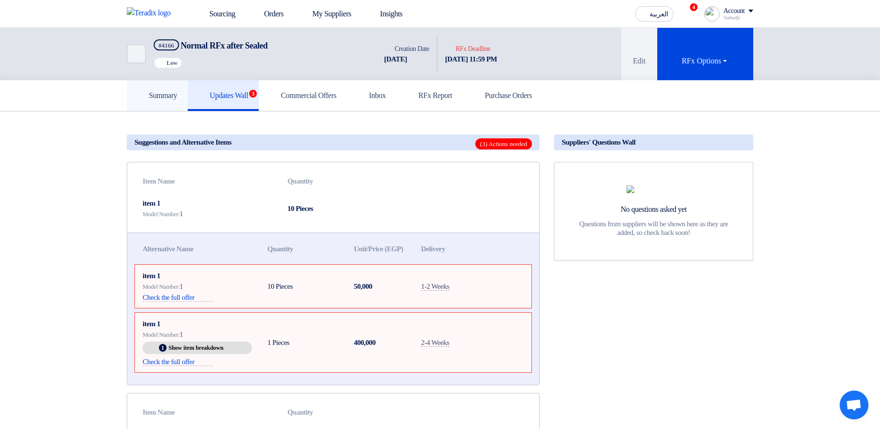
click at [177, 105] on link "Summary" at bounding box center [157, 95] width 61 height 31
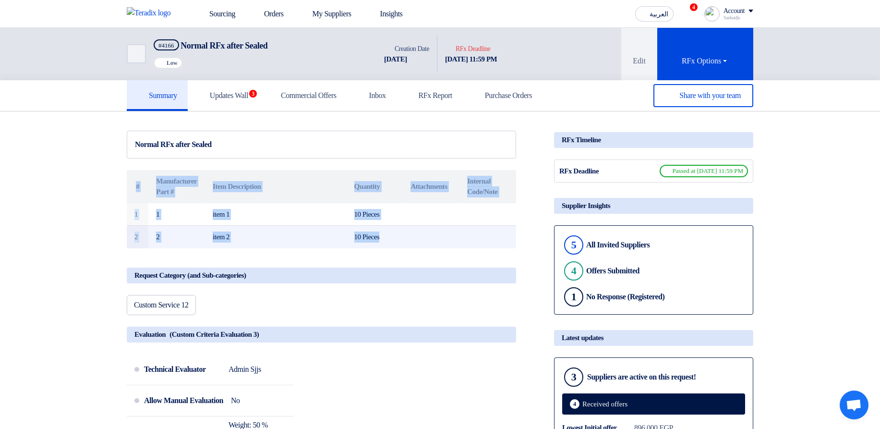
drag, startPoint x: 114, startPoint y: 204, endPoint x: 489, endPoint y: 243, distance: 376.9
click at [489, 243] on td at bounding box center [487, 237] width 57 height 23
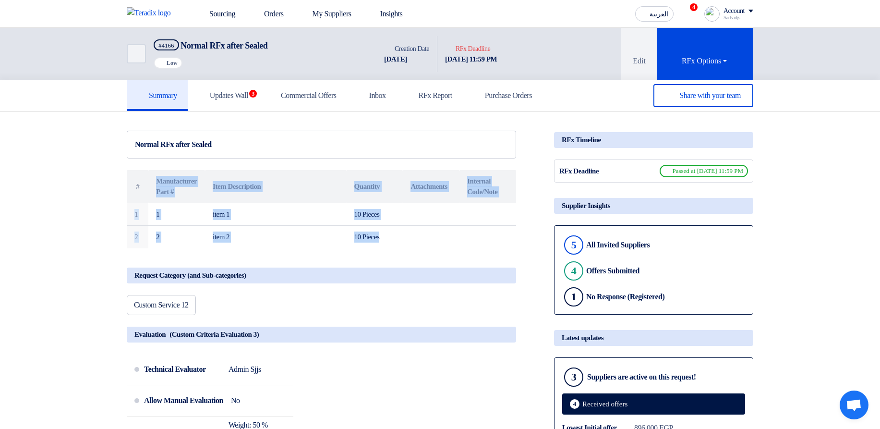
drag, startPoint x: 508, startPoint y: 245, endPoint x: 142, endPoint y: 183, distance: 371.3
click at [142, 183] on table "# Manufacturer Part # Item Description Quantity Attachments Internal Code/Note …" at bounding box center [321, 209] width 389 height 78
click at [287, 197] on th "Item Description" at bounding box center [275, 186] width 141 height 33
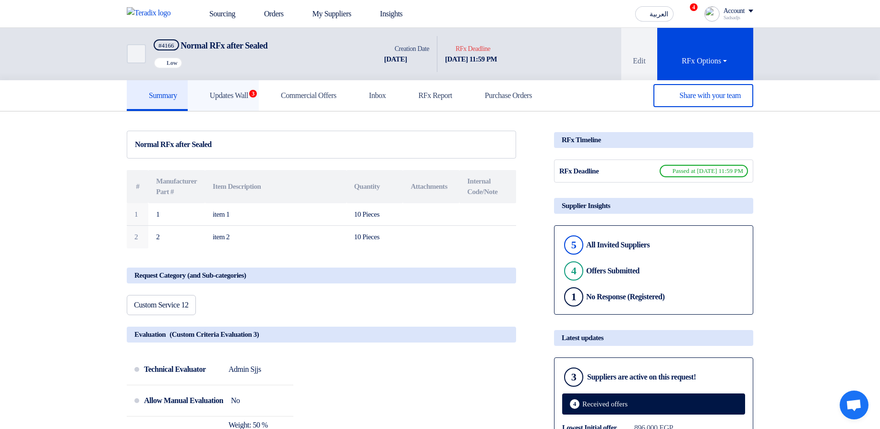
click at [234, 95] on h5 "Updates Wall 3" at bounding box center [223, 96] width 50 height 10
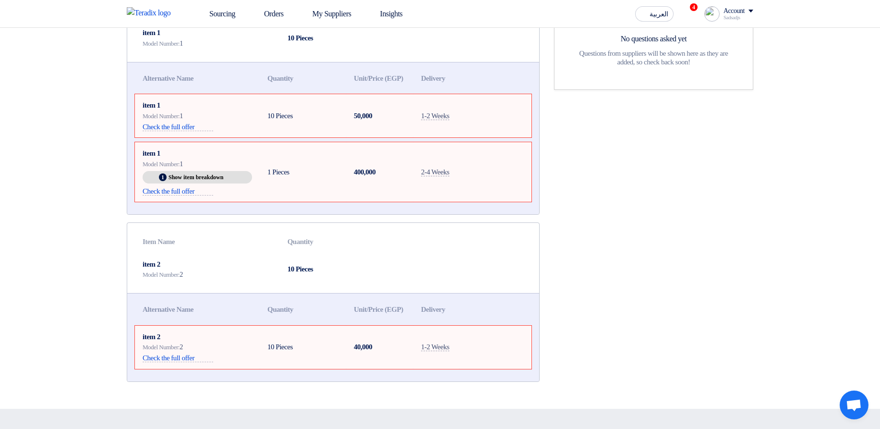
scroll to position [173, 0]
click at [32, 134] on section "Suggestions and Alternative Items (3) Actions needed Item Name Quantity item 1 …" at bounding box center [440, 172] width 880 height 467
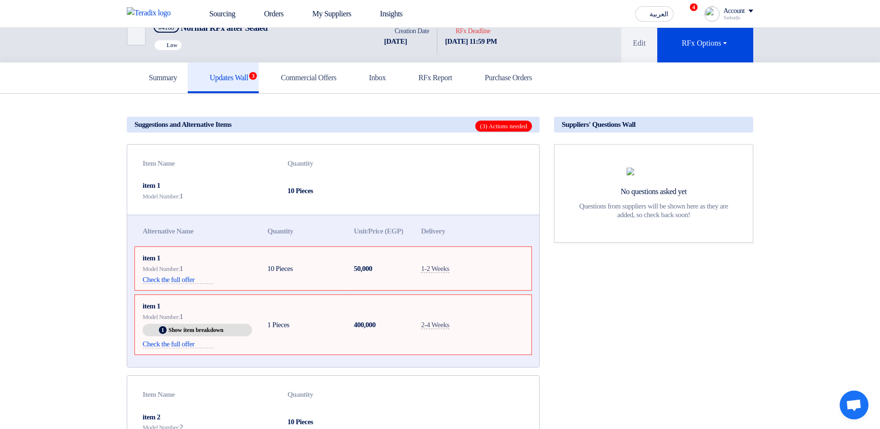
scroll to position [0, 0]
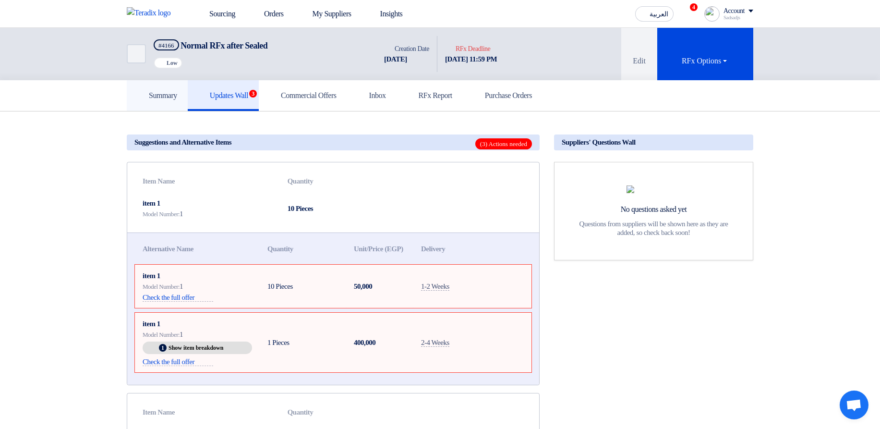
click at [174, 89] on link "Summary" at bounding box center [157, 95] width 61 height 31
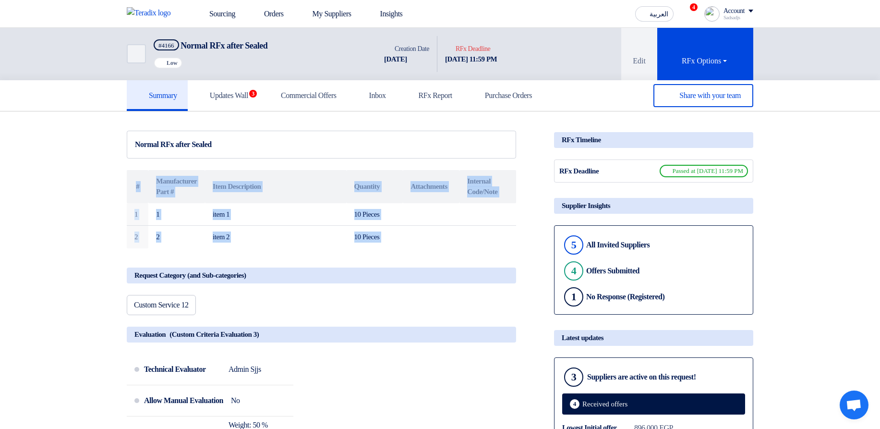
drag, startPoint x: 107, startPoint y: 186, endPoint x: 467, endPoint y: 253, distance: 366.7
click at [461, 248] on div at bounding box center [461, 248] width 0 height 0
drag, startPoint x: 474, startPoint y: 245, endPoint x: 110, endPoint y: 166, distance: 372.3
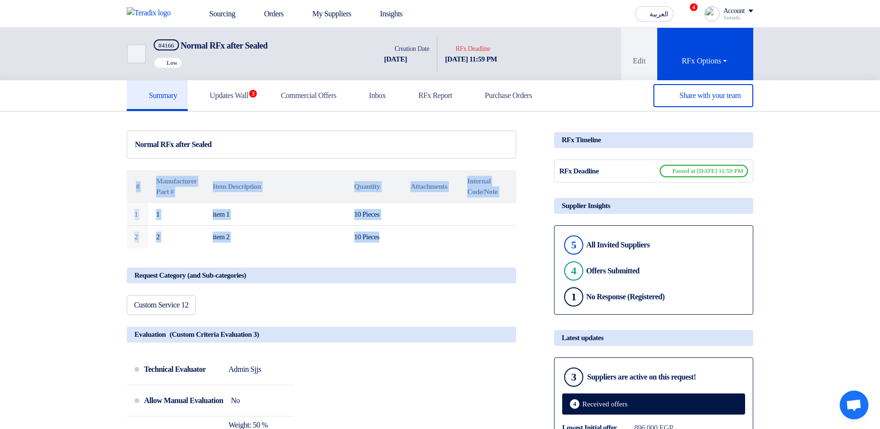
click at [104, 156] on div at bounding box center [104, 156] width 0 height 0
click at [233, 173] on th "Item Description" at bounding box center [275, 186] width 141 height 33
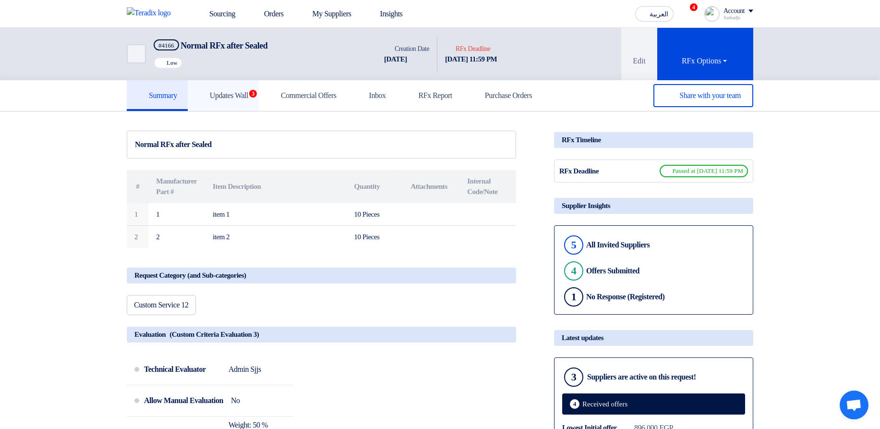
click at [239, 91] on h5 "Updates Wall 3" at bounding box center [223, 96] width 50 height 10
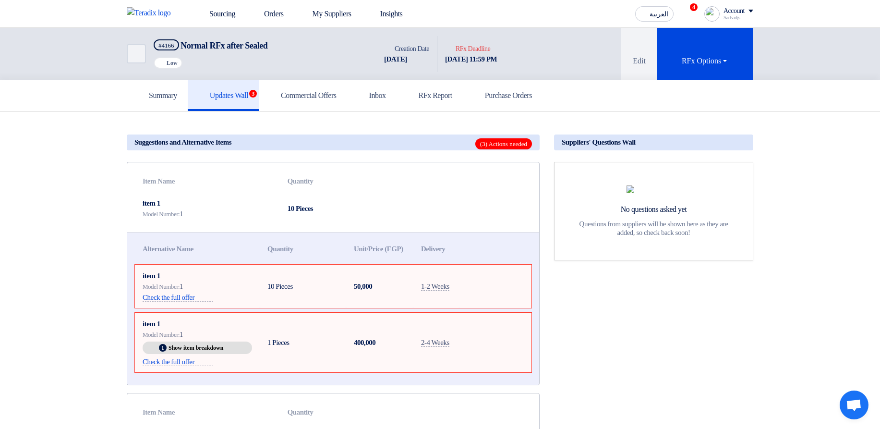
click at [485, 146] on span "(3) Actions needed" at bounding box center [503, 143] width 57 height 11
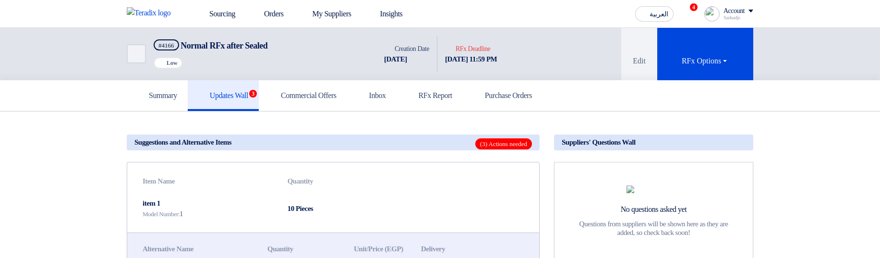
click at [489, 143] on span "(3) Actions needed" at bounding box center [503, 143] width 57 height 11
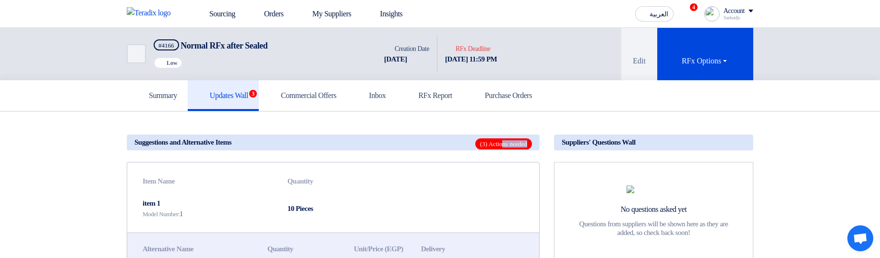
click at [489, 143] on span "(3) Actions needed" at bounding box center [503, 143] width 57 height 11
